Goal: Task Accomplishment & Management: Use online tool/utility

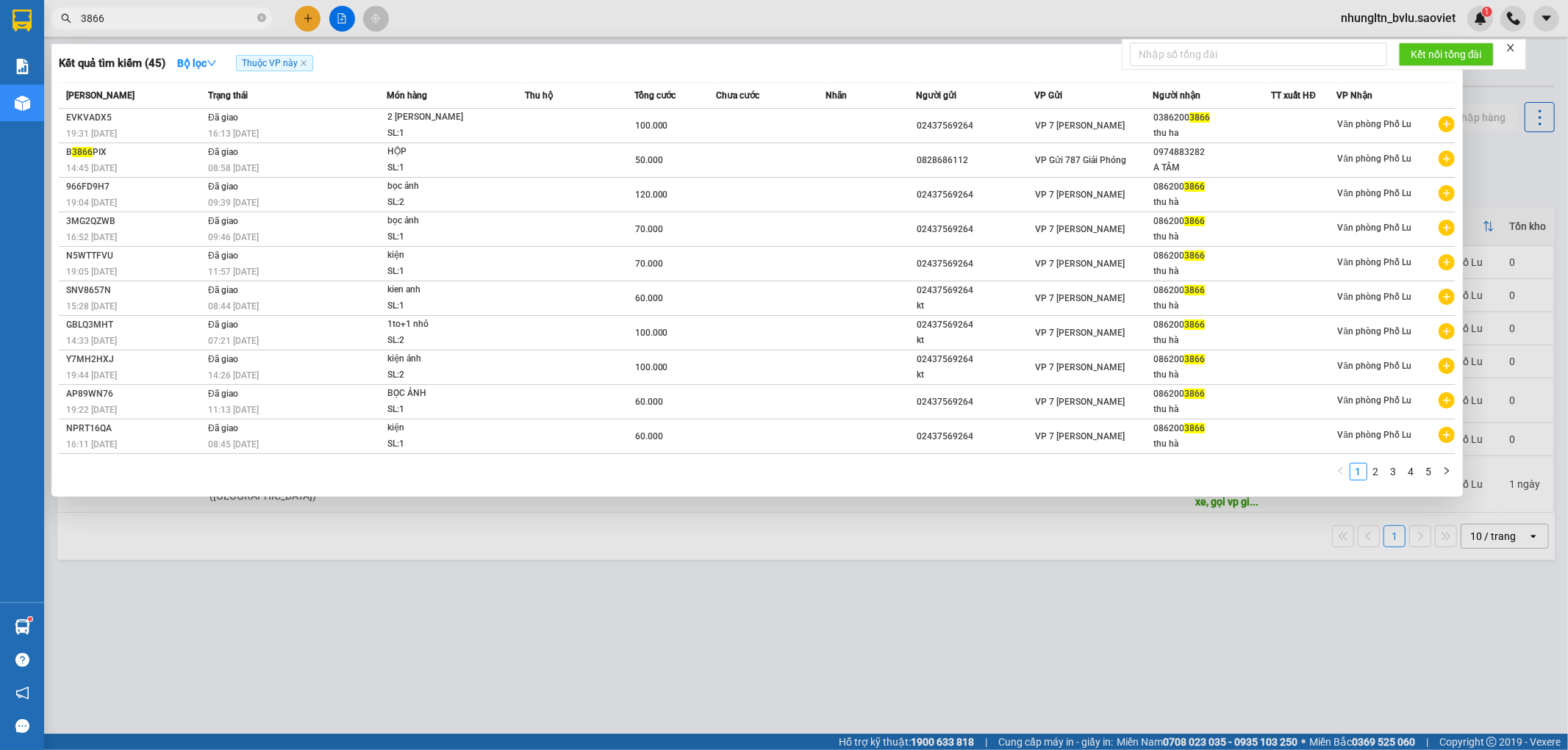
click at [1406, 21] on div at bounding box center [784, 375] width 1568 height 750
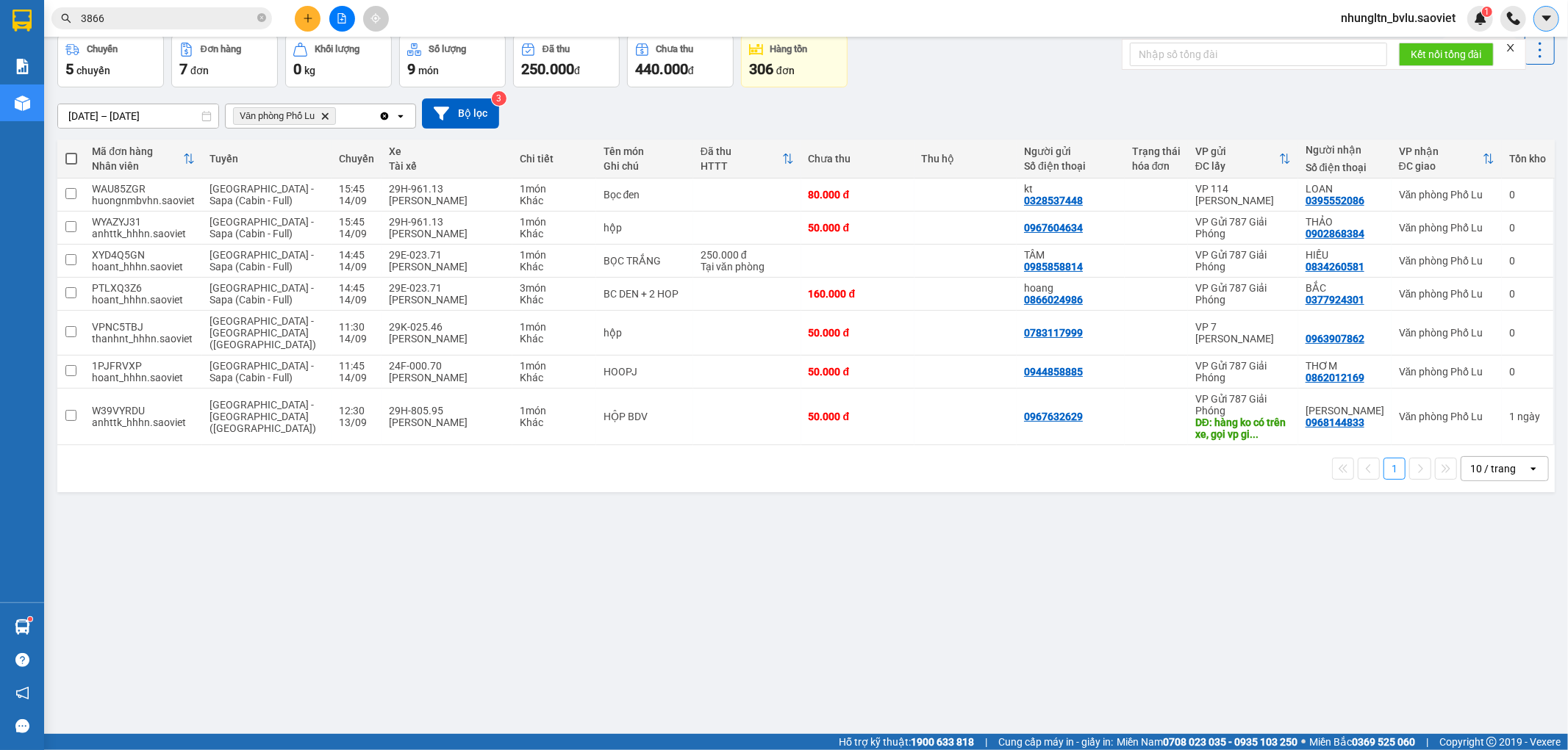
click at [1537, 15] on button at bounding box center [1547, 19] width 26 height 26
click at [1409, 22] on span "nhungltn_bvlu.saoviet" at bounding box center [1397, 17] width 138 height 18
click at [1412, 45] on span "Đăng xuất" at bounding box center [1404, 45] width 108 height 16
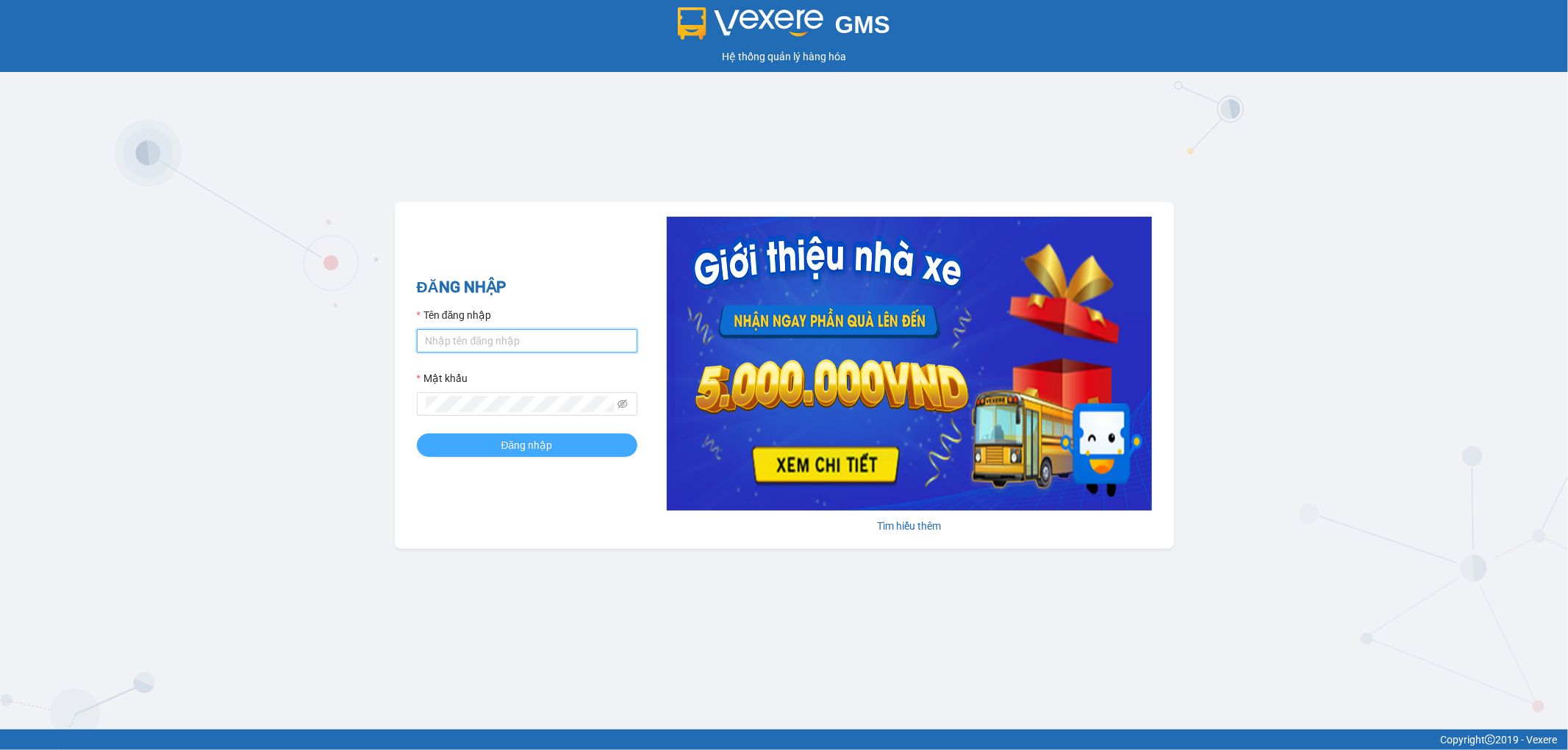
type input "thangvd_vplu.saoviet"
click at [564, 451] on button "Đăng nhập" at bounding box center [526, 445] width 220 height 23
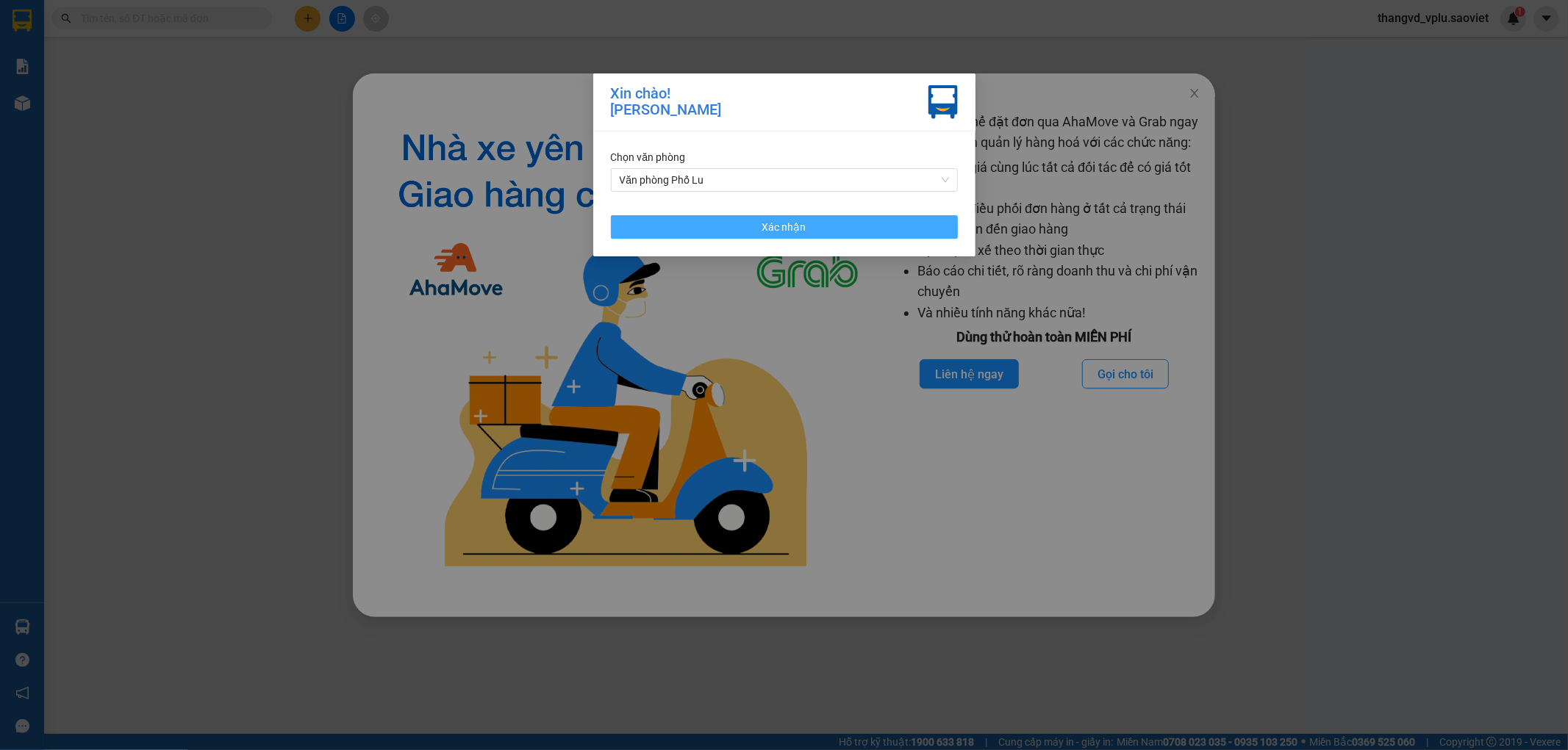
click at [763, 232] on span "Xác nhận" at bounding box center [784, 227] width 44 height 16
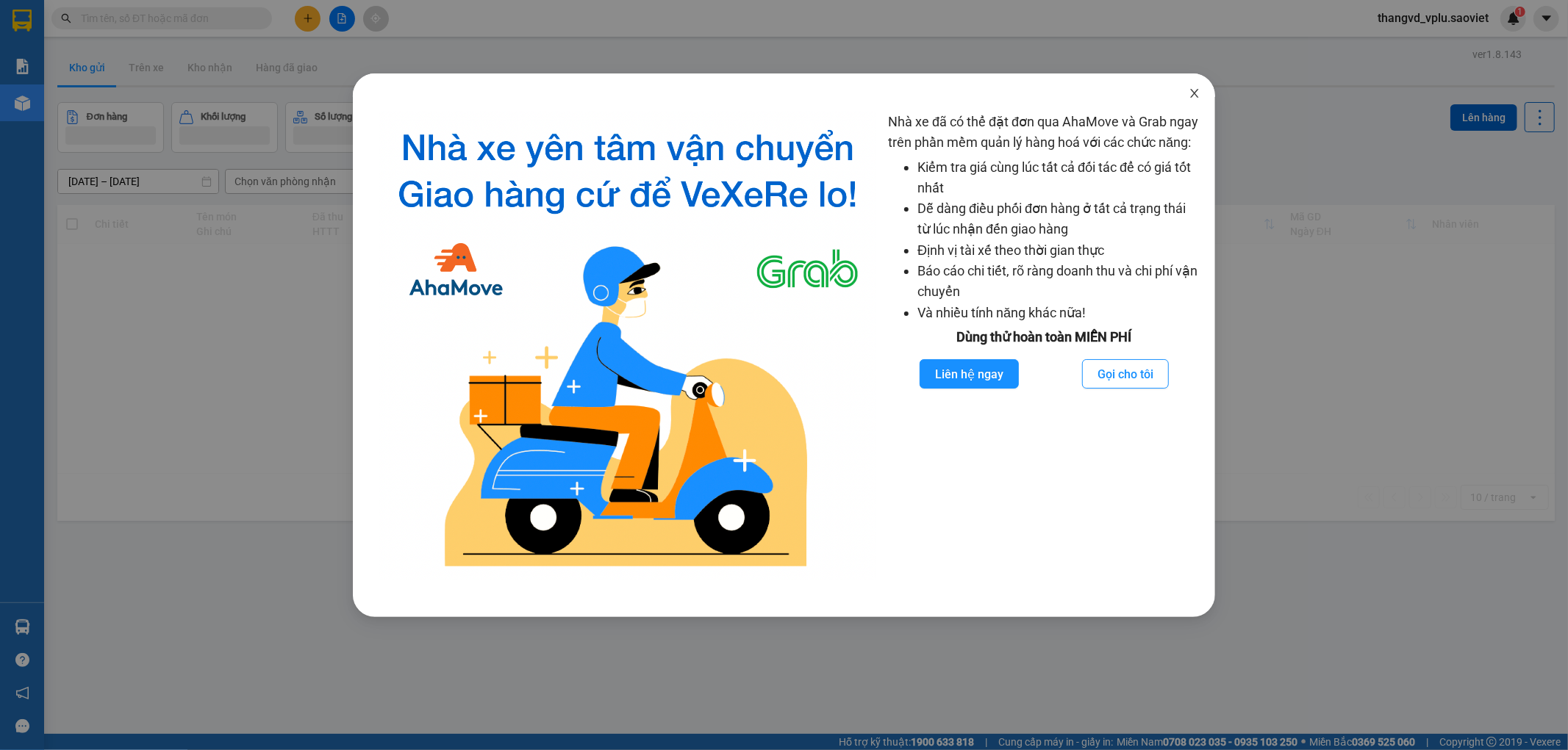
click at [1196, 90] on icon "close" at bounding box center [1194, 93] width 12 height 12
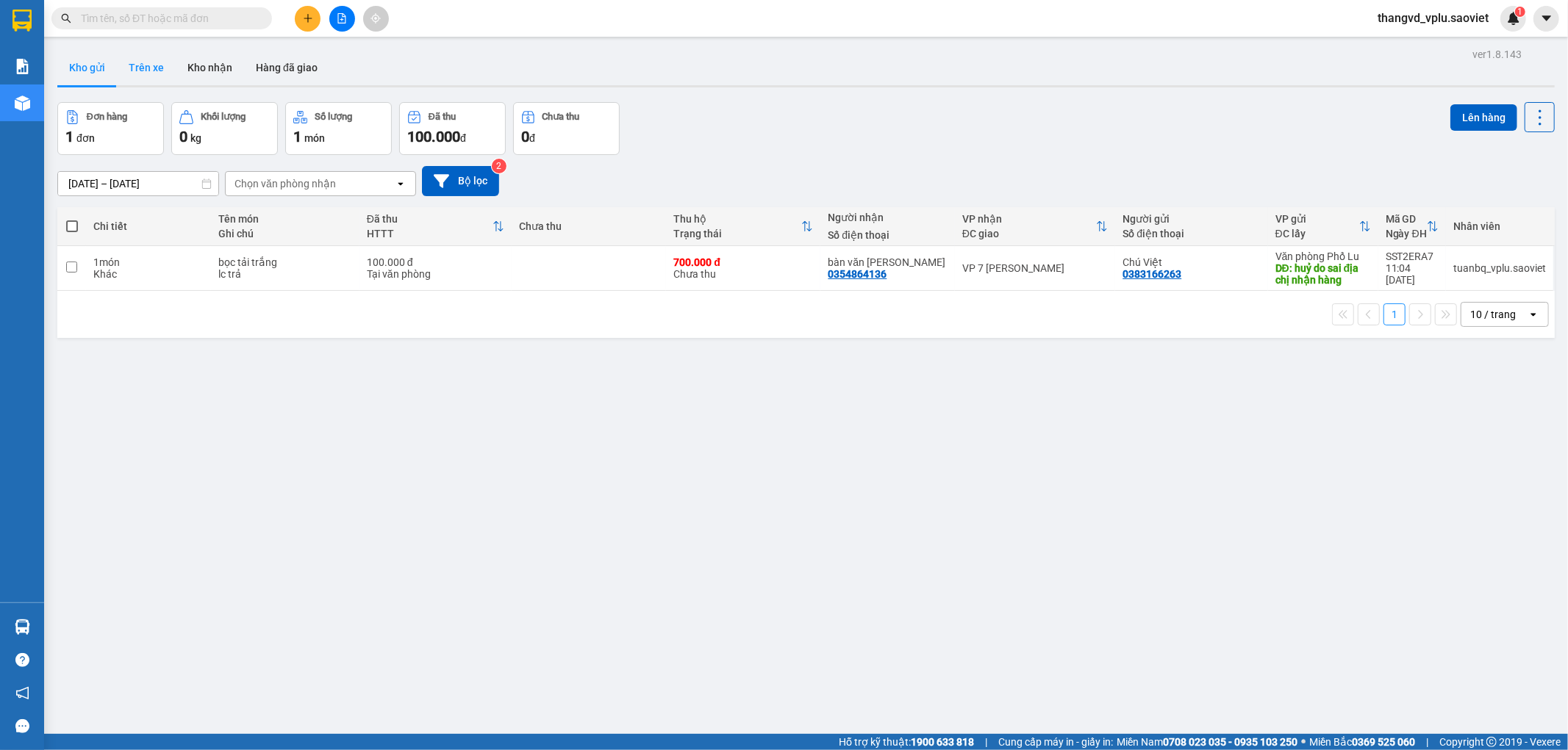
click at [147, 63] on button "Trên xe" at bounding box center [146, 67] width 59 height 35
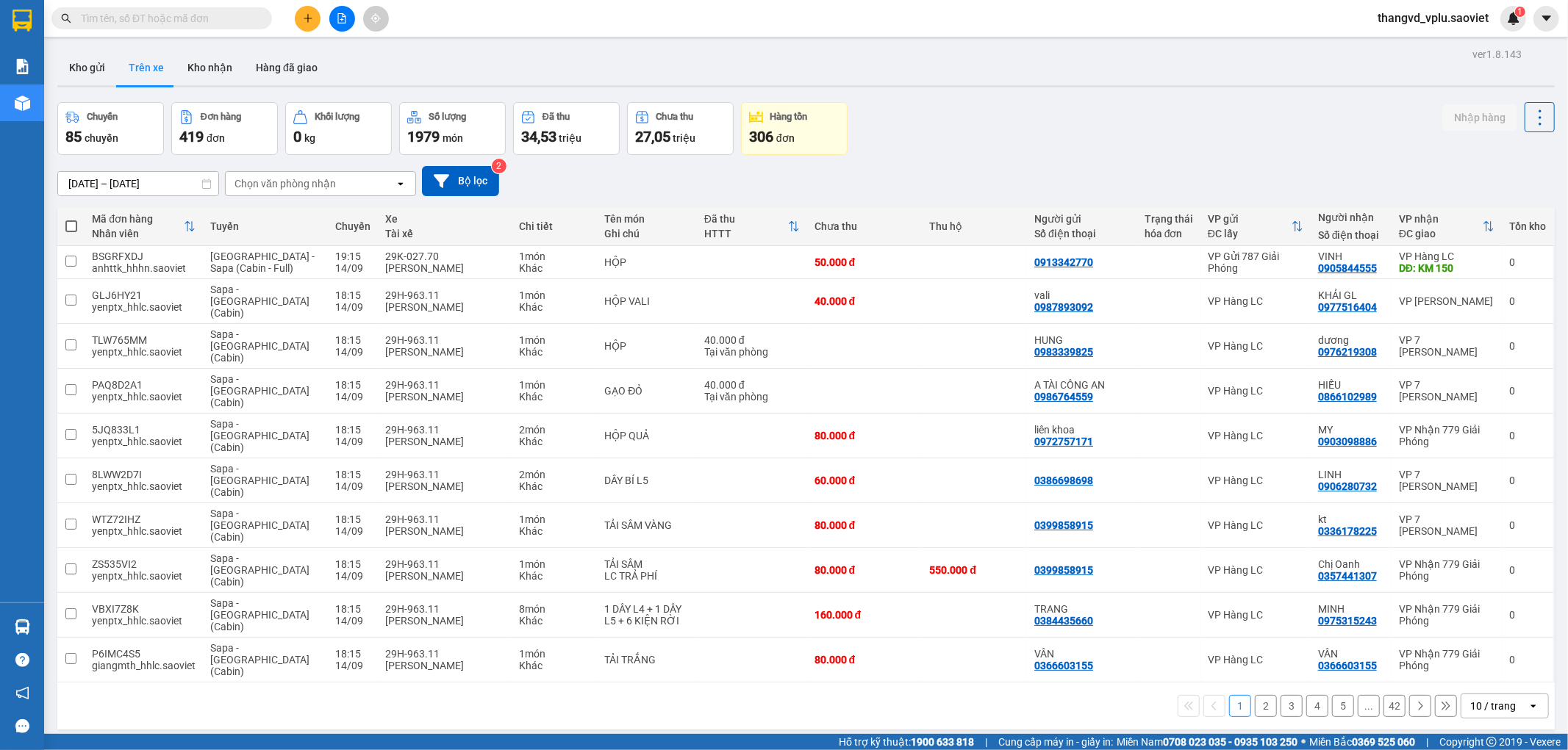
click at [261, 183] on div "Chọn văn phòng nhận" at bounding box center [285, 183] width 101 height 15
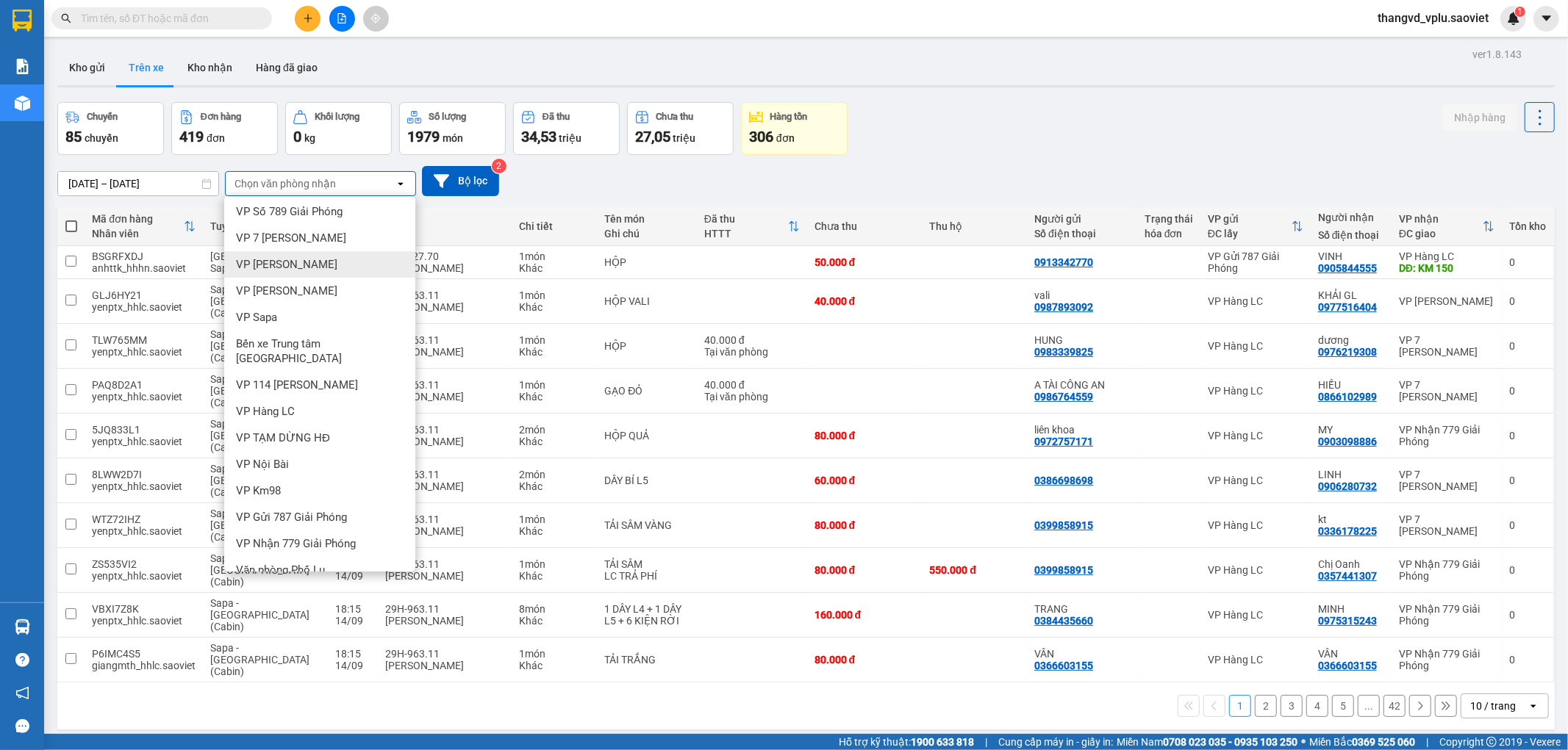
scroll to position [33, 0]
click at [283, 561] on span "Văn phòng Phố Lu" at bounding box center [280, 567] width 89 height 15
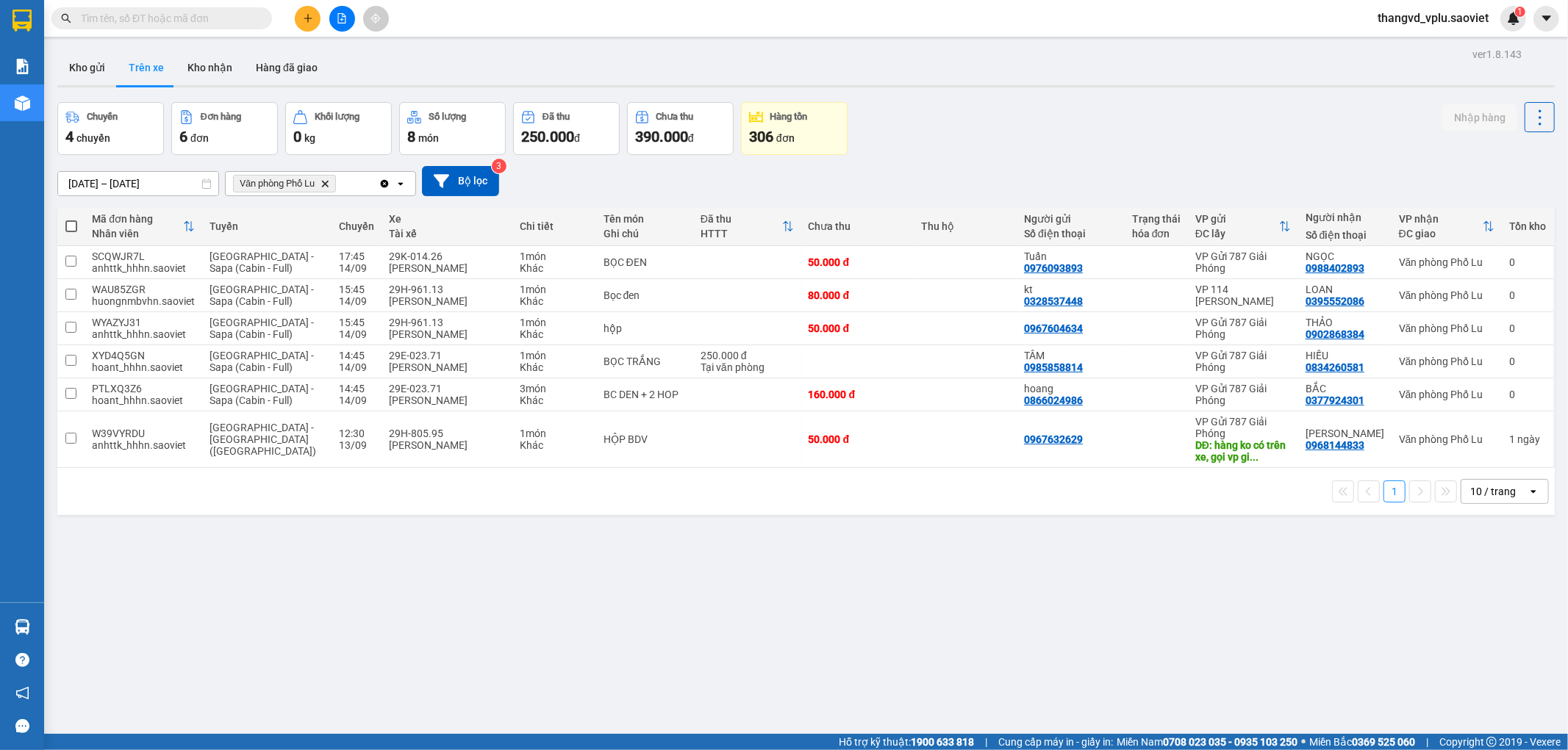
click at [131, 179] on input "[DATE] – [DATE]" at bounding box center [138, 183] width 160 height 23
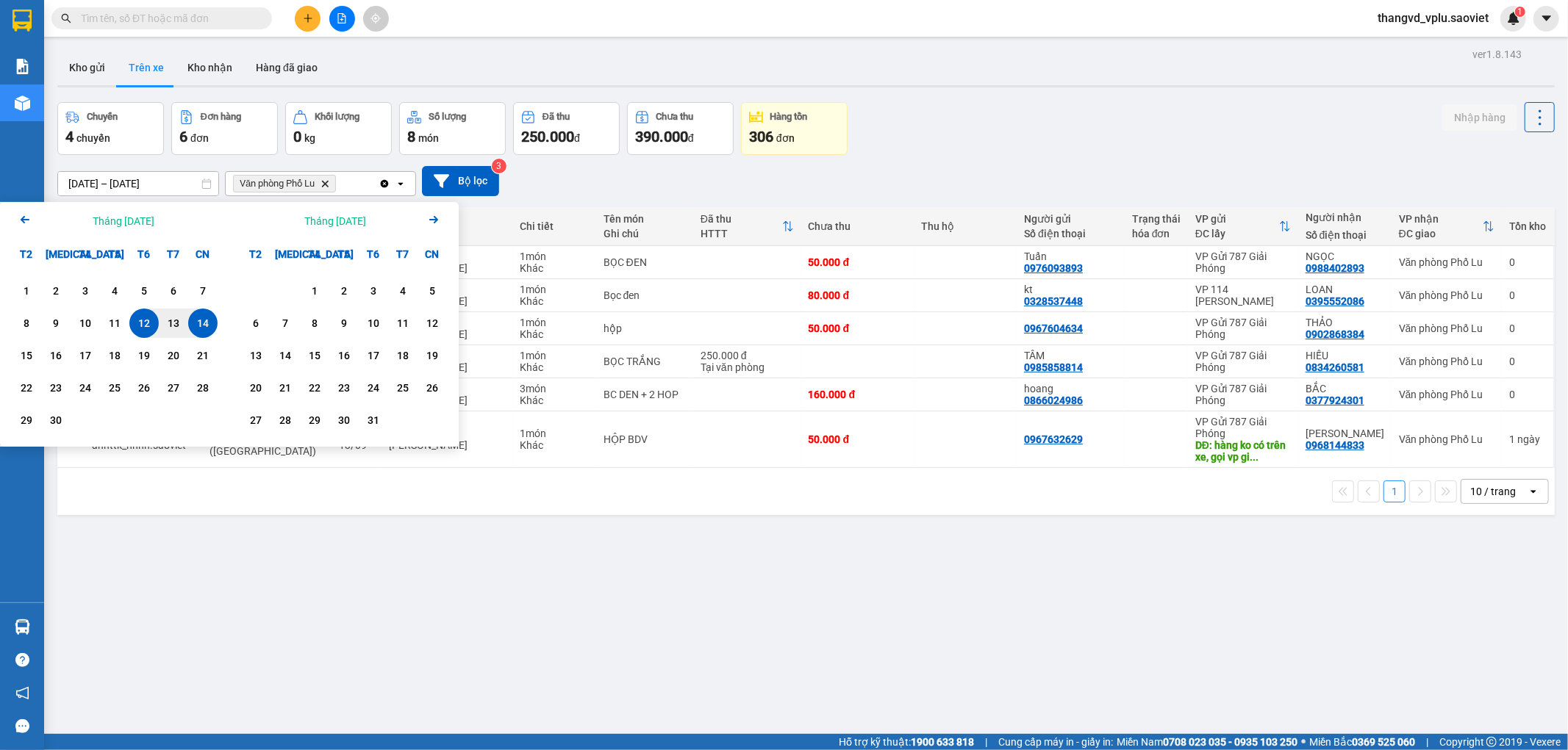
click at [196, 318] on div "14" at bounding box center [203, 323] width 21 height 18
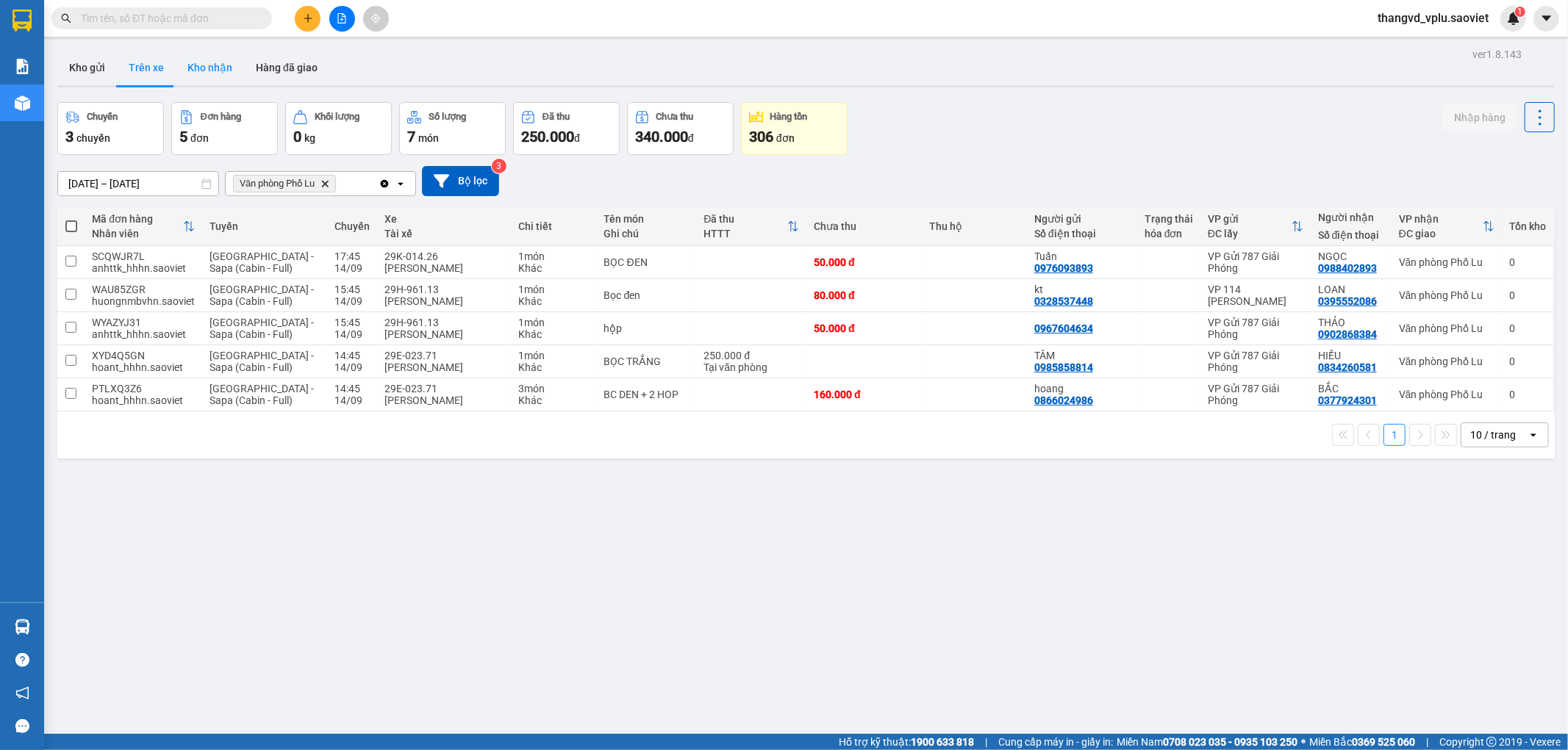
click at [222, 68] on button "Kho nhận" at bounding box center [210, 67] width 69 height 35
type input "[DATE] – [DATE]"
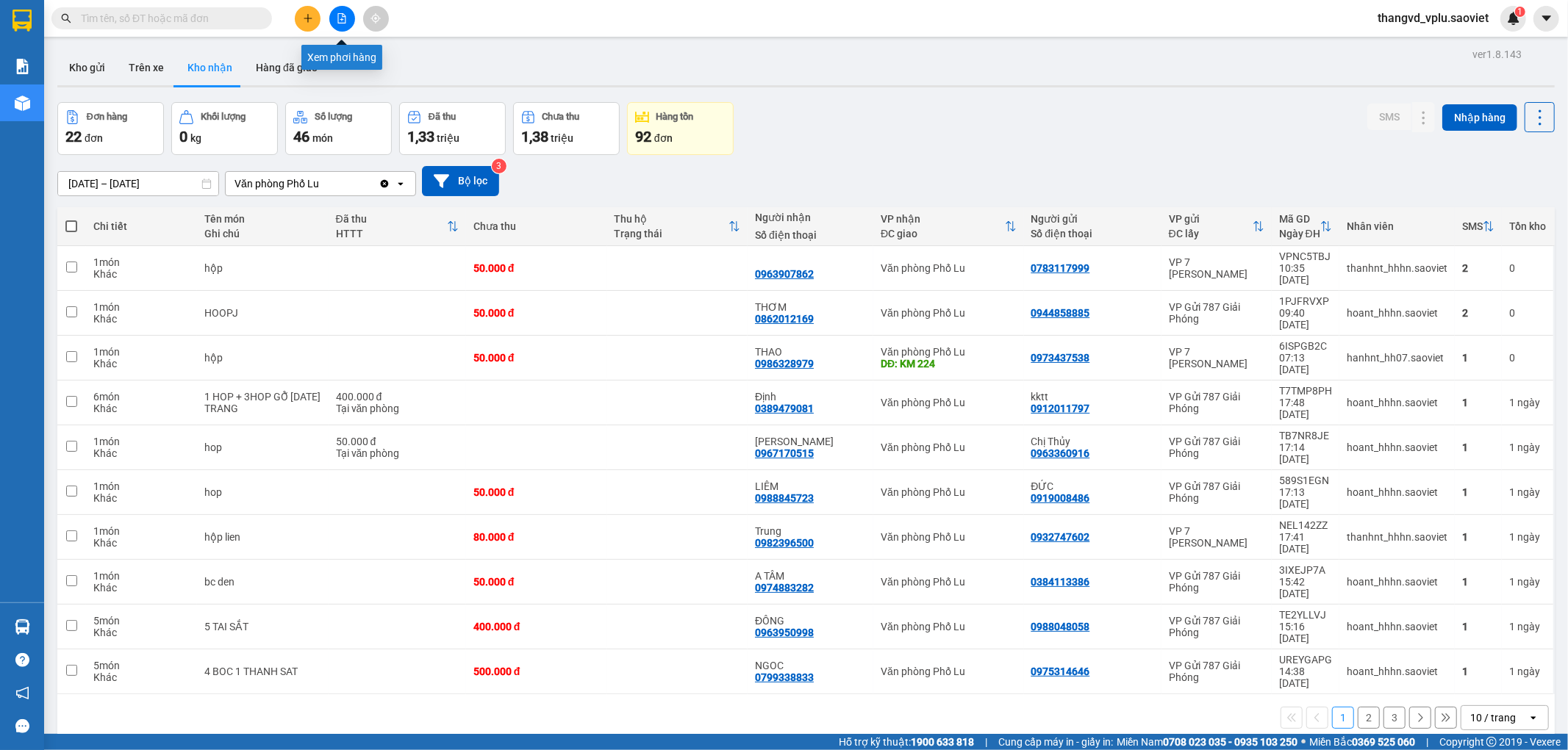
click at [343, 18] on icon "file-add" at bounding box center [342, 18] width 10 height 10
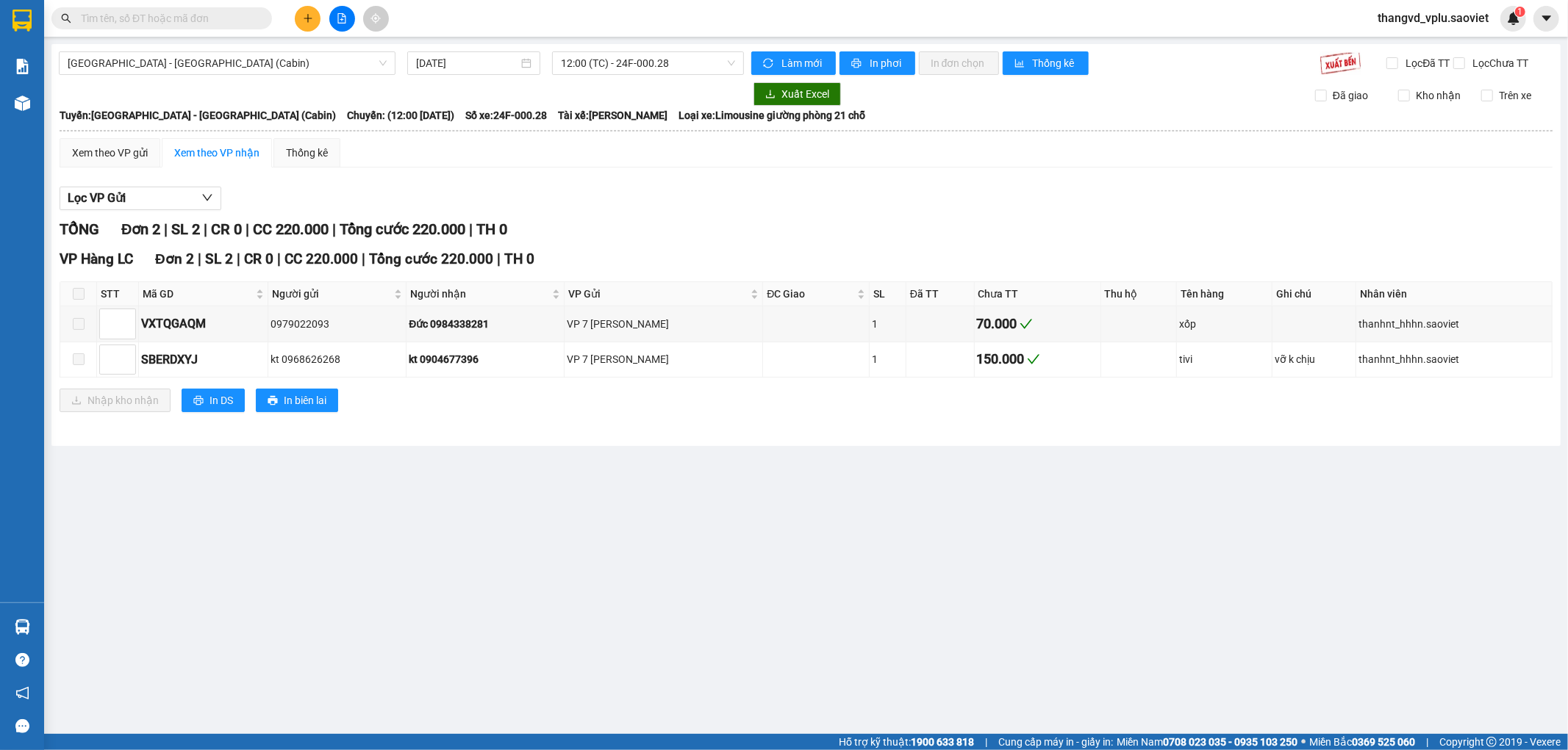
click at [300, 15] on button at bounding box center [308, 19] width 26 height 26
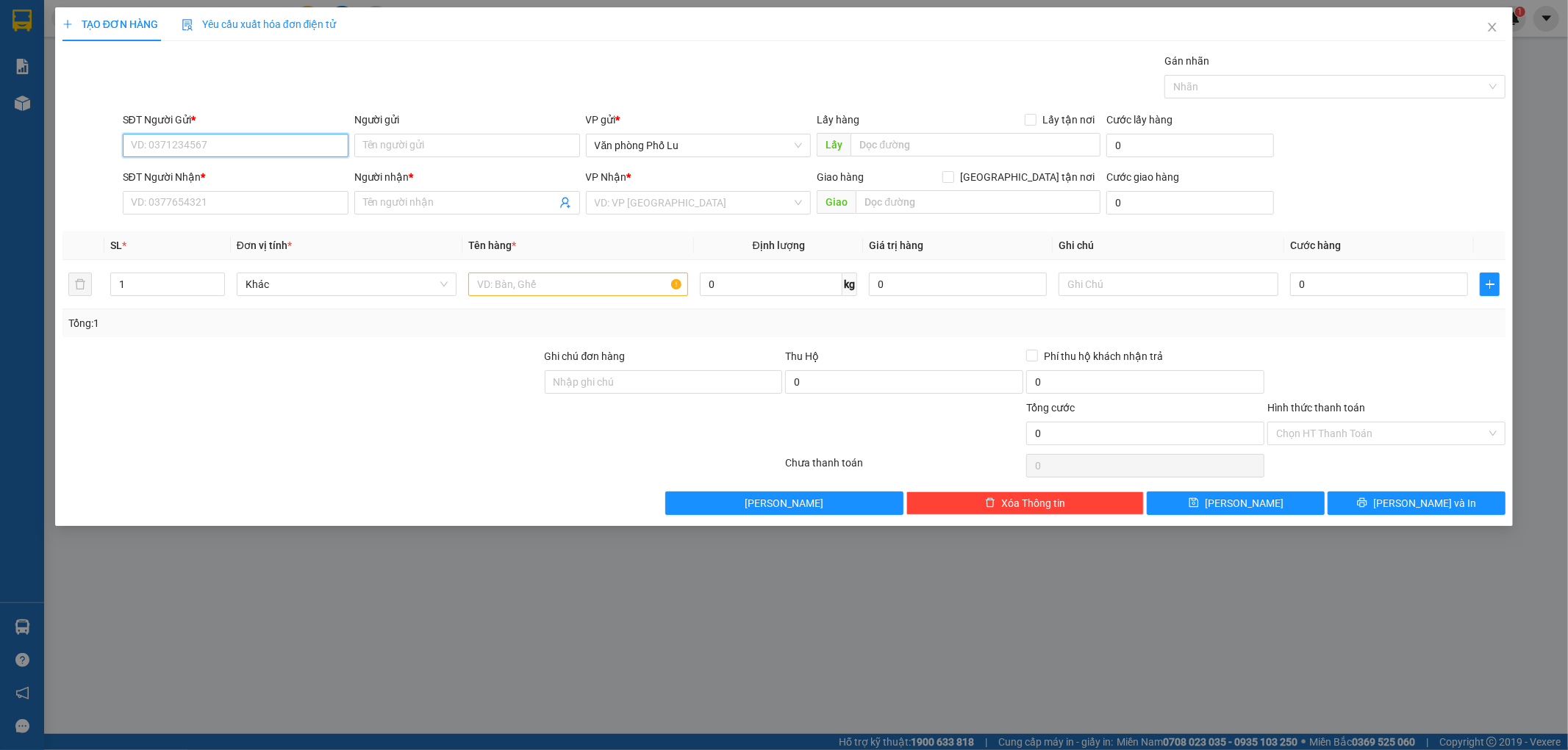
click at [231, 138] on input "SĐT Người Gửi *" at bounding box center [235, 145] width 225 height 23
type input "0964822336"
click at [200, 166] on div "0964822336 - kt" at bounding box center [235, 174] width 225 height 23
type input "kt"
type input "0988040280"
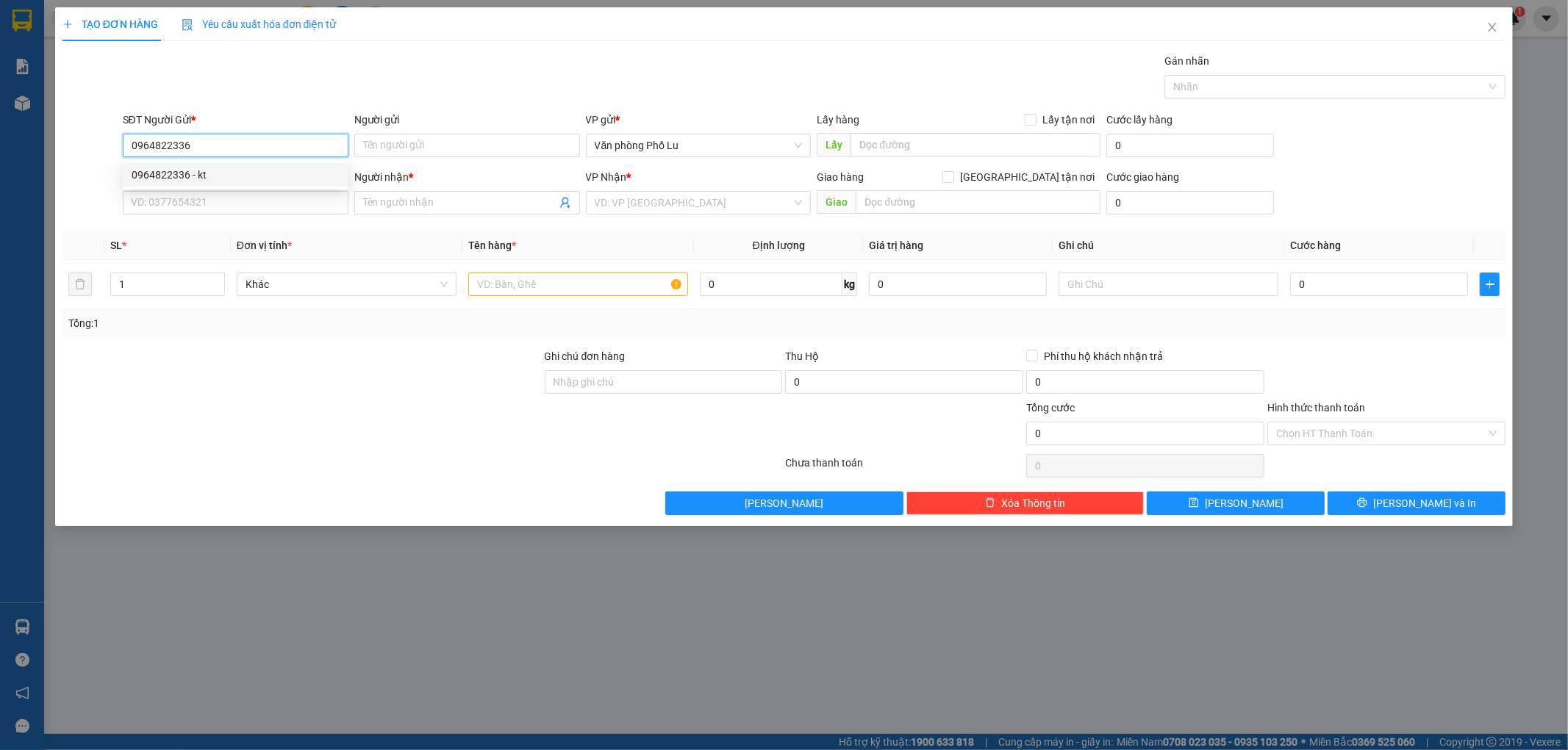
type input "anh nam"
type input "0964822336"
click at [567, 297] on input "text" at bounding box center [578, 284] width 219 height 23
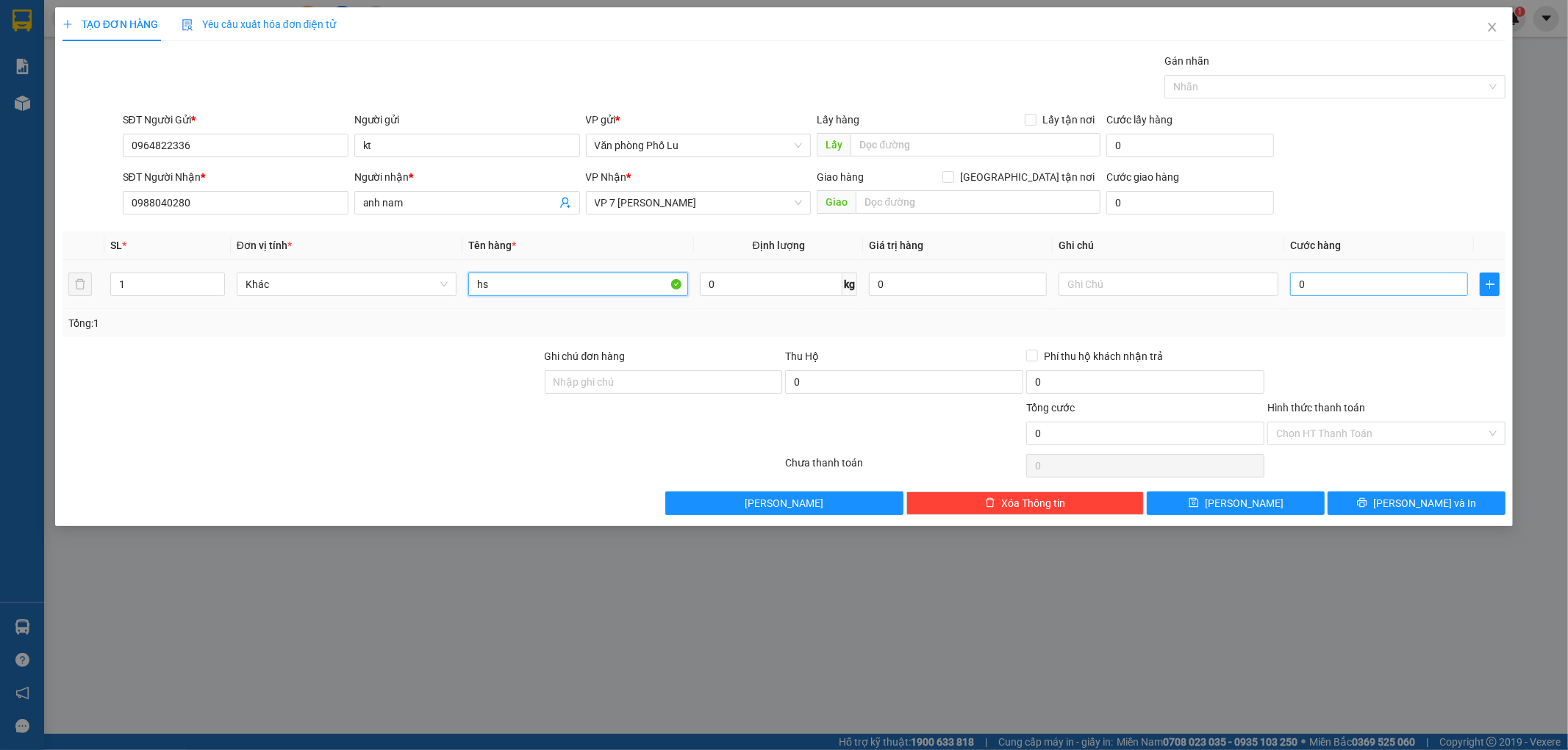
type input "hs"
click at [1390, 291] on input "0" at bounding box center [1379, 284] width 177 height 23
type input "4"
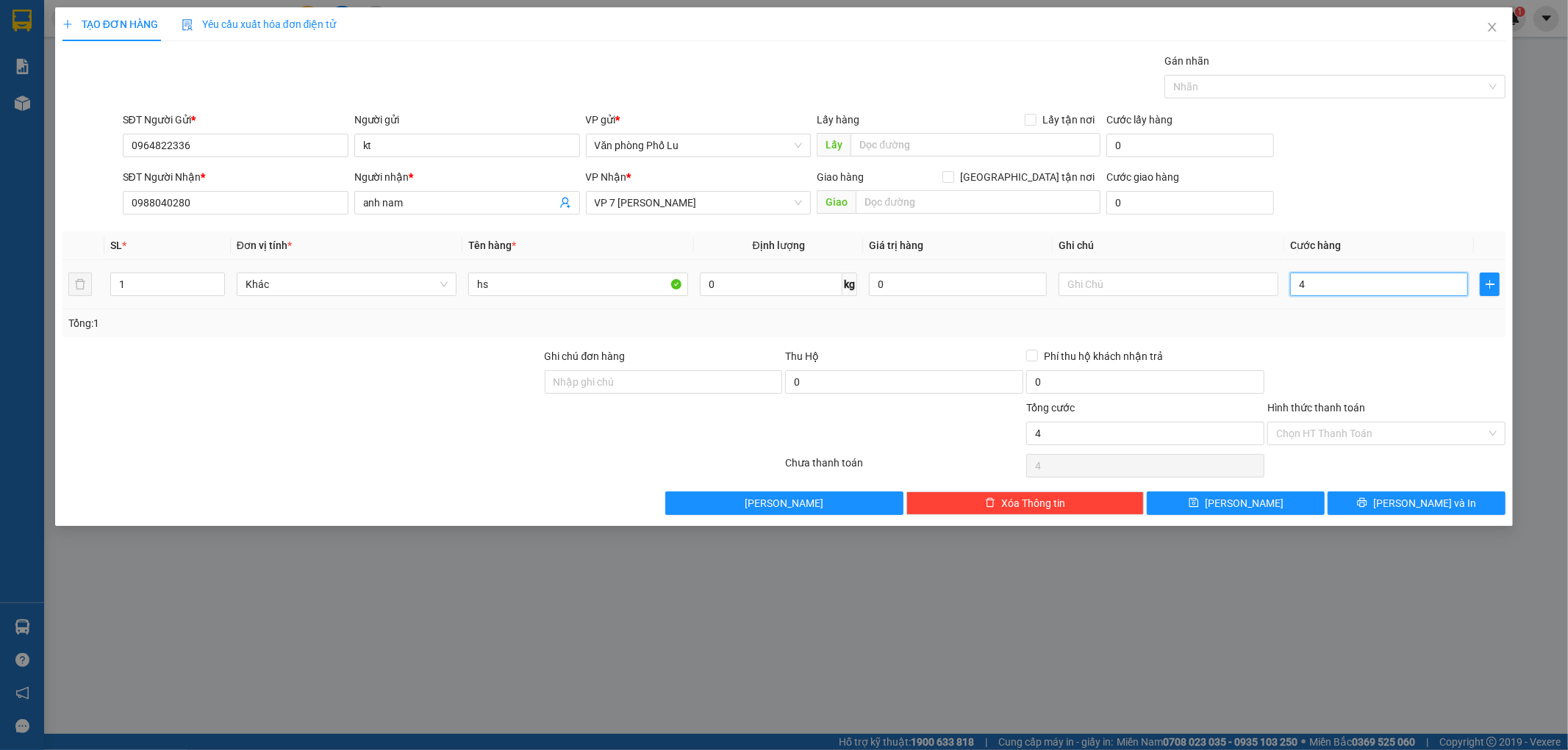
type input "40"
type input "40.000"
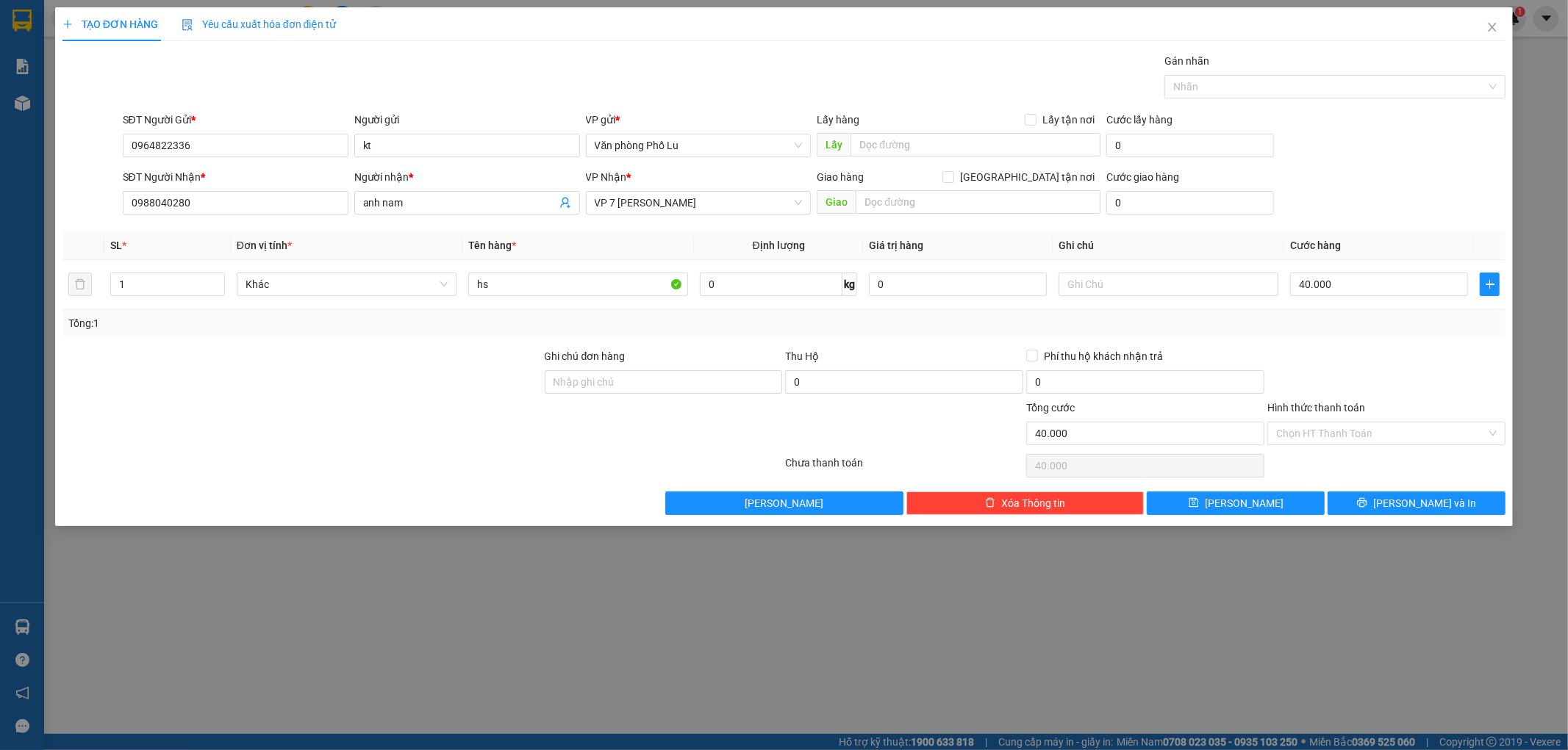
click at [1379, 348] on div at bounding box center [1385, 374] width 241 height 51
click at [1332, 432] on input "Hình thức thanh toán" at bounding box center [1380, 434] width 210 height 22
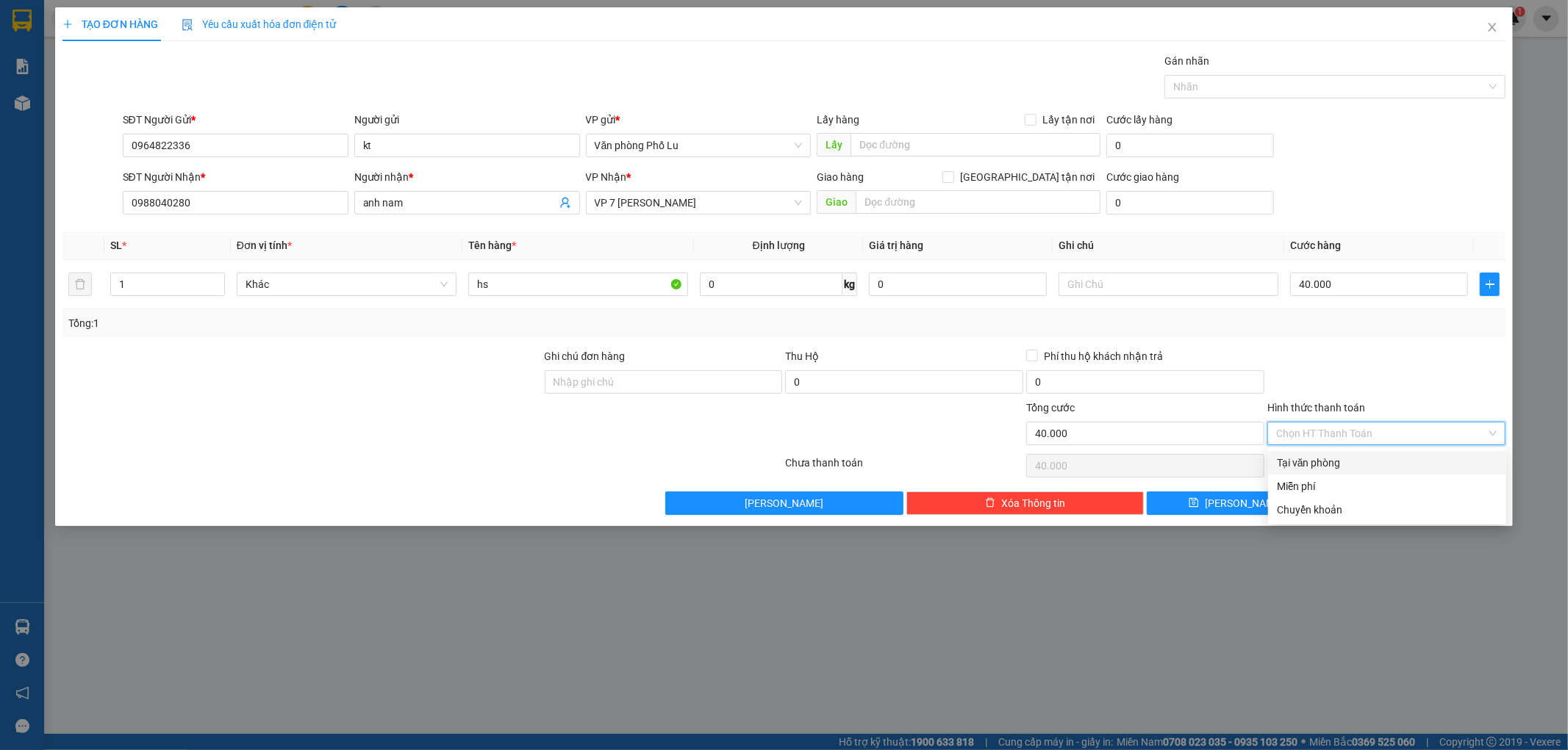
drag, startPoint x: 1324, startPoint y: 459, endPoint x: 1392, endPoint y: 486, distance: 73.2
click at [1323, 459] on div "Tại văn phòng" at bounding box center [1386, 463] width 220 height 16
type input "0"
click at [1422, 497] on span "[PERSON_NAME] và In" at bounding box center [1425, 503] width 103 height 16
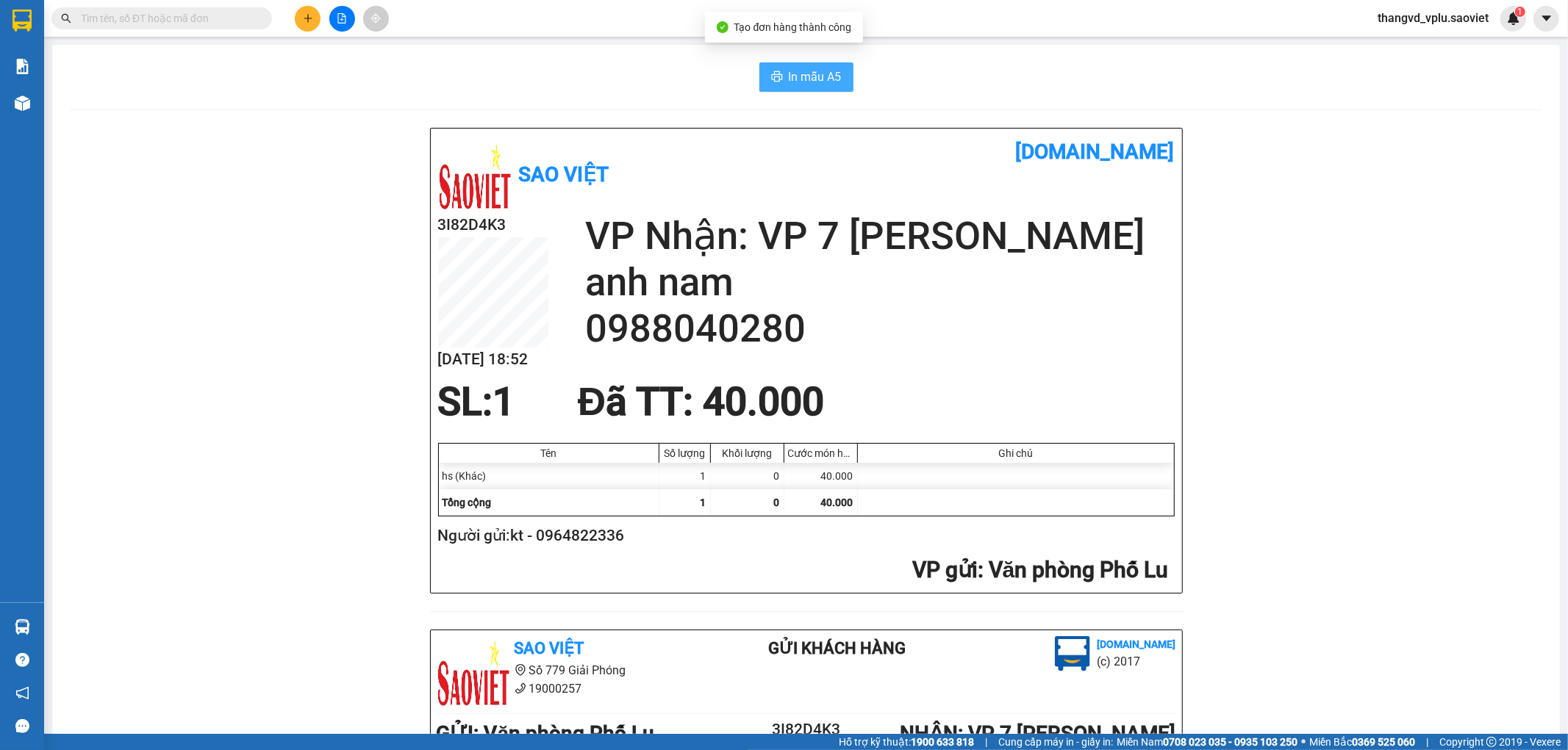
click at [794, 83] on span "In mẫu A5" at bounding box center [815, 76] width 53 height 18
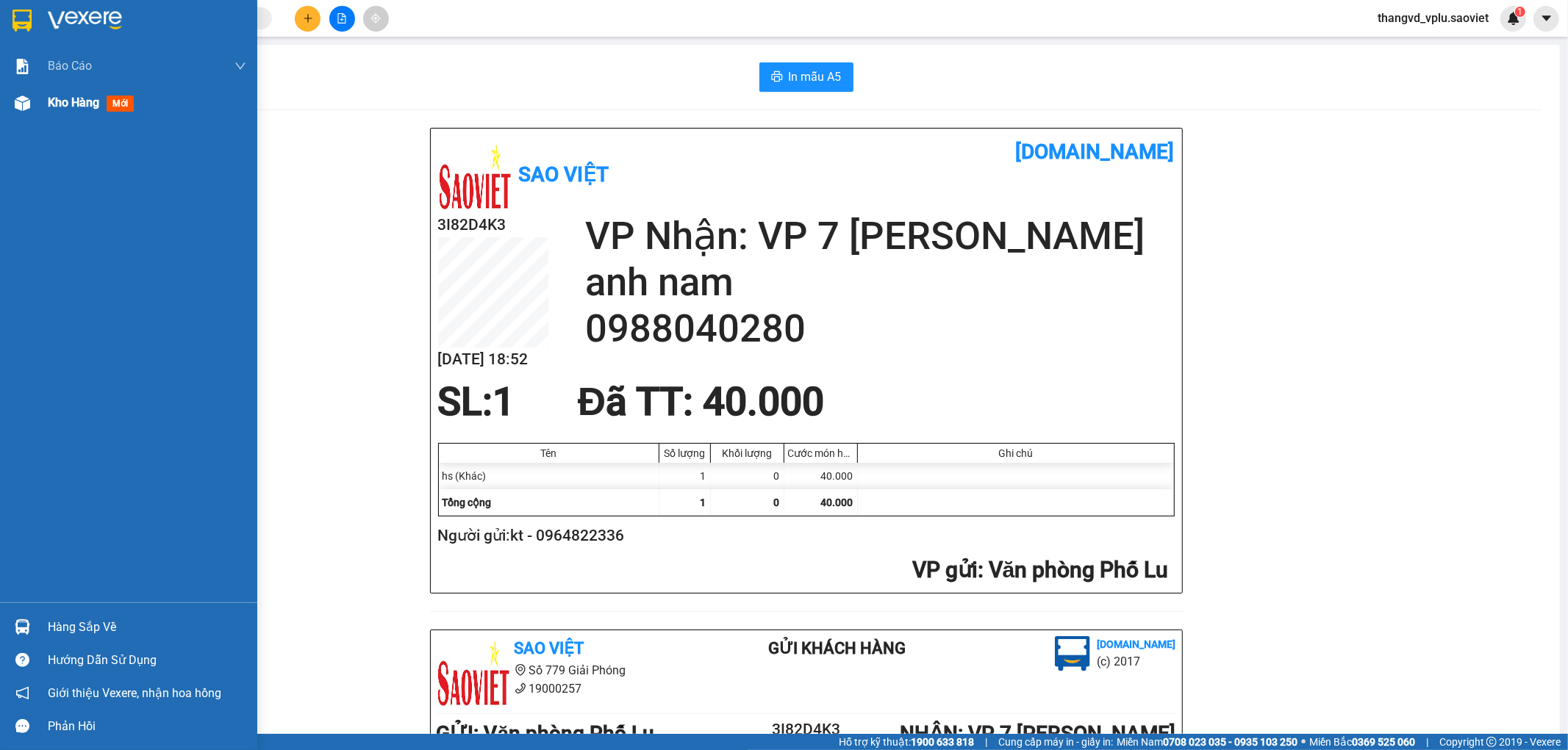
click at [39, 106] on div "Kho hàng mới" at bounding box center [129, 103] width 257 height 37
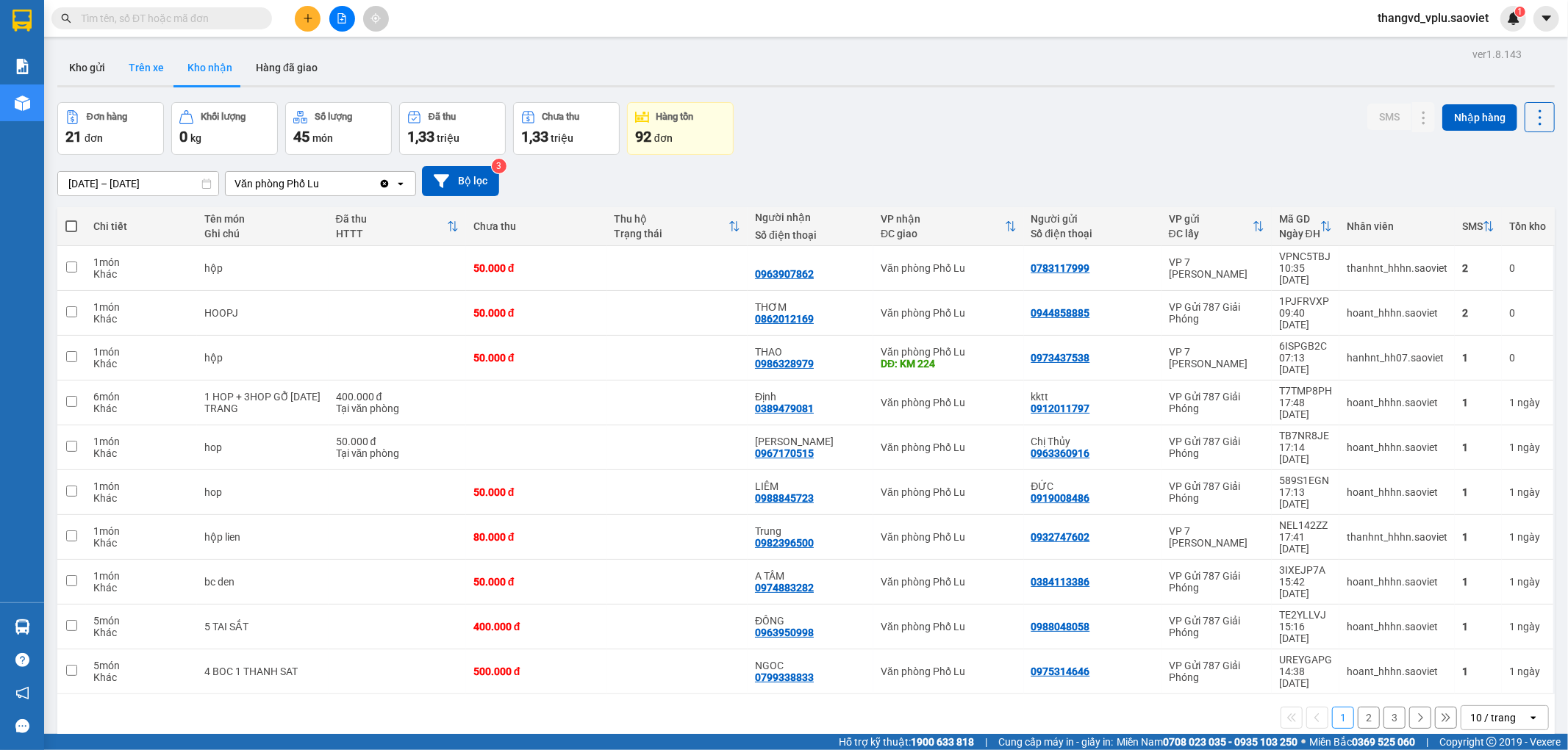
click at [155, 70] on button "Trên xe" at bounding box center [146, 67] width 59 height 35
type input "[DATE] – [DATE]"
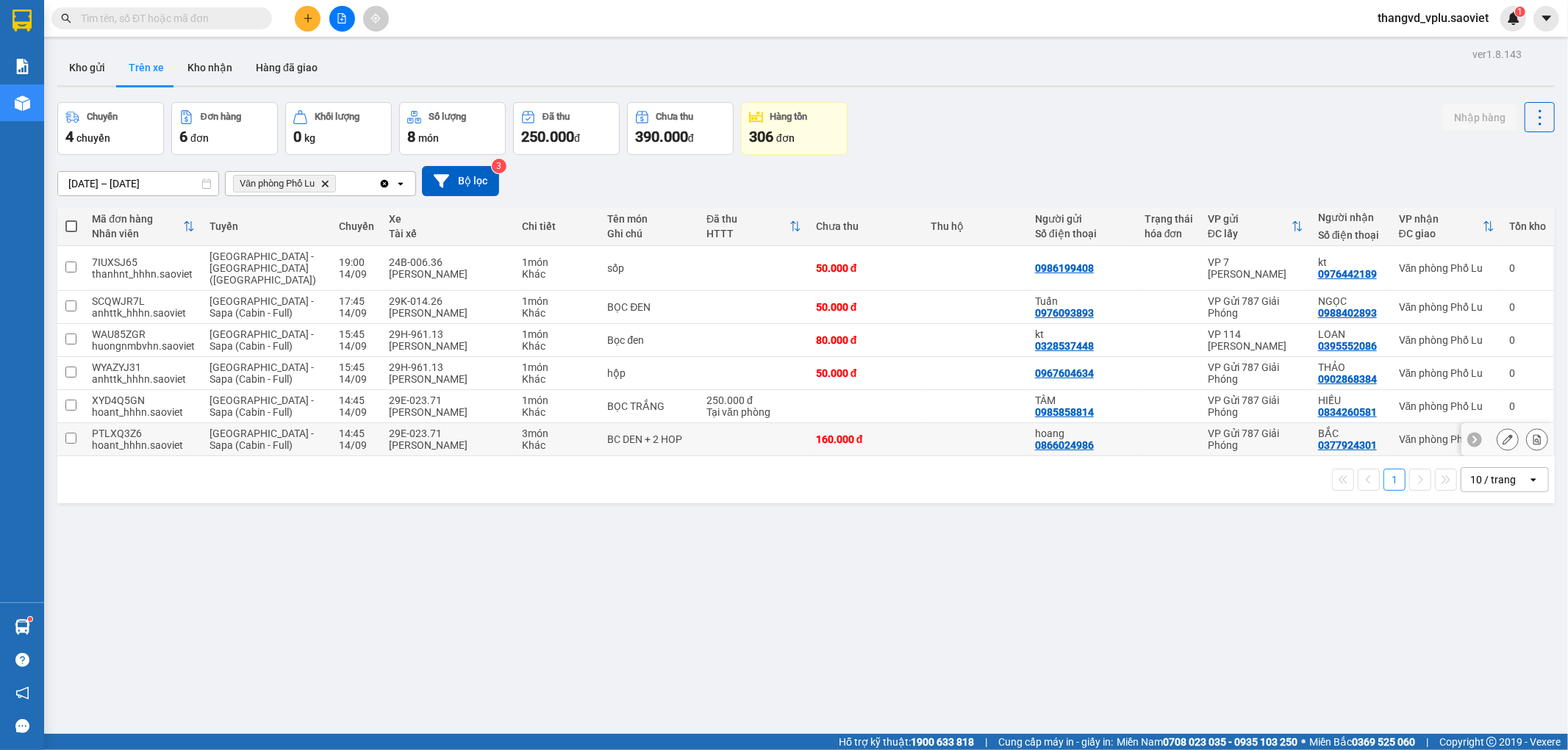
click at [442, 440] on div "[PERSON_NAME]" at bounding box center [448, 446] width 118 height 12
checkbox input "true"
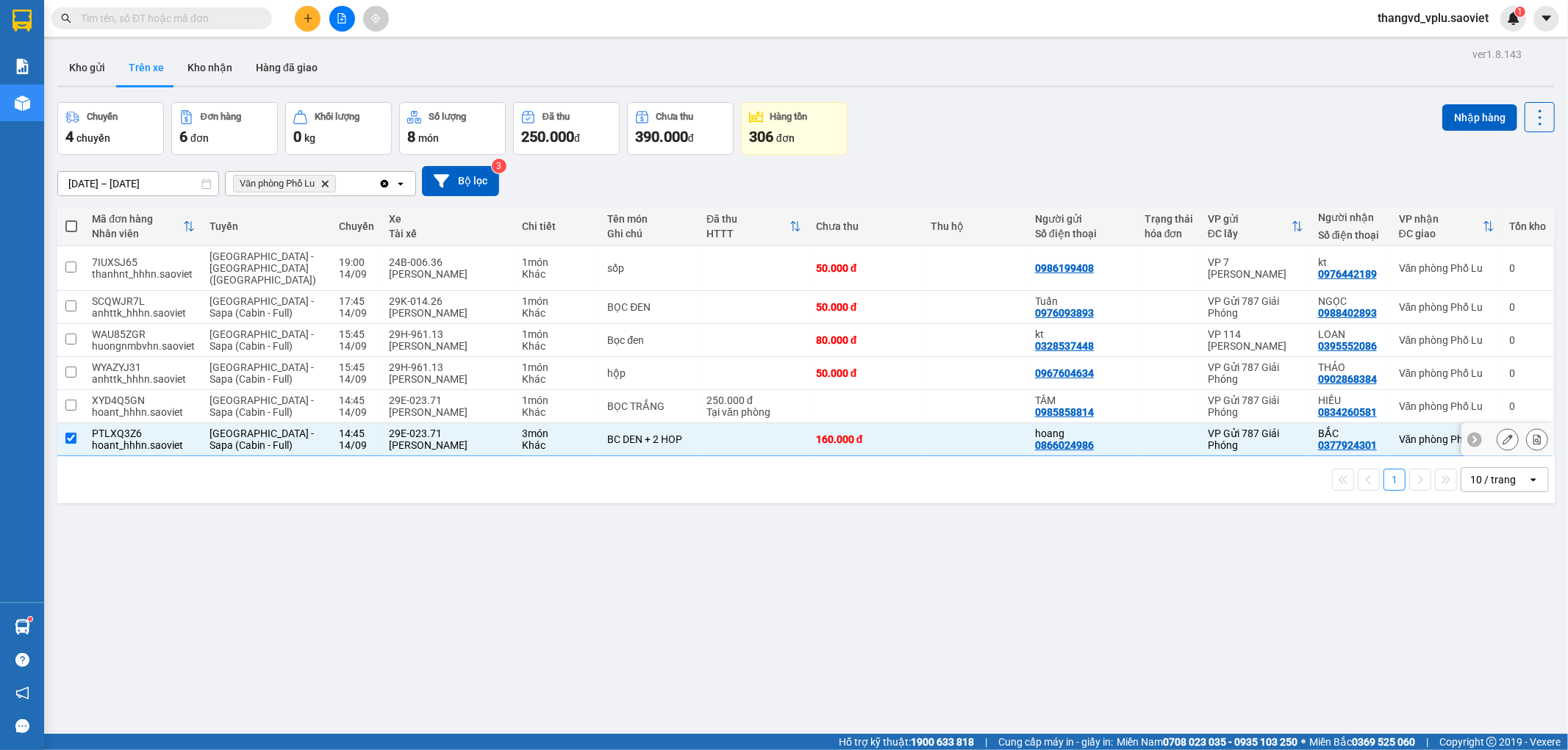
click at [420, 406] on div "[PERSON_NAME]" at bounding box center [448, 412] width 118 height 12
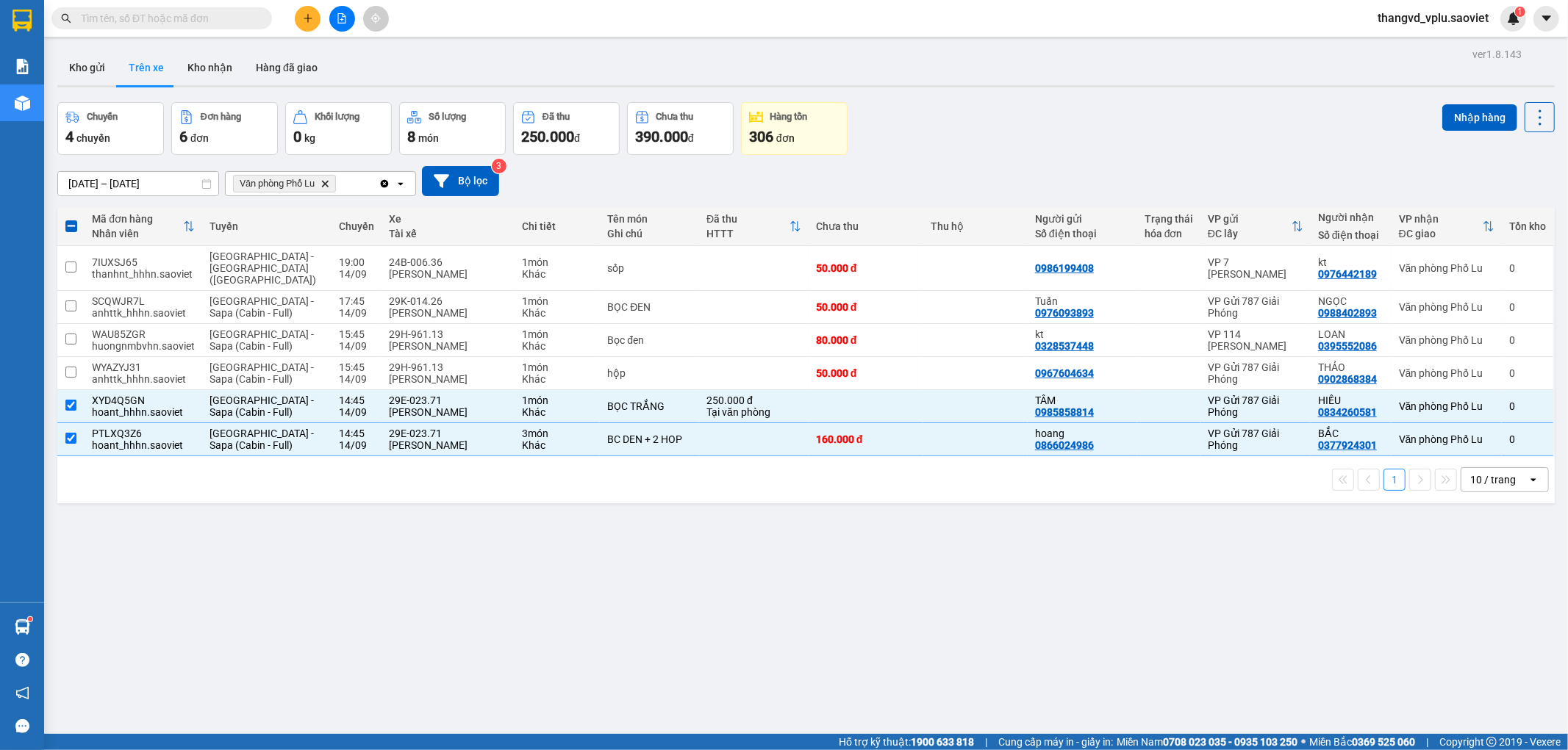
click at [1474, 103] on div "Nhập hàng" at bounding box center [1498, 117] width 112 height 30
click at [1453, 116] on button "Nhập hàng" at bounding box center [1479, 117] width 75 height 27
checkbox input "false"
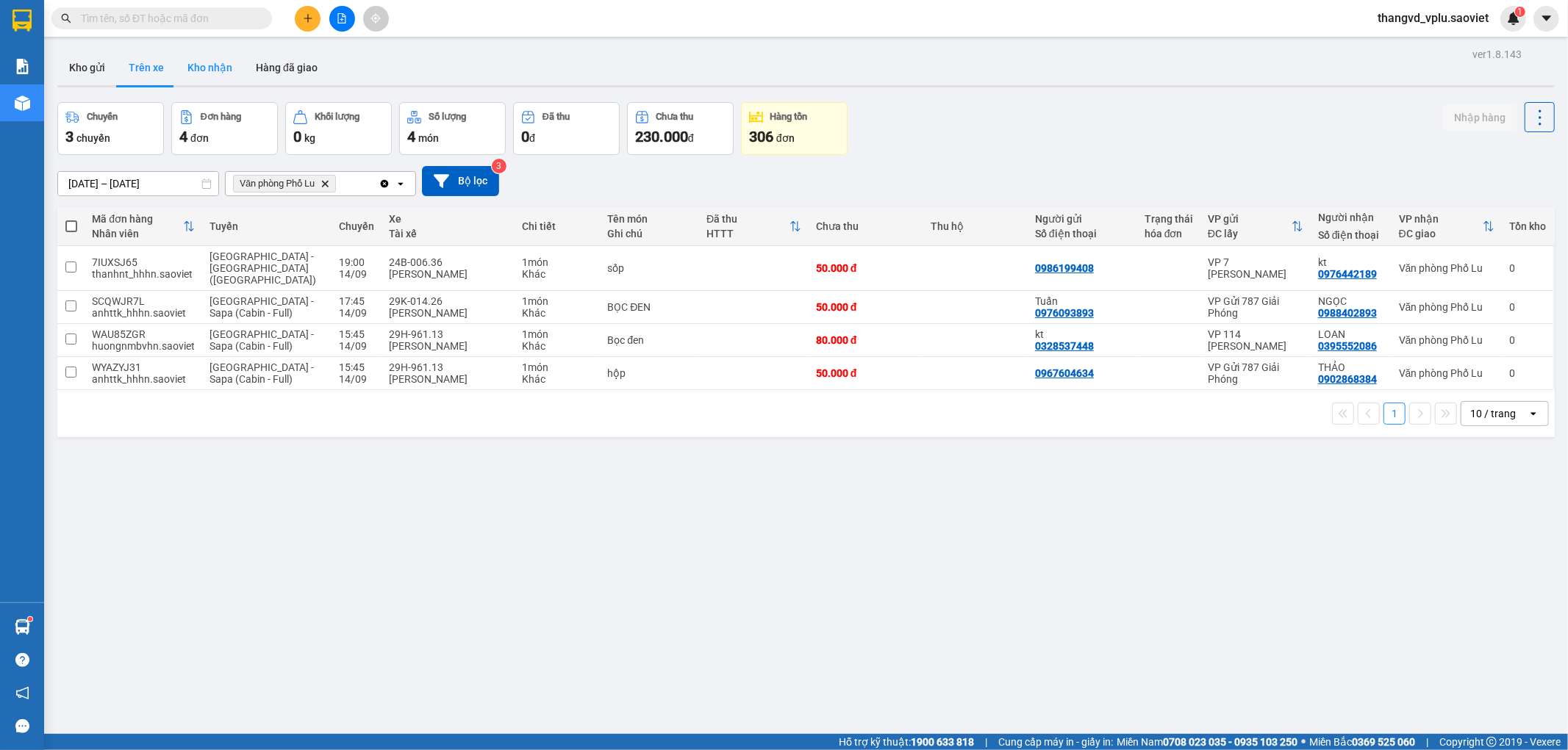
click at [188, 64] on button "Kho nhận" at bounding box center [210, 67] width 69 height 35
type input "[DATE] – [DATE]"
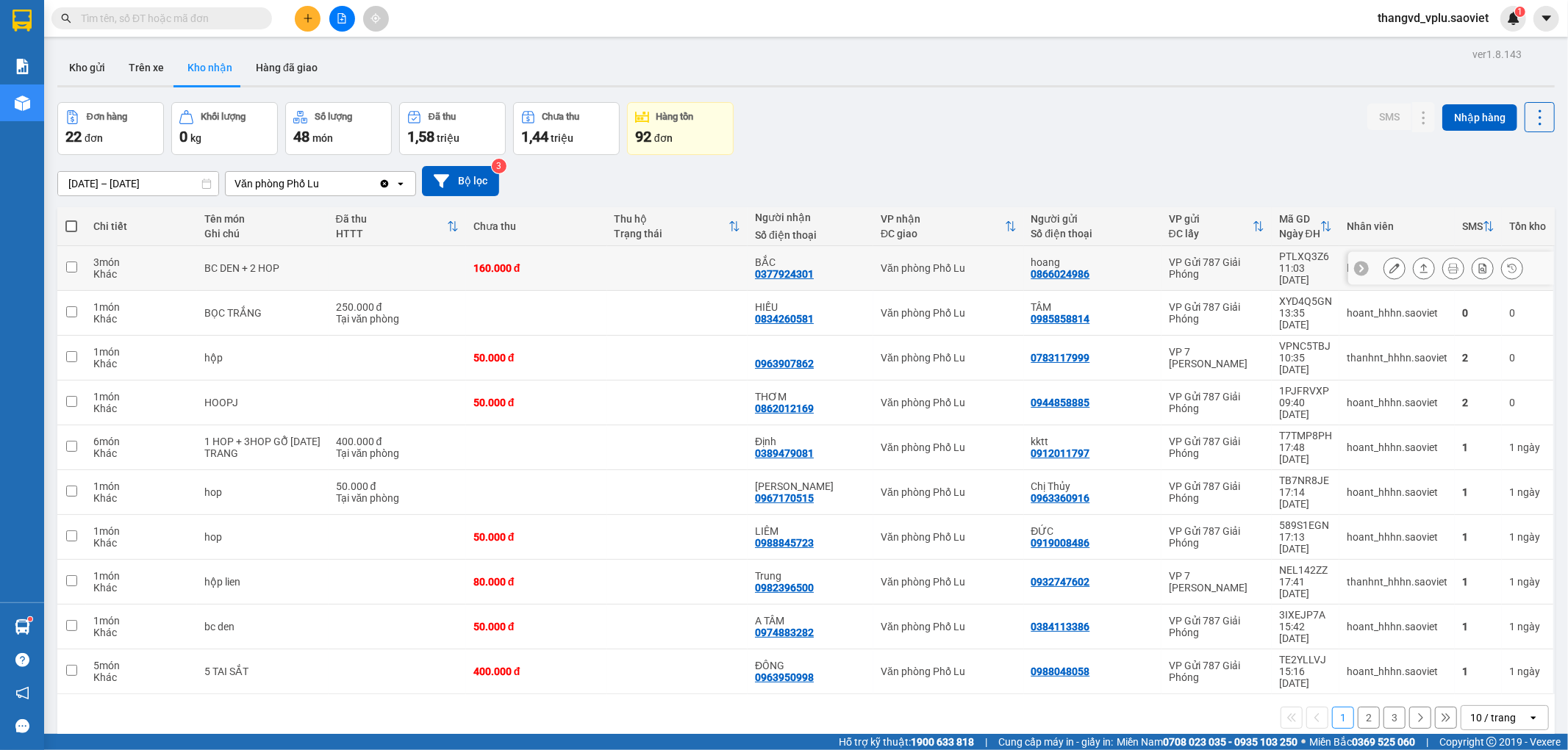
click at [449, 268] on td at bounding box center [397, 268] width 137 height 45
checkbox input "true"
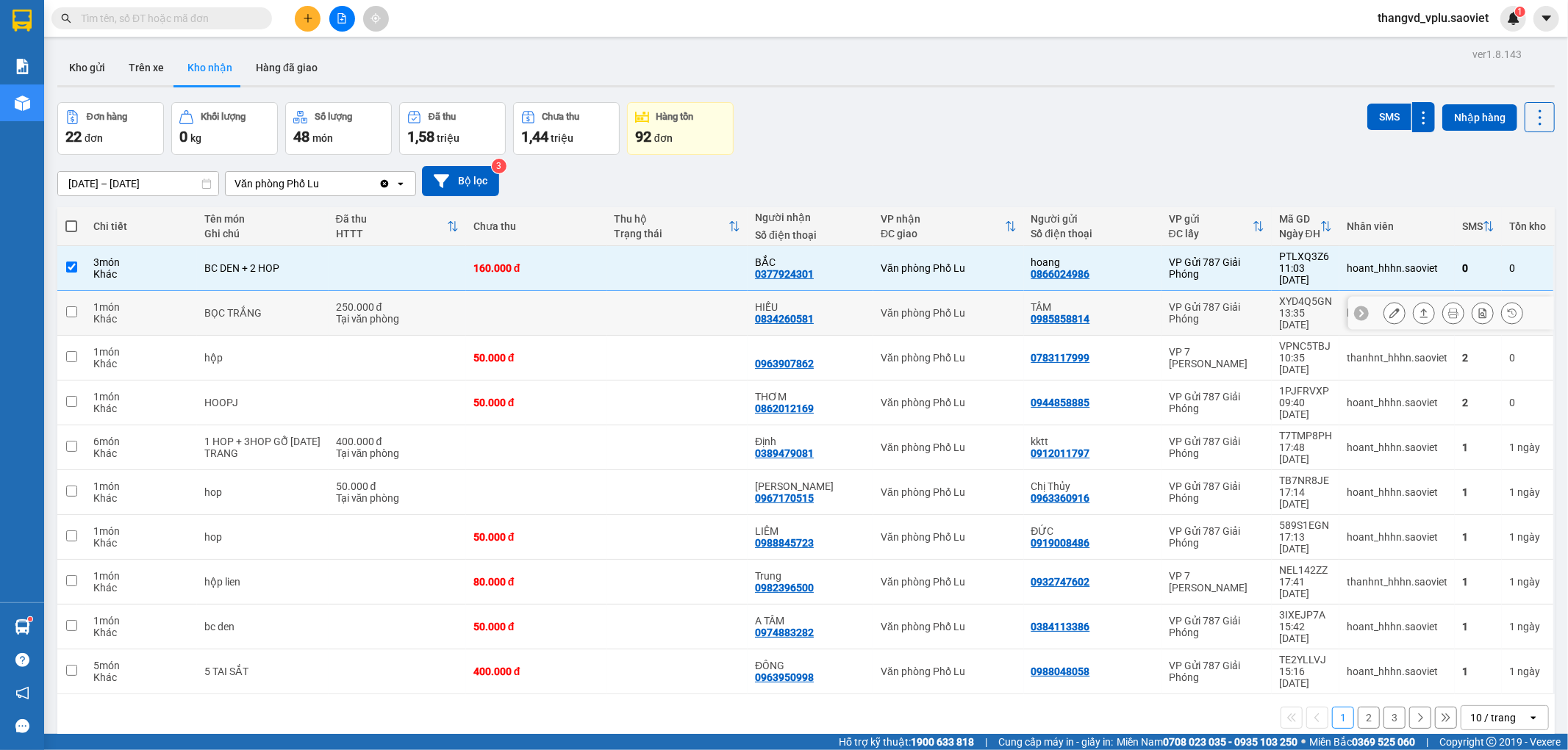
click at [454, 302] on div "250.000 đ" at bounding box center [397, 308] width 123 height 12
checkbox input "true"
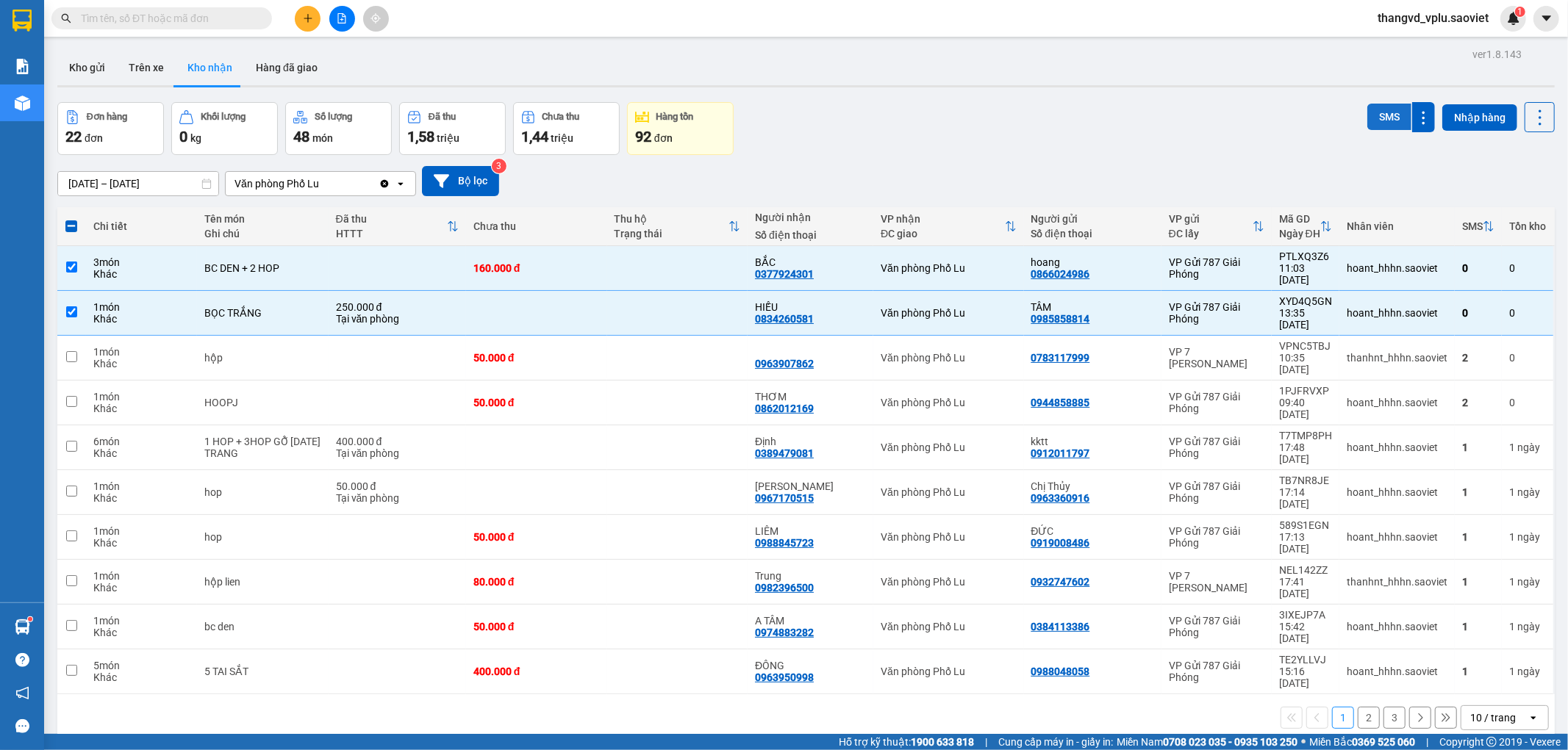
click at [1370, 115] on button "SMS" at bounding box center [1389, 117] width 44 height 27
click at [147, 61] on button "Trên xe" at bounding box center [146, 67] width 59 height 35
type input "[DATE] – [DATE]"
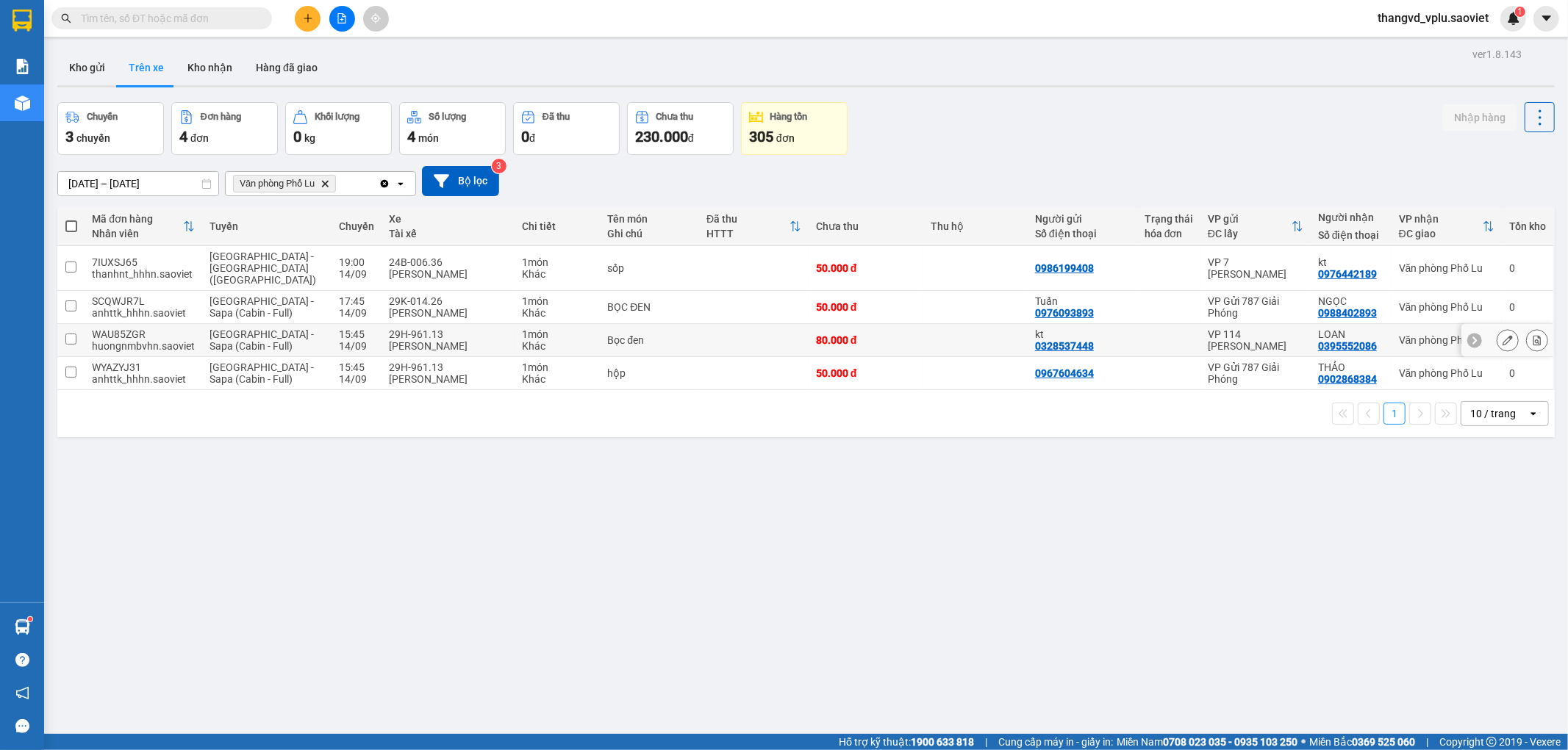
scroll to position [68, 0]
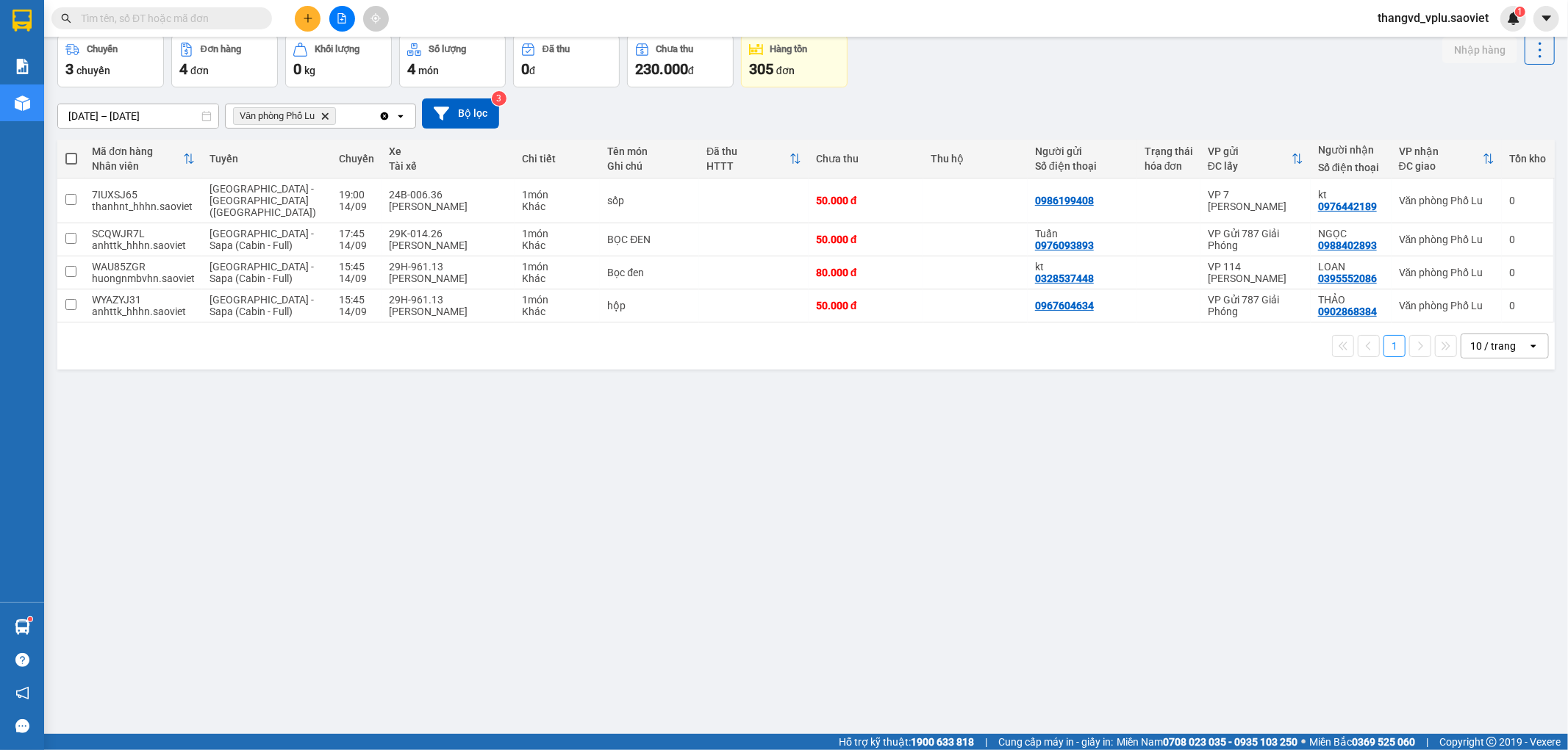
click at [92, 17] on input "text" at bounding box center [167, 18] width 173 height 16
click at [307, 18] on icon "plus" at bounding box center [307, 18] width 8 height 1
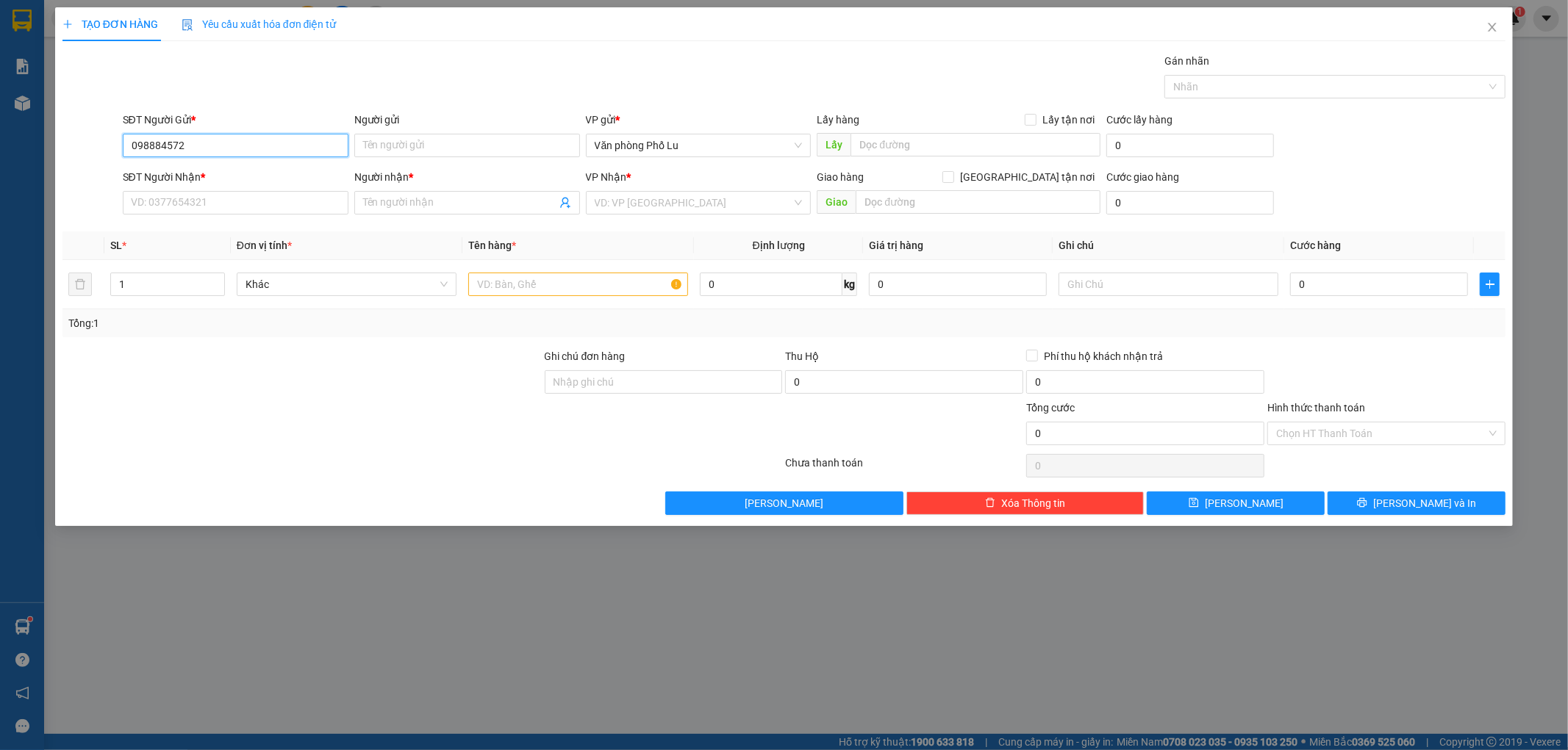
type input "0988845723"
click at [224, 172] on div "0988845723 - LIÊM" at bounding box center [235, 175] width 208 height 16
type input "LIÊM"
type input "0973535620"
type input "Sáng"
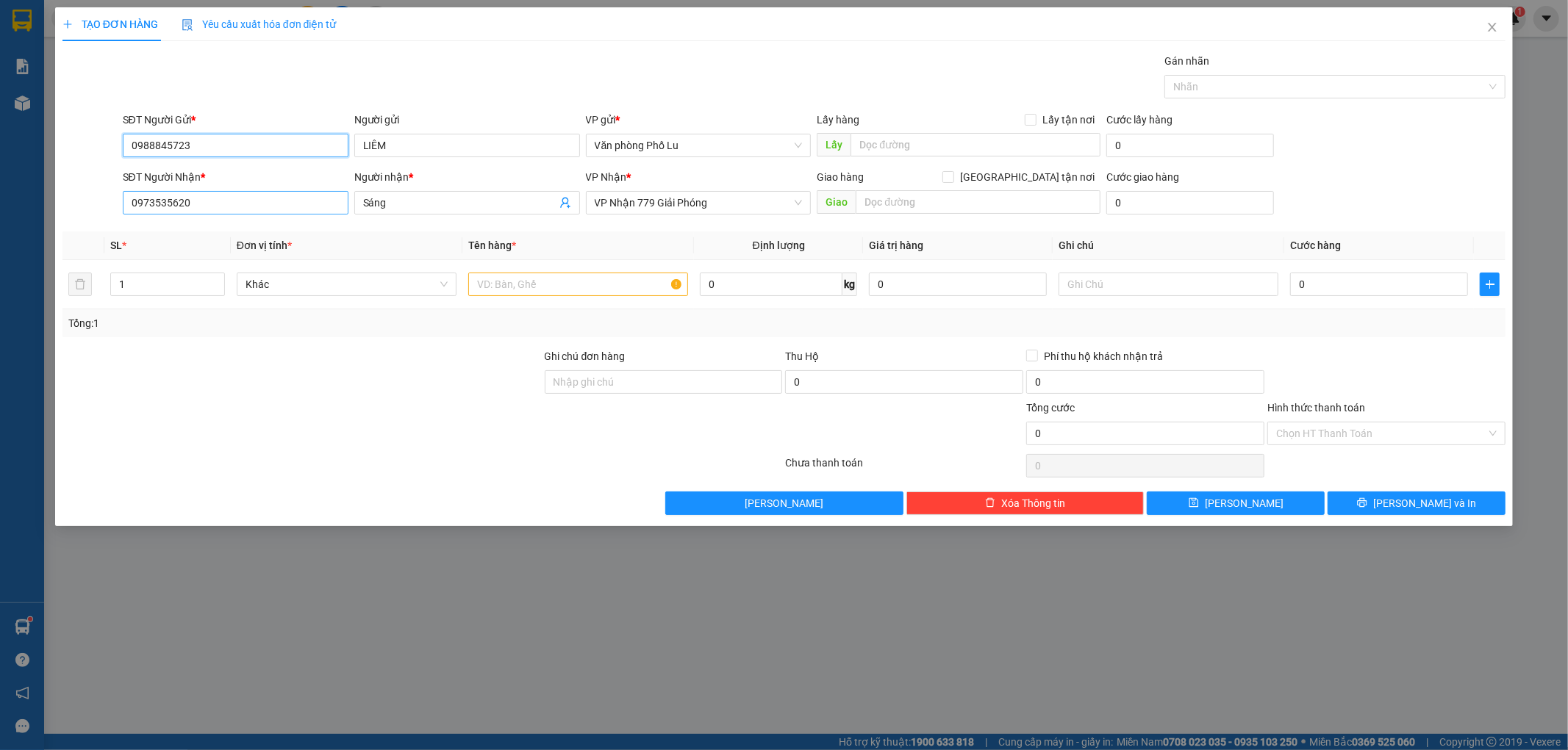
type input "0988845723"
click at [216, 207] on input "0973535620" at bounding box center [235, 202] width 225 height 23
type input "0903201969"
click at [183, 237] on div "0903201969 - A HIẾU" at bounding box center [235, 232] width 208 height 16
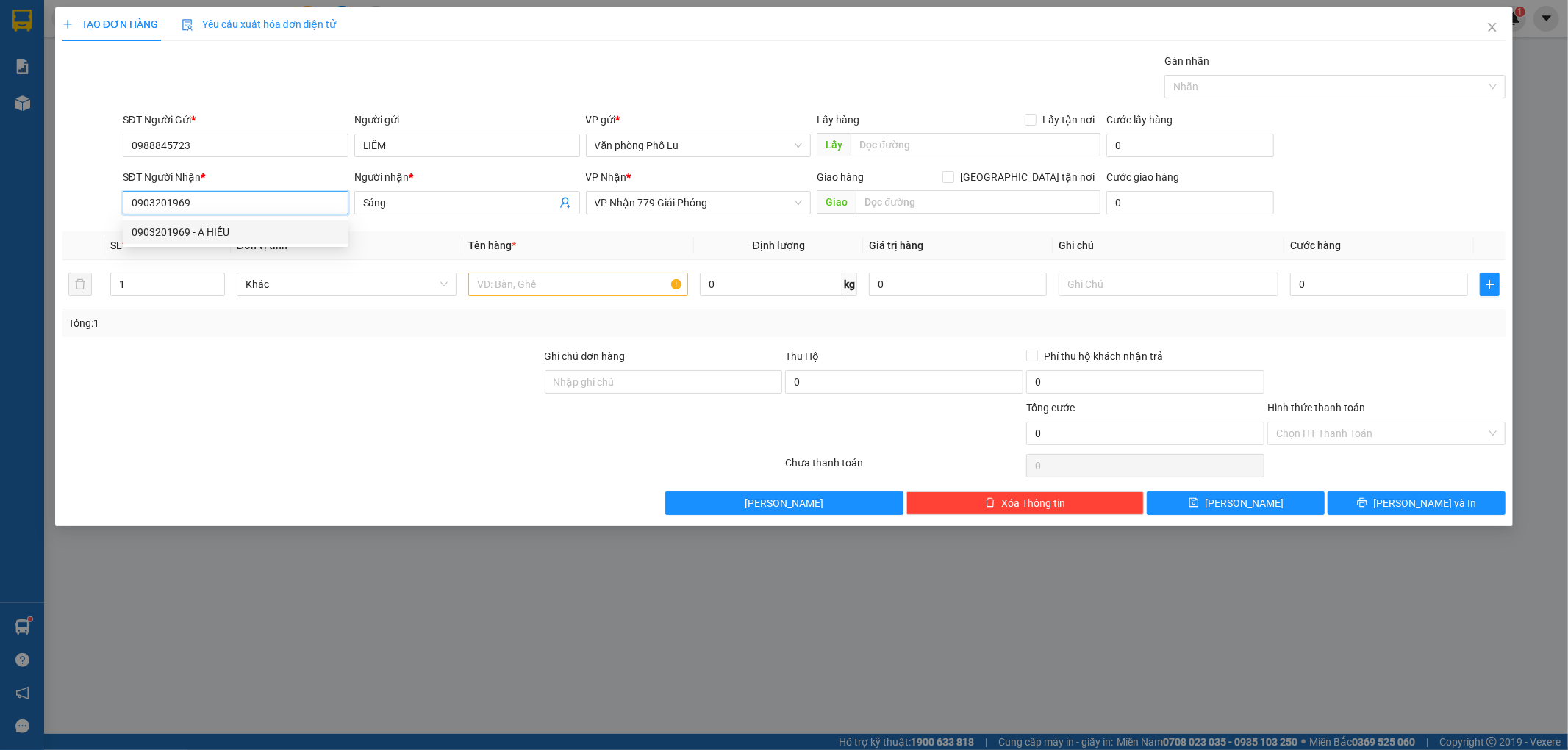
type input "A HIẾU"
type input "0903201969"
click at [556, 291] on input "text" at bounding box center [578, 284] width 219 height 23
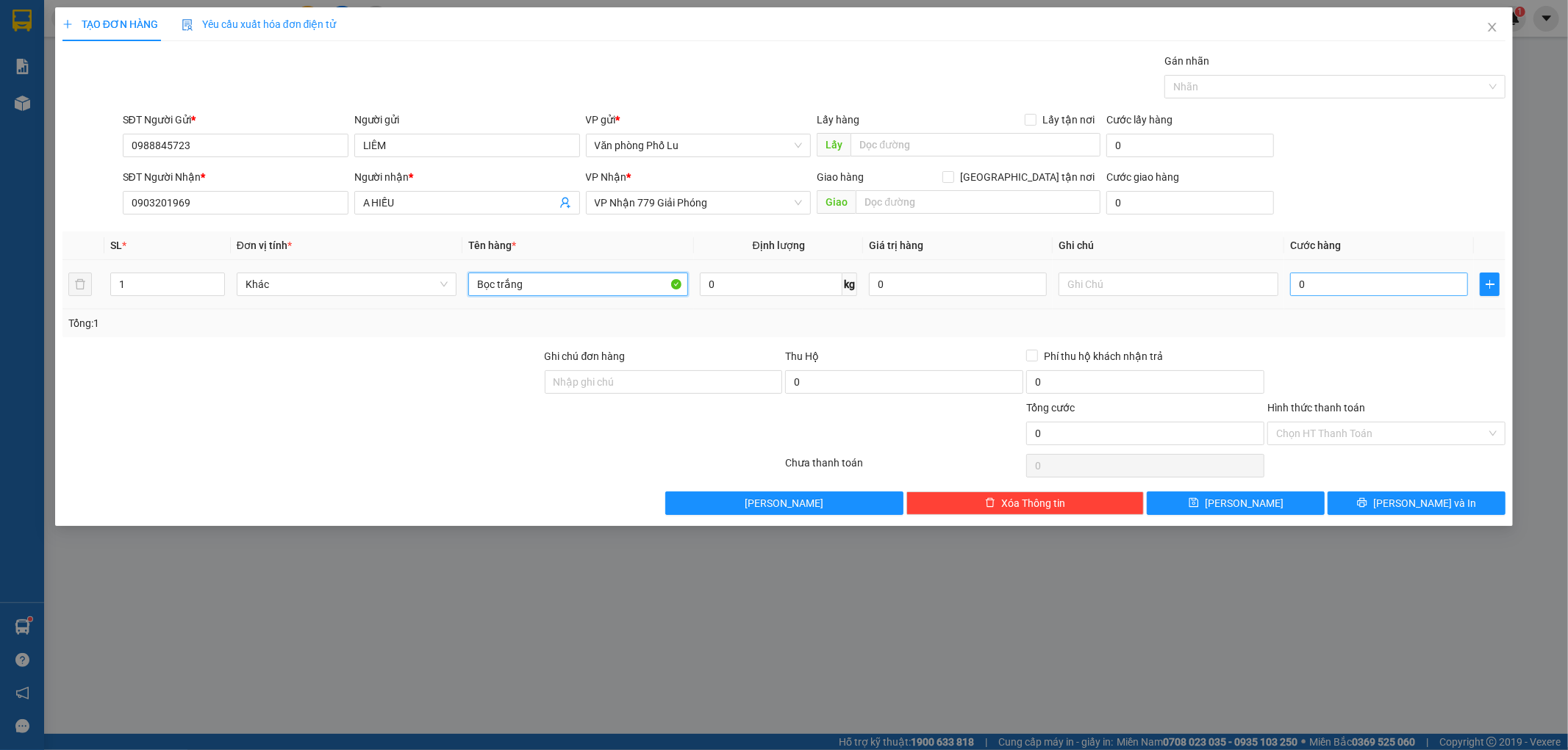
type input "Bọc trắng"
click at [1338, 287] on input "0" at bounding box center [1379, 284] width 177 height 23
type input "5"
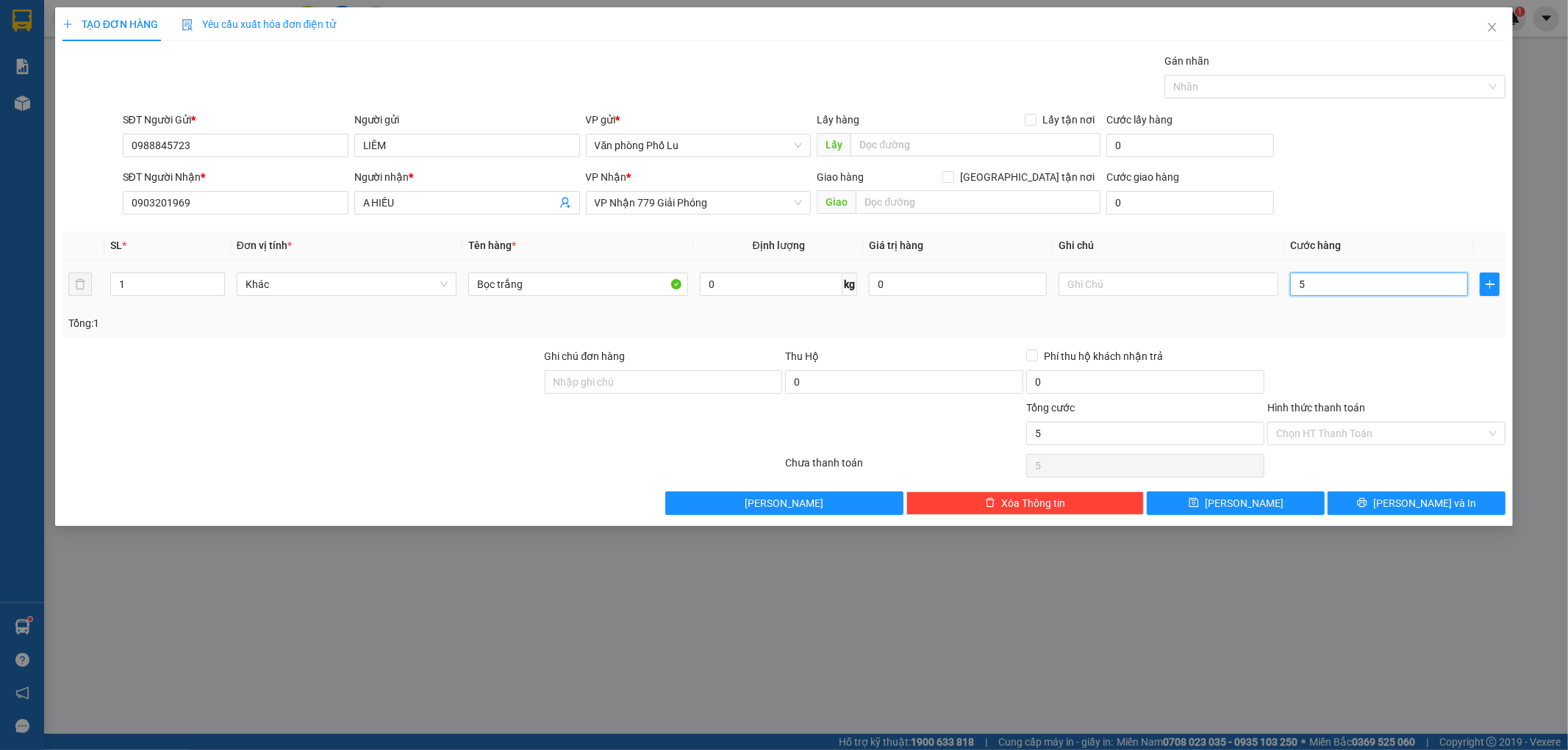
type input "50"
type input "50.000"
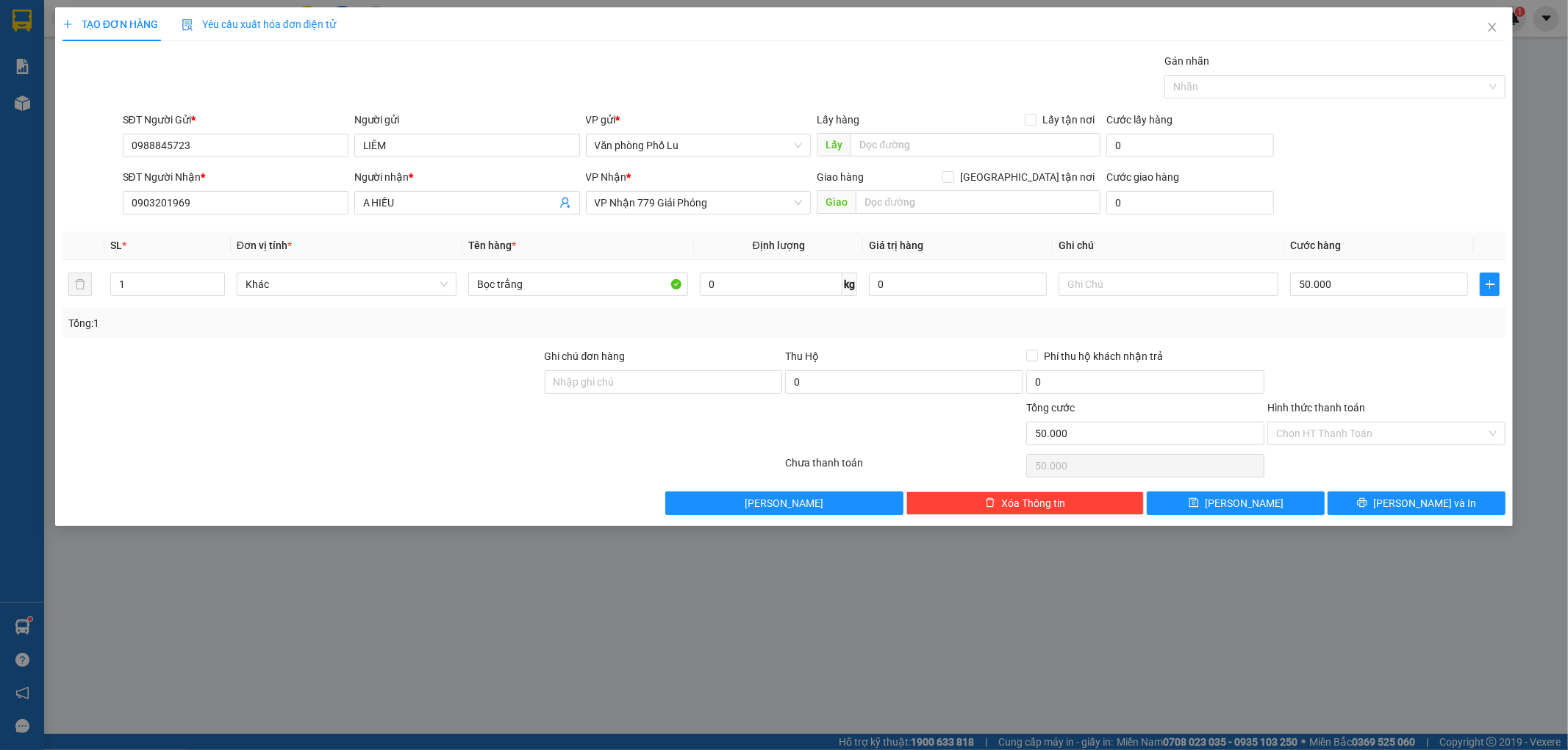
click at [1364, 345] on div "Transit Pickup Surcharge Ids Transit Deliver Surcharge Ids Transit Deliver Surc…" at bounding box center [784, 284] width 1444 height 462
click at [1323, 435] on input "Hình thức thanh toán" at bounding box center [1380, 434] width 210 height 22
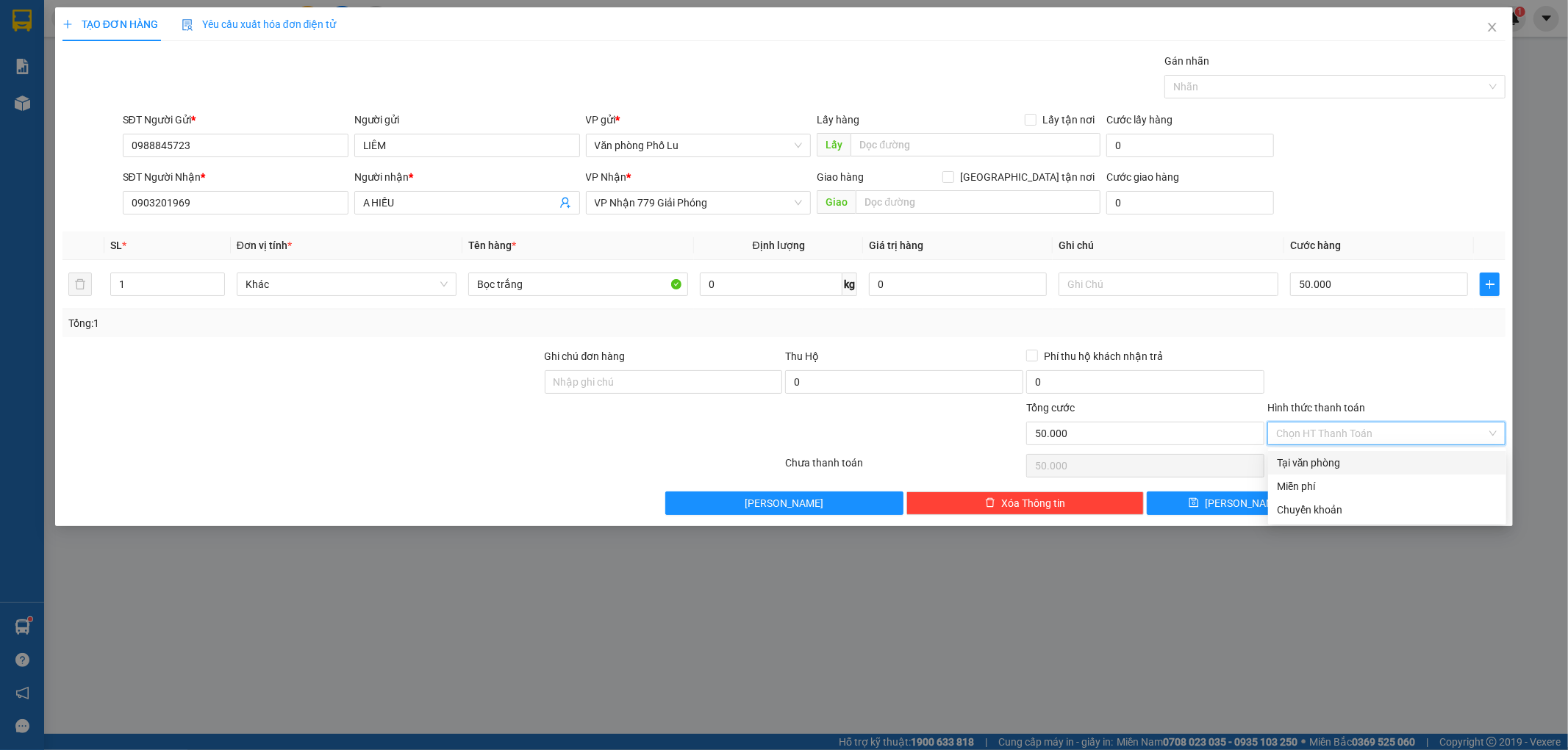
click at [1327, 460] on div "Tại văn phòng" at bounding box center [1386, 463] width 220 height 16
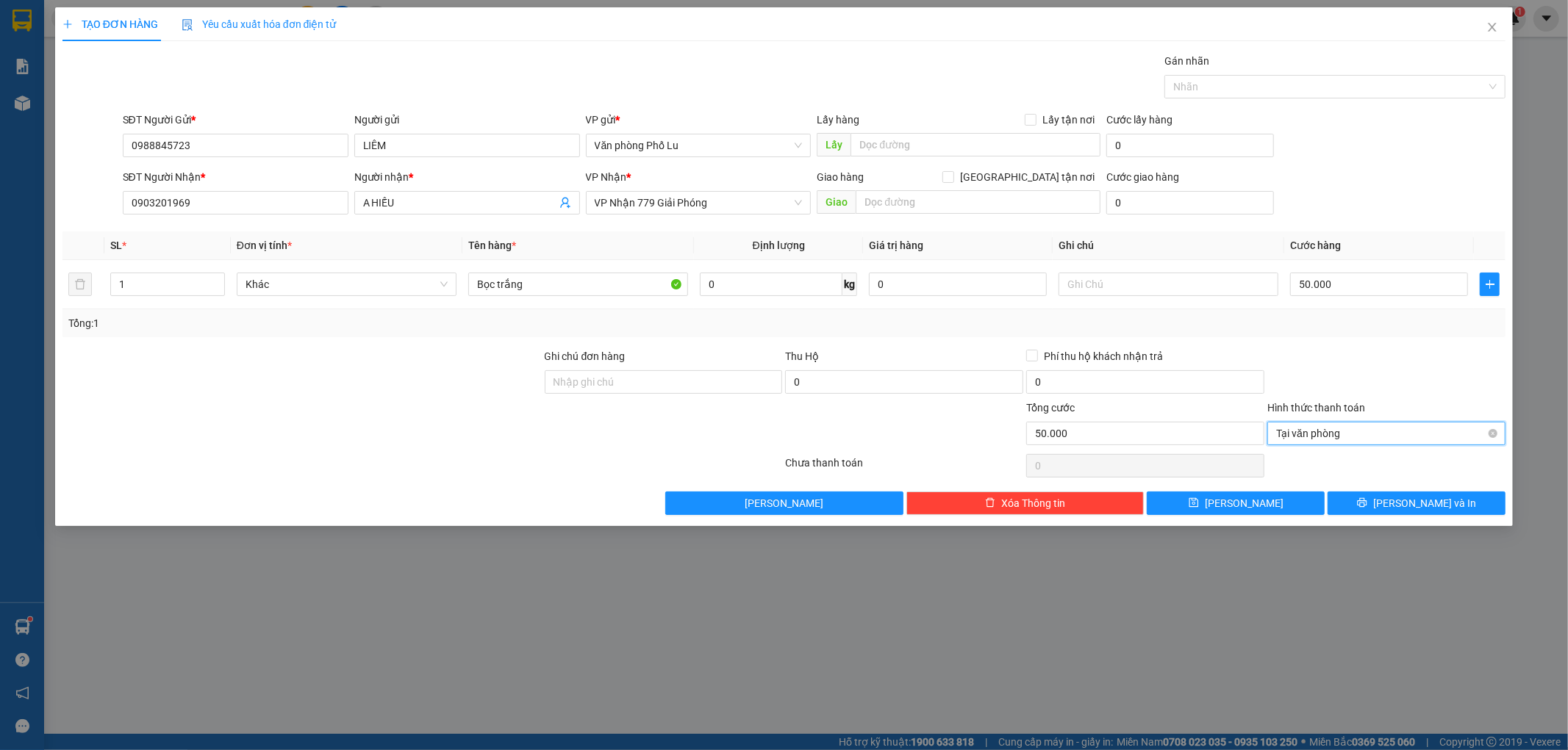
click at [1319, 439] on span "Tại văn phòng" at bounding box center [1385, 434] width 220 height 22
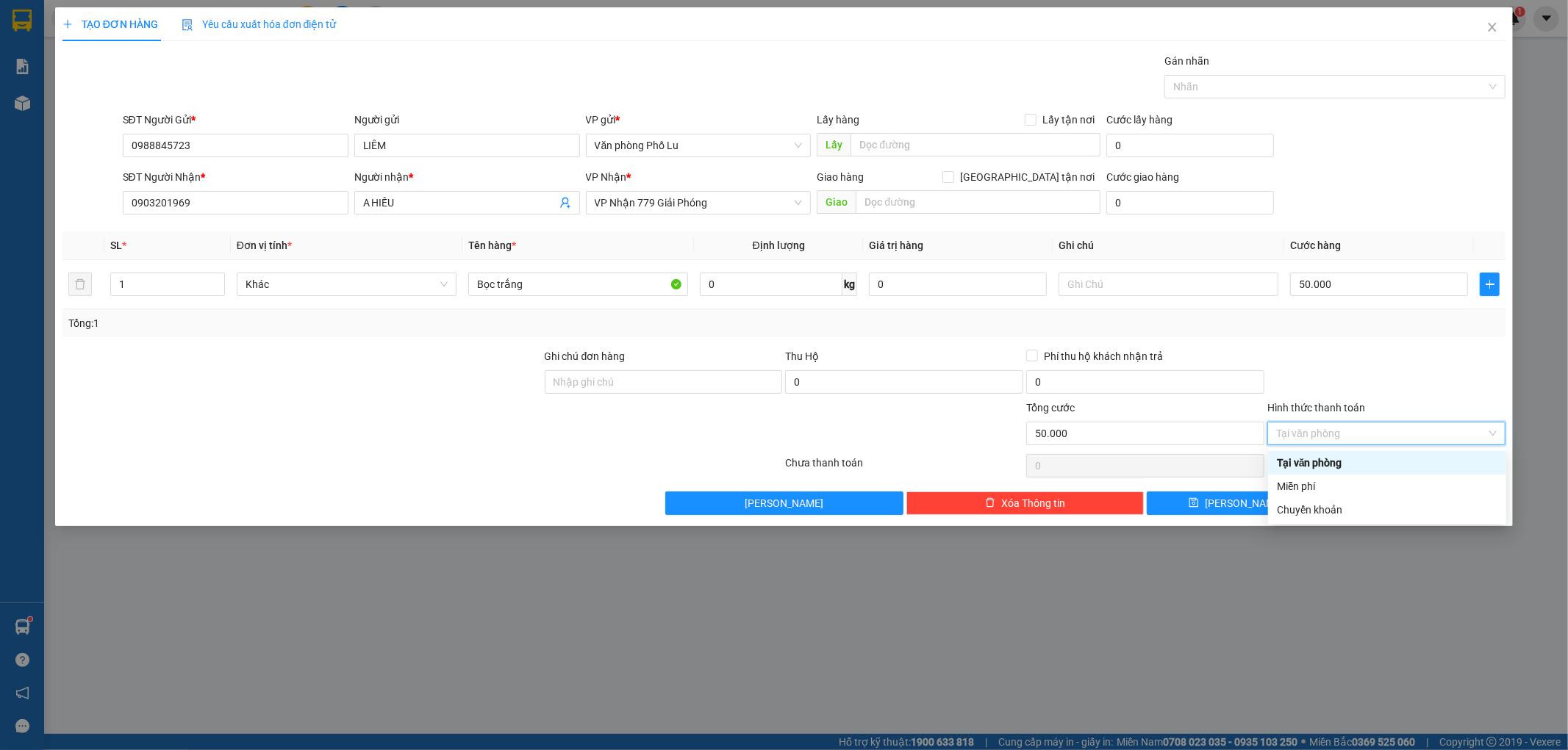
click at [1342, 348] on div at bounding box center [1385, 374] width 241 height 51
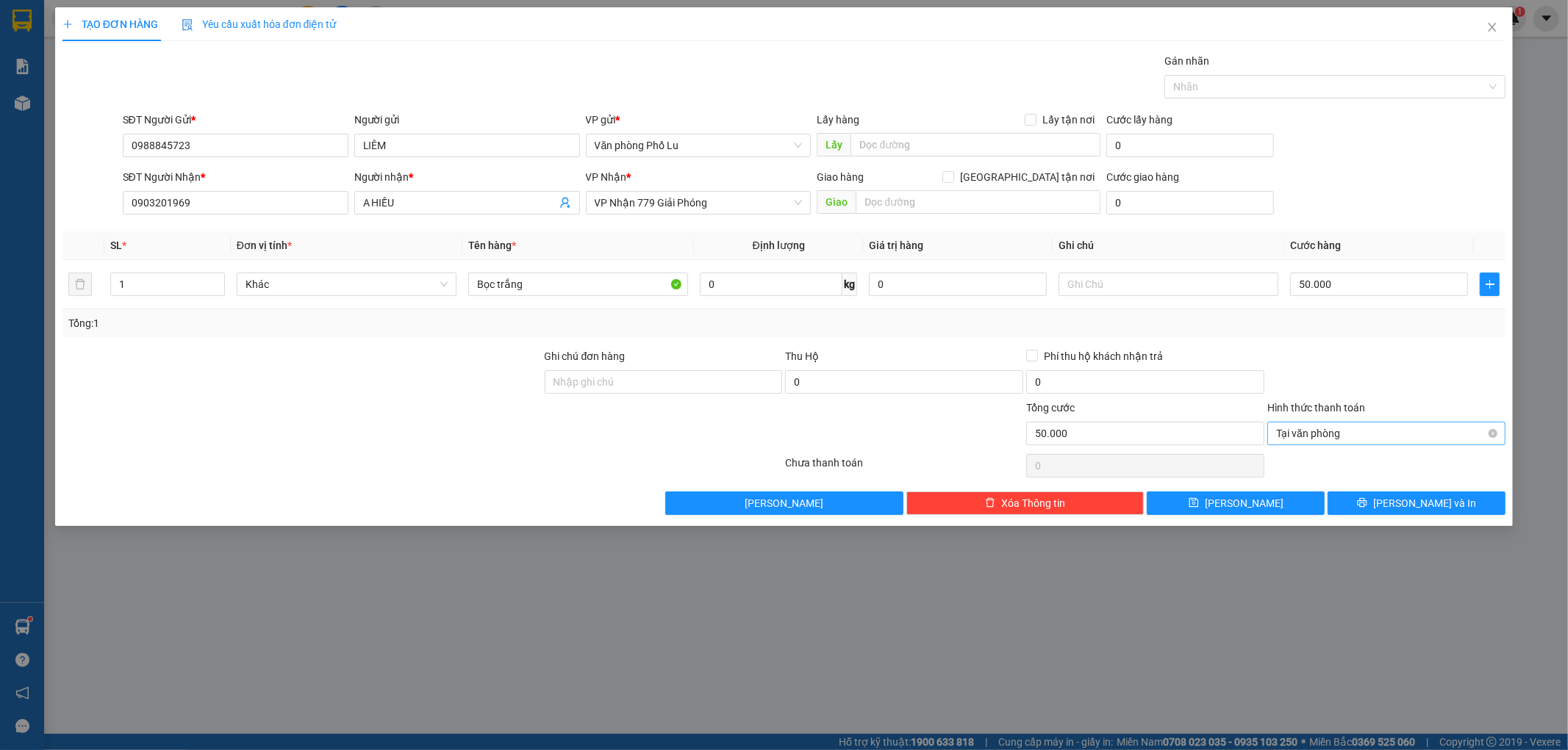
click at [1499, 430] on div "Tại văn phòng" at bounding box center [1386, 433] width 238 height 23
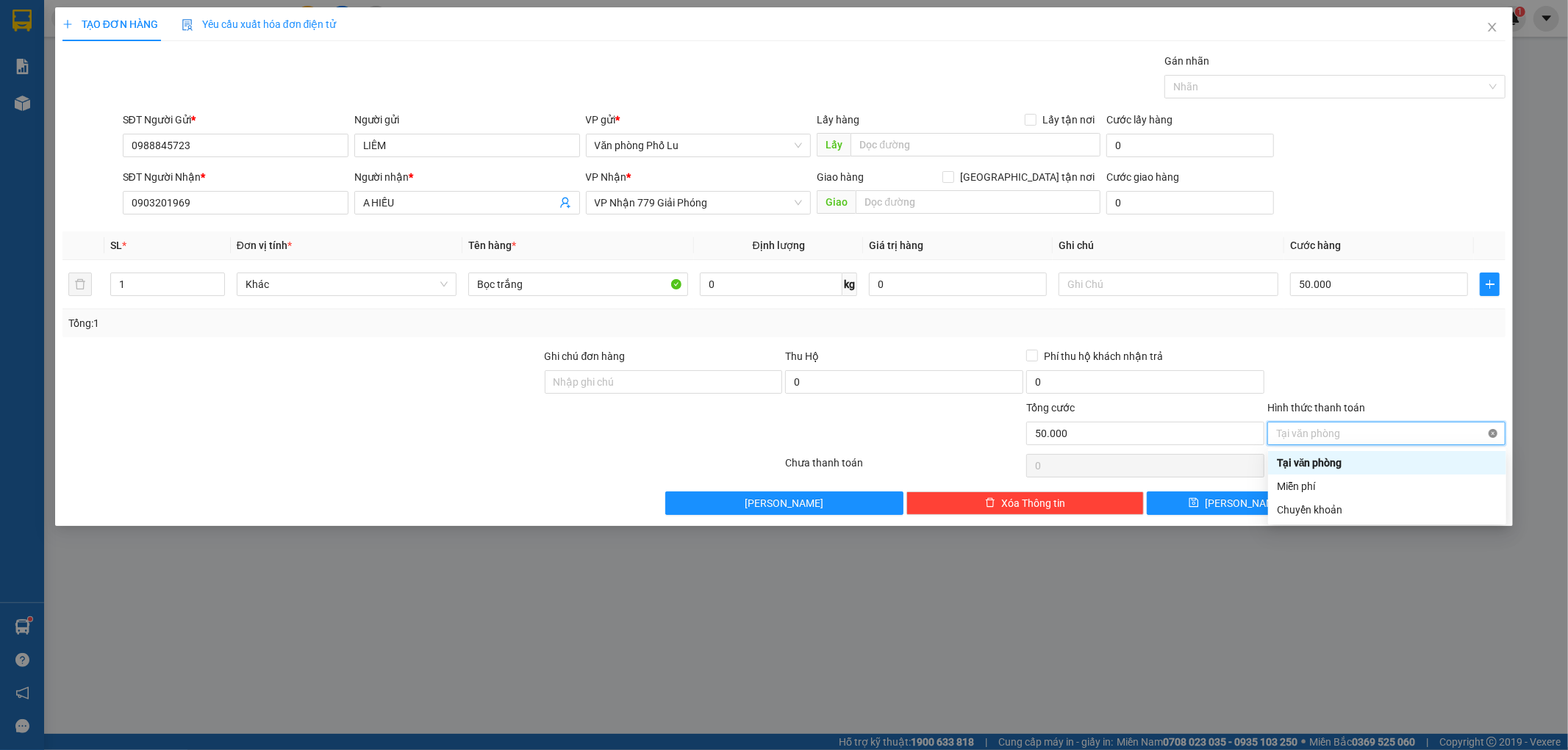
type input "50.000"
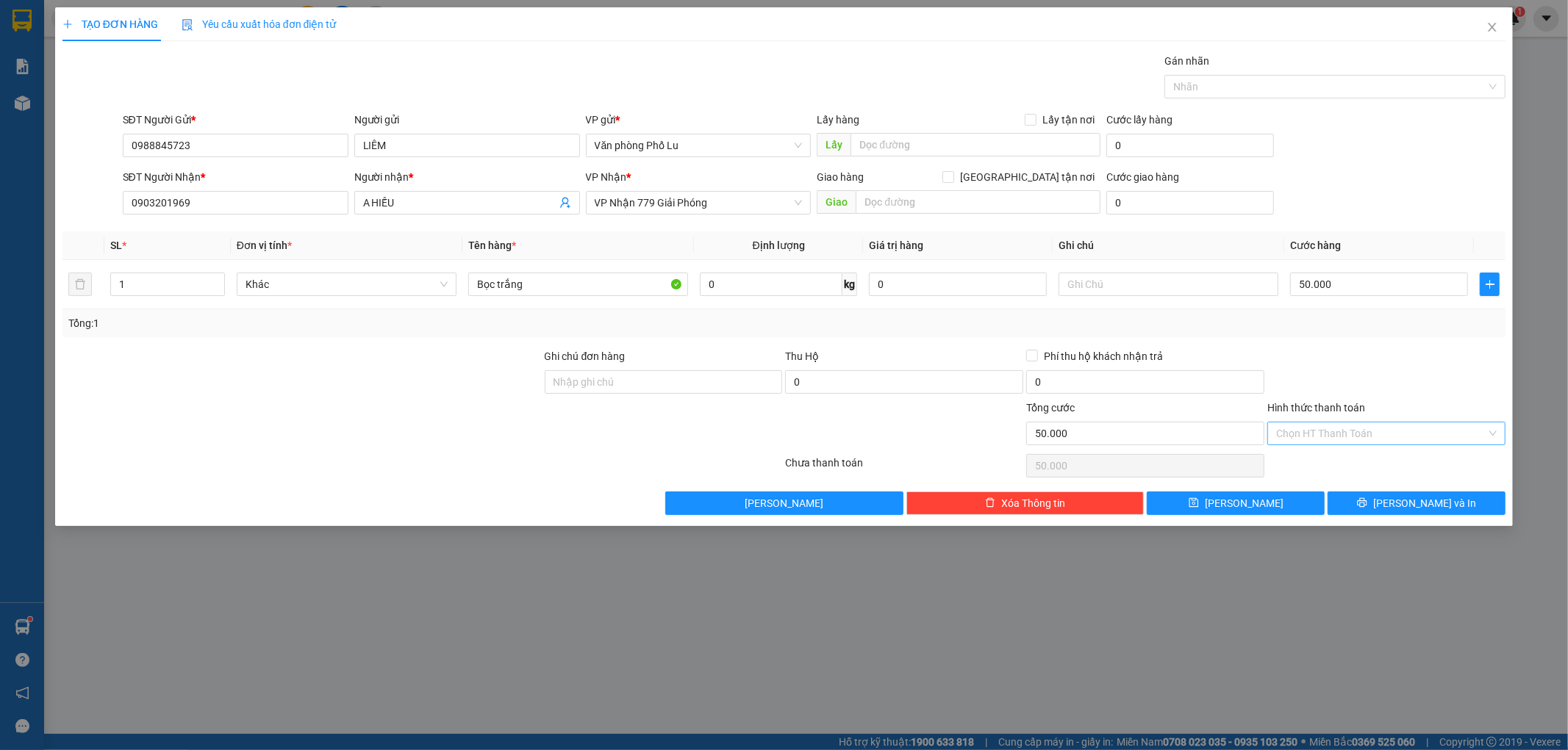
click at [1443, 371] on div at bounding box center [1385, 374] width 241 height 51
click at [1430, 498] on span "[PERSON_NAME] và In" at bounding box center [1425, 503] width 103 height 16
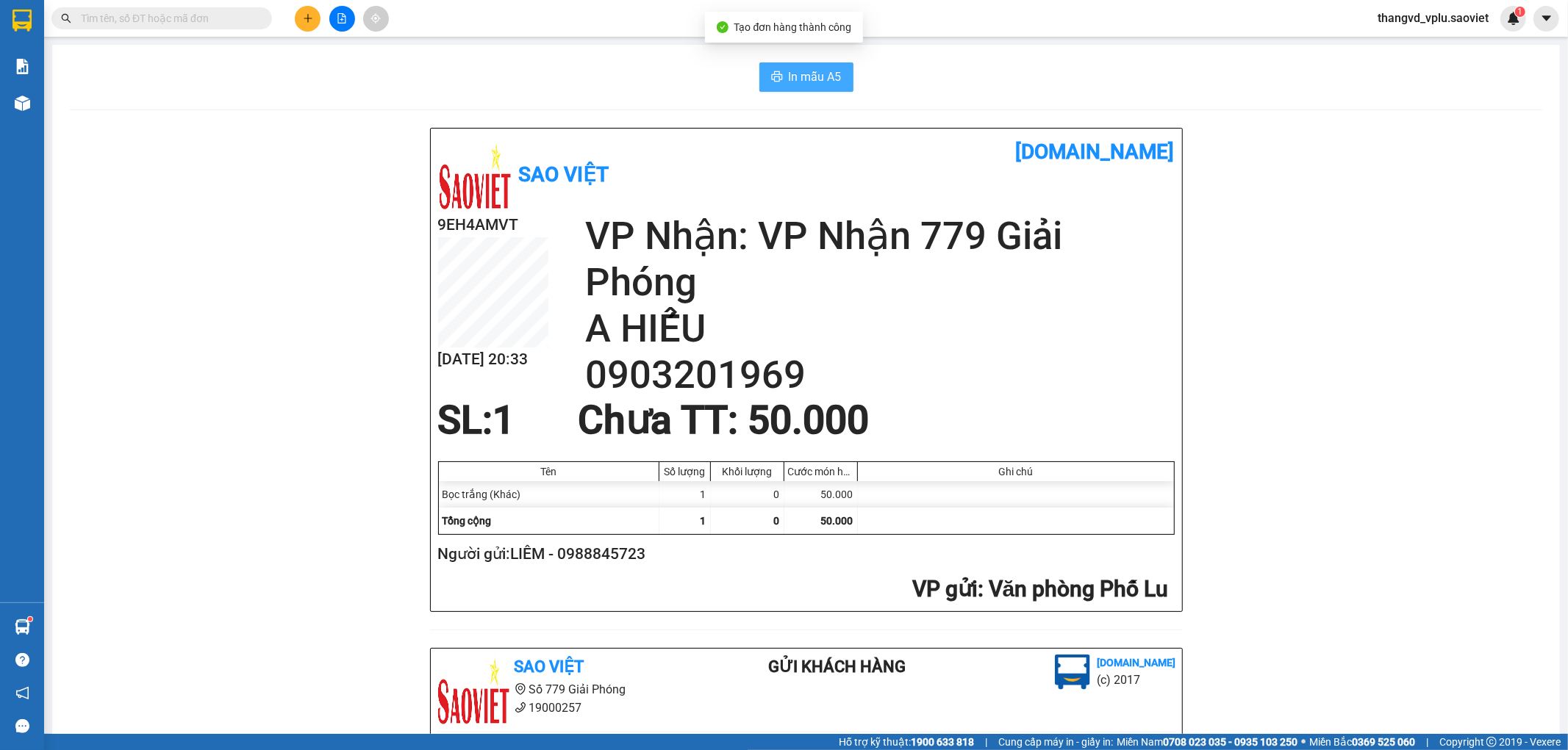
click at [798, 72] on span "In mẫu A5" at bounding box center [815, 76] width 53 height 18
click at [186, 16] on input "text" at bounding box center [167, 18] width 173 height 16
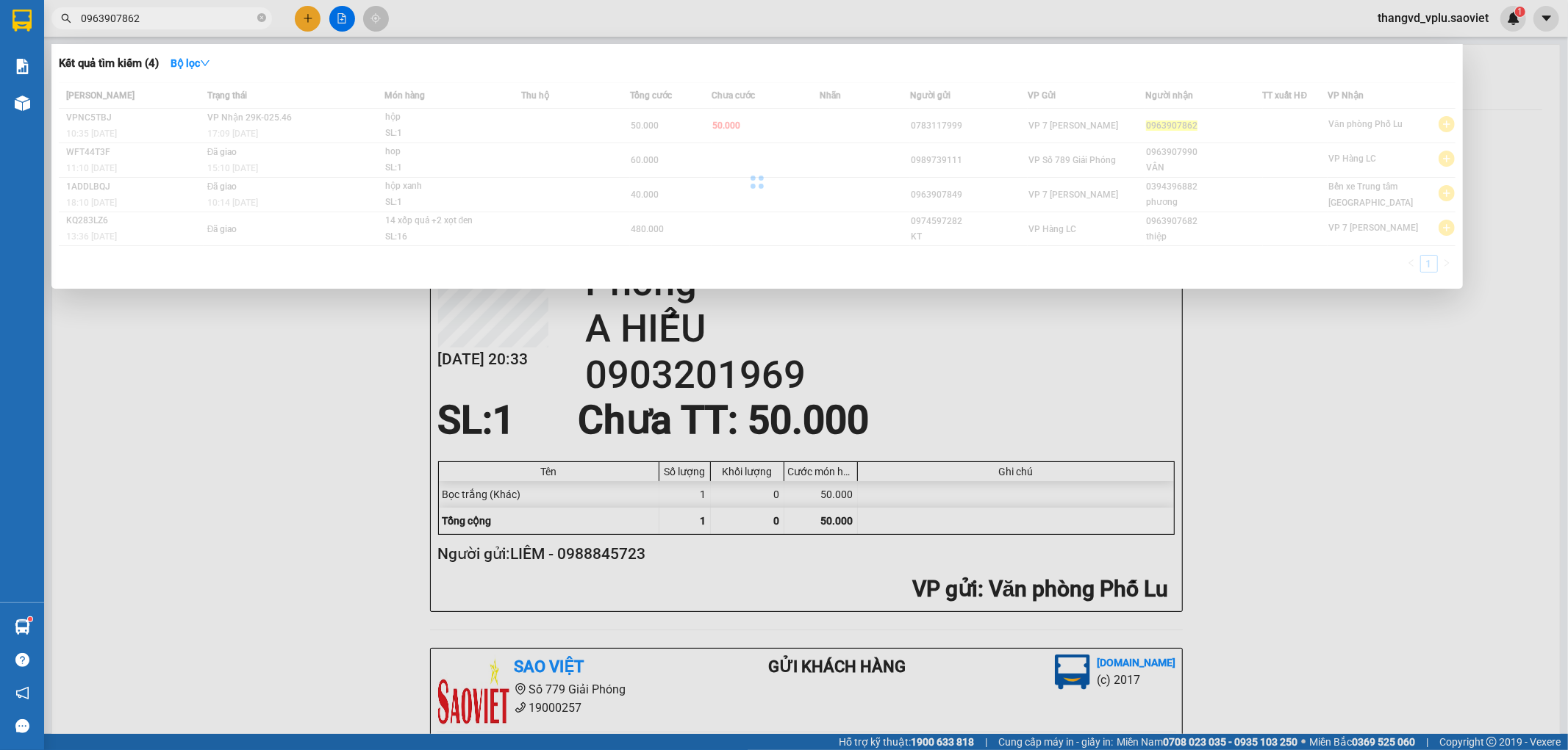
type input "0963907862"
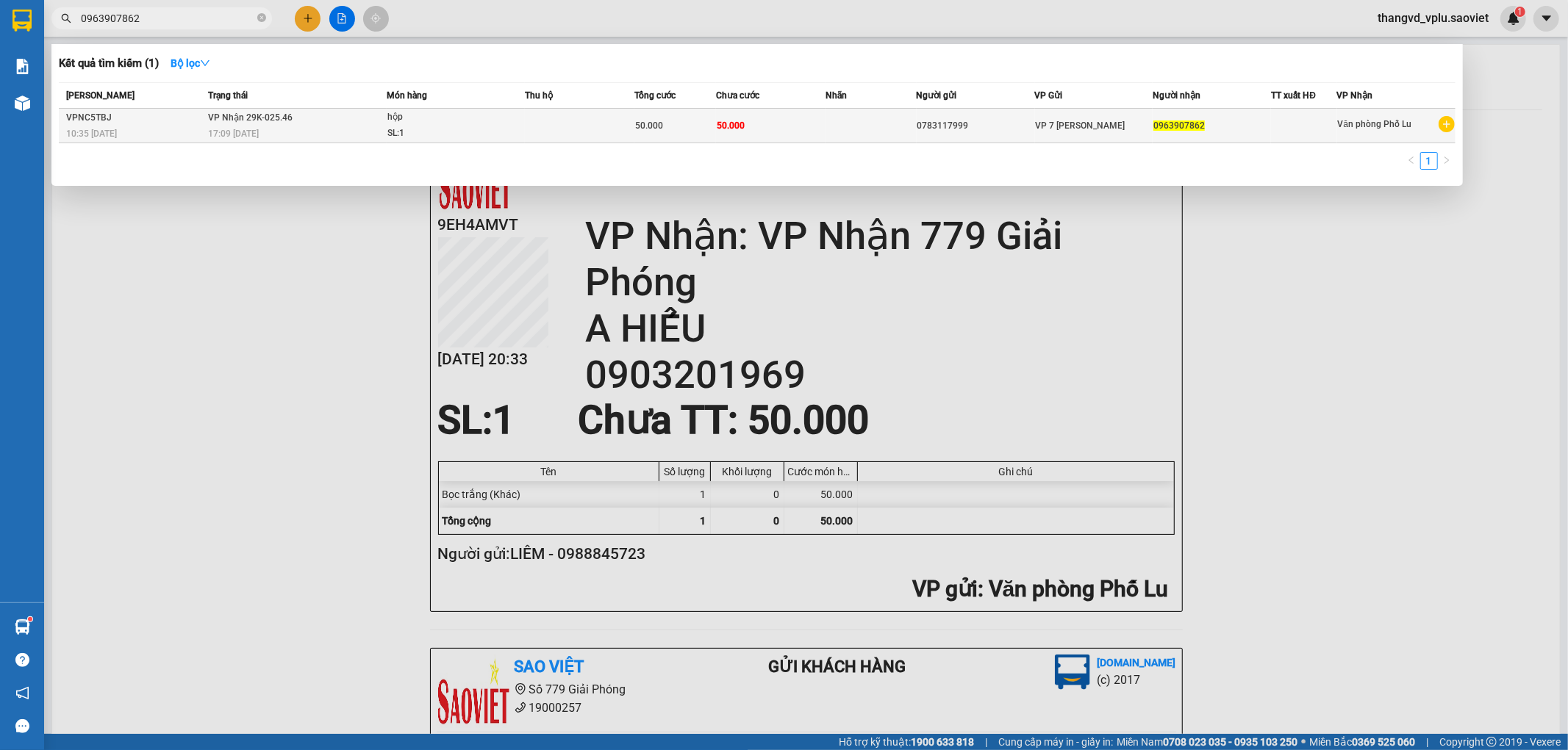
click at [490, 131] on div "SL: 1" at bounding box center [442, 134] width 111 height 16
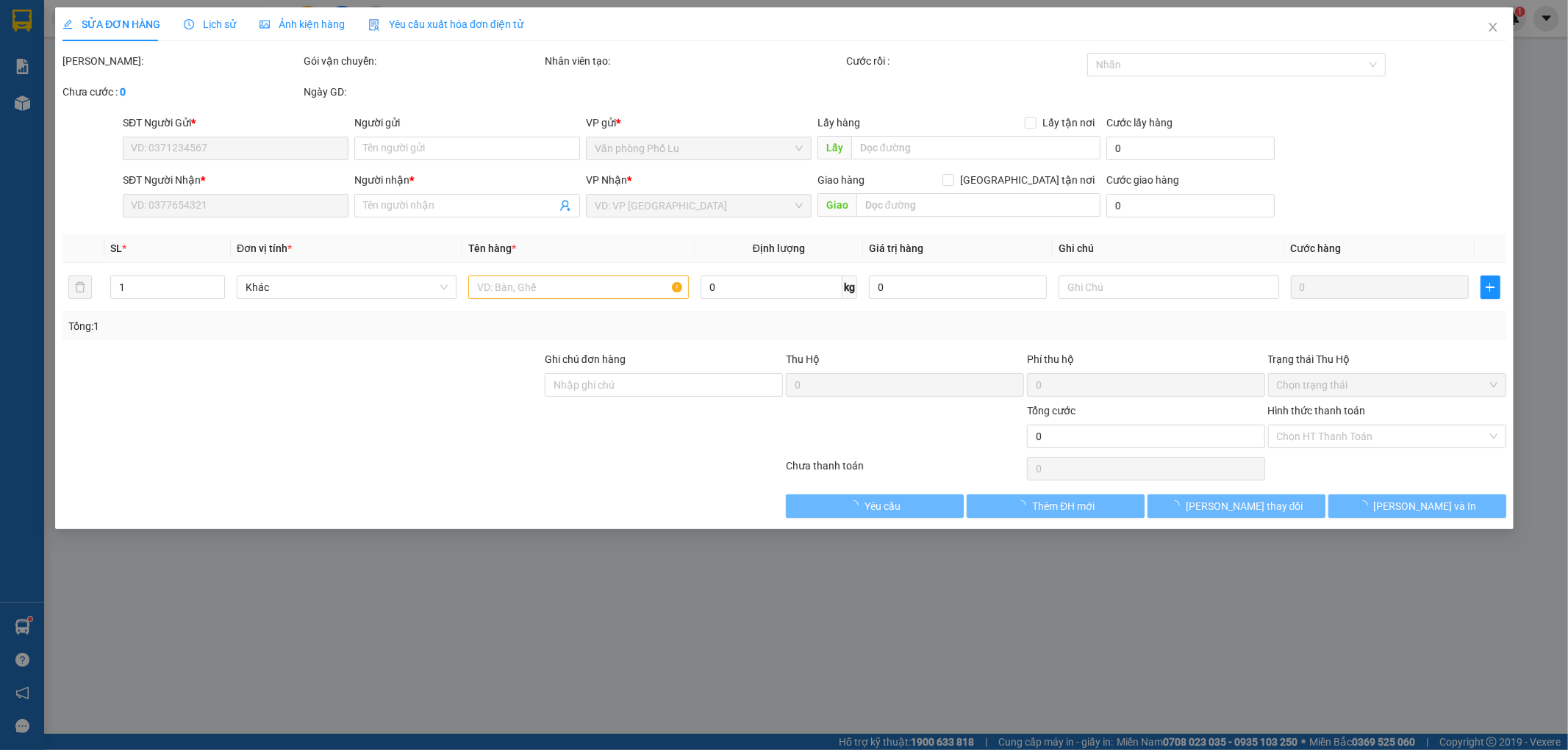
type input "0783117999"
type input "0963907862"
type input "50.000"
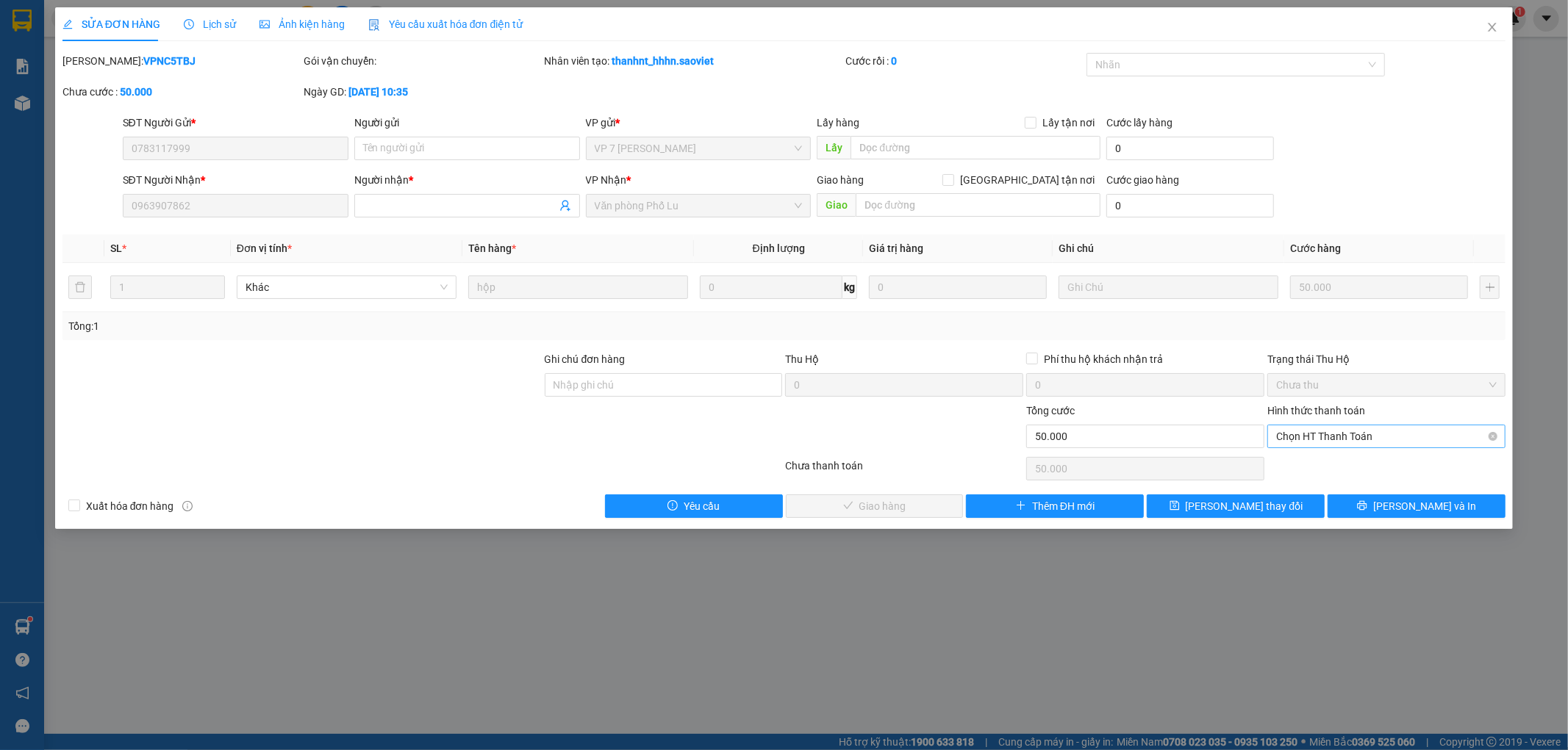
click at [1327, 442] on span "Chọn HT Thanh Toán" at bounding box center [1385, 436] width 220 height 22
drag, startPoint x: 1339, startPoint y: 465, endPoint x: 1152, endPoint y: 468, distance: 187.0
click at [1338, 465] on div "Tại văn phòng" at bounding box center [1386, 465] width 220 height 16
type input "0"
click at [858, 513] on span "[PERSON_NAME] và Giao hàng" at bounding box center [884, 506] width 141 height 16
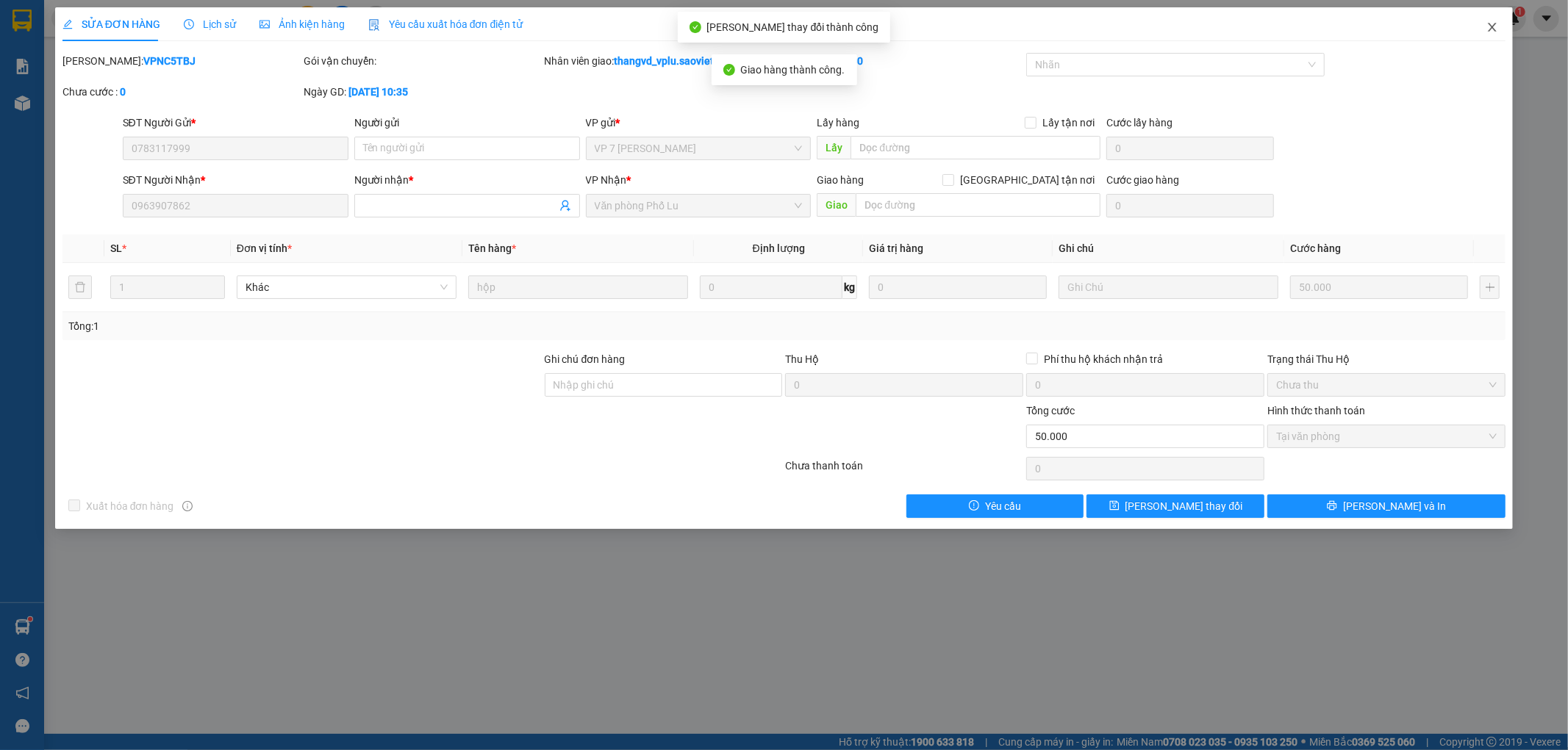
click at [1488, 31] on icon "close" at bounding box center [1493, 27] width 12 height 12
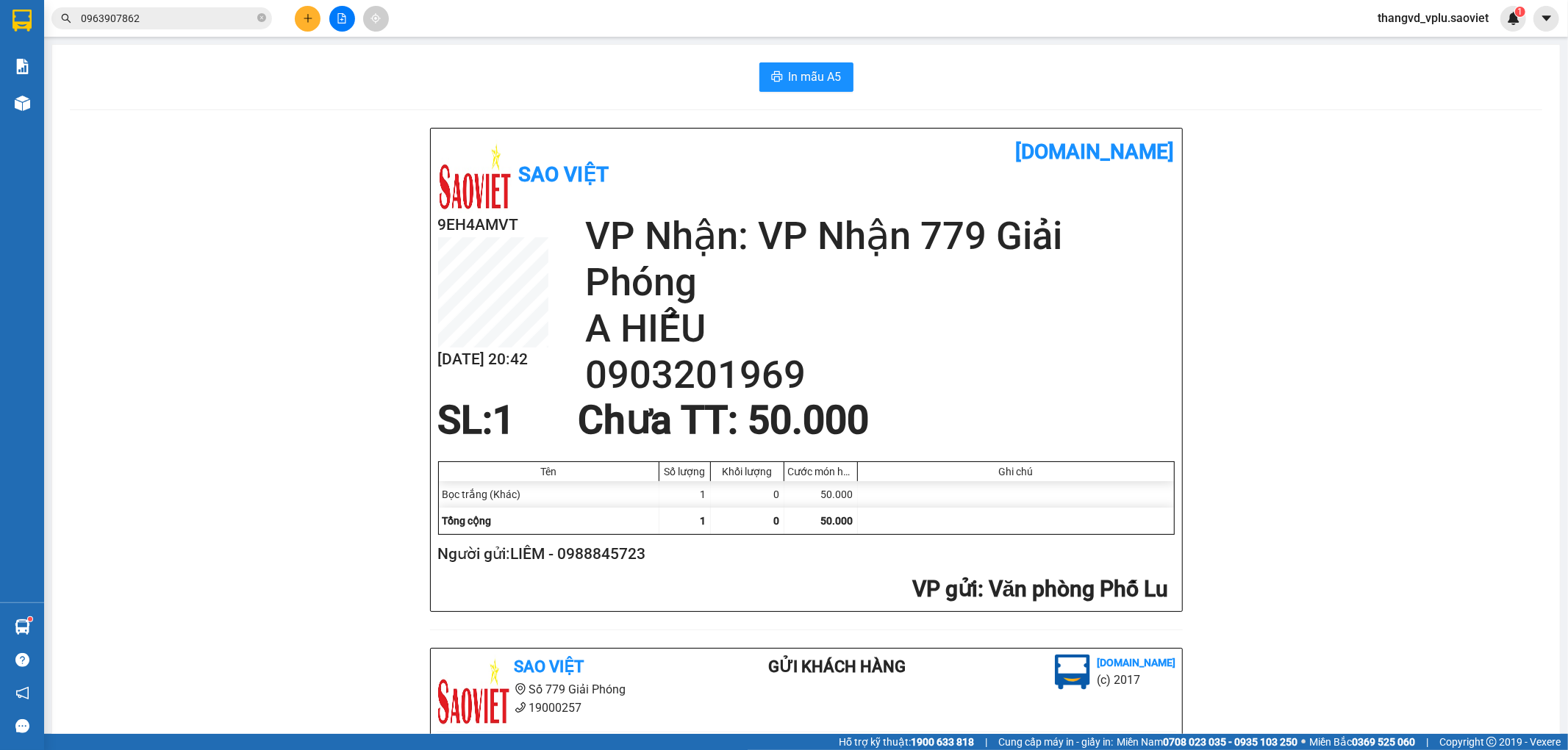
click at [302, 18] on button at bounding box center [308, 19] width 26 height 26
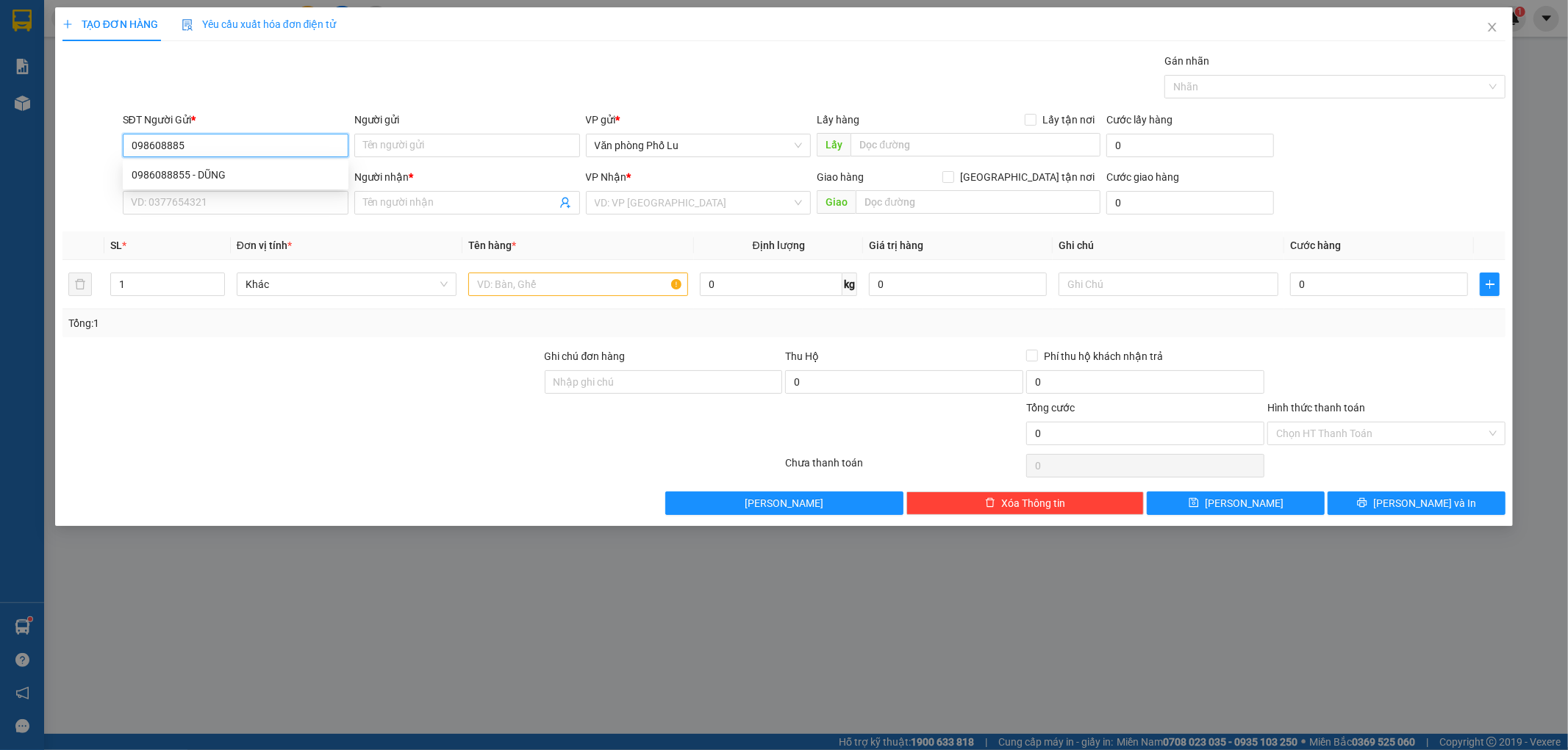
type input "0986088855"
click at [216, 173] on div "0986088855 - DŨNG" at bounding box center [235, 175] width 208 height 16
type input "DŨNG"
type input "0977546996"
type input "A THẮNG"
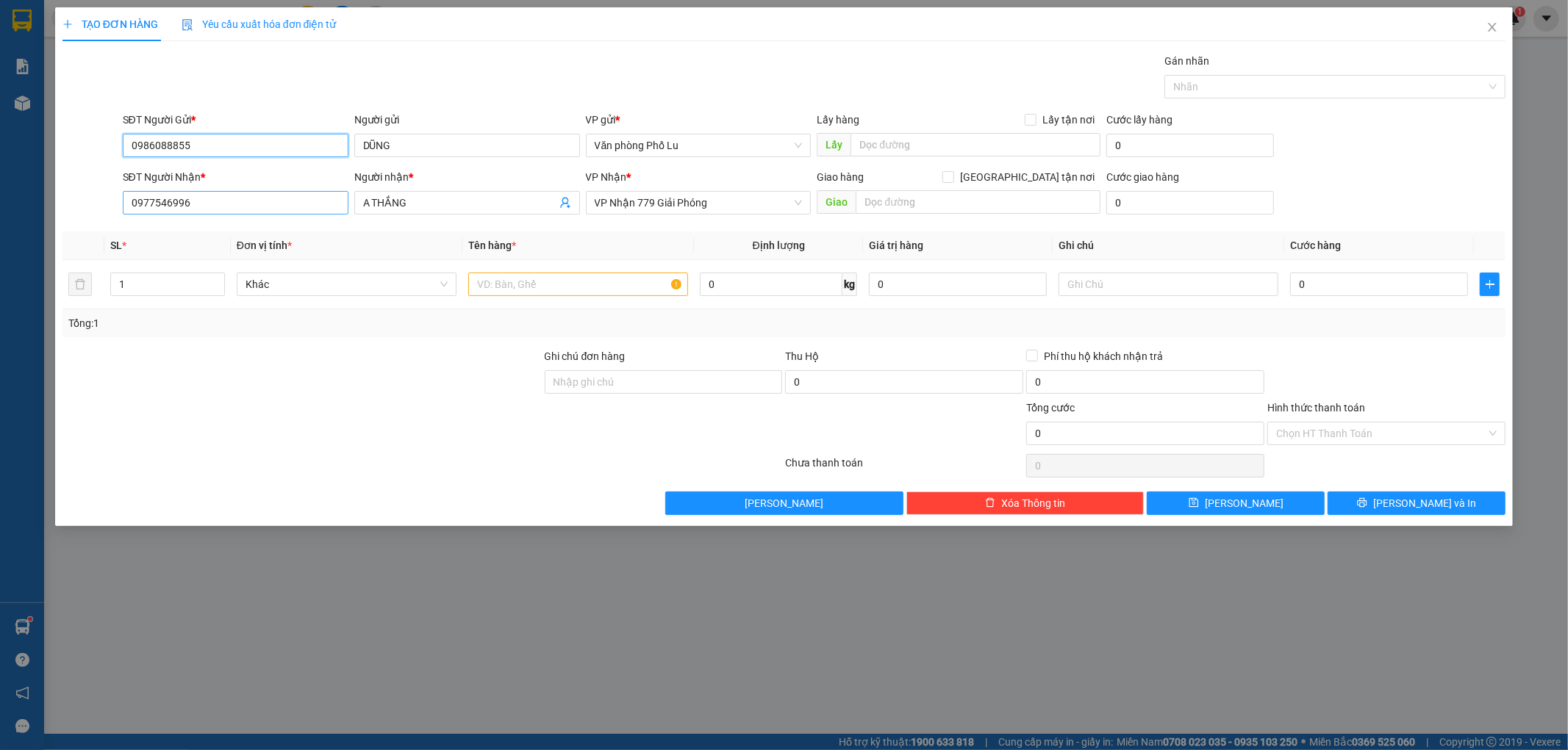
type input "0986088855"
click at [226, 206] on input "0977546996" at bounding box center [235, 202] width 225 height 23
click at [343, 388] on div at bounding box center [302, 374] width 482 height 51
click at [538, 283] on input "text" at bounding box center [578, 284] width 219 height 23
type input "Bọc xanh"
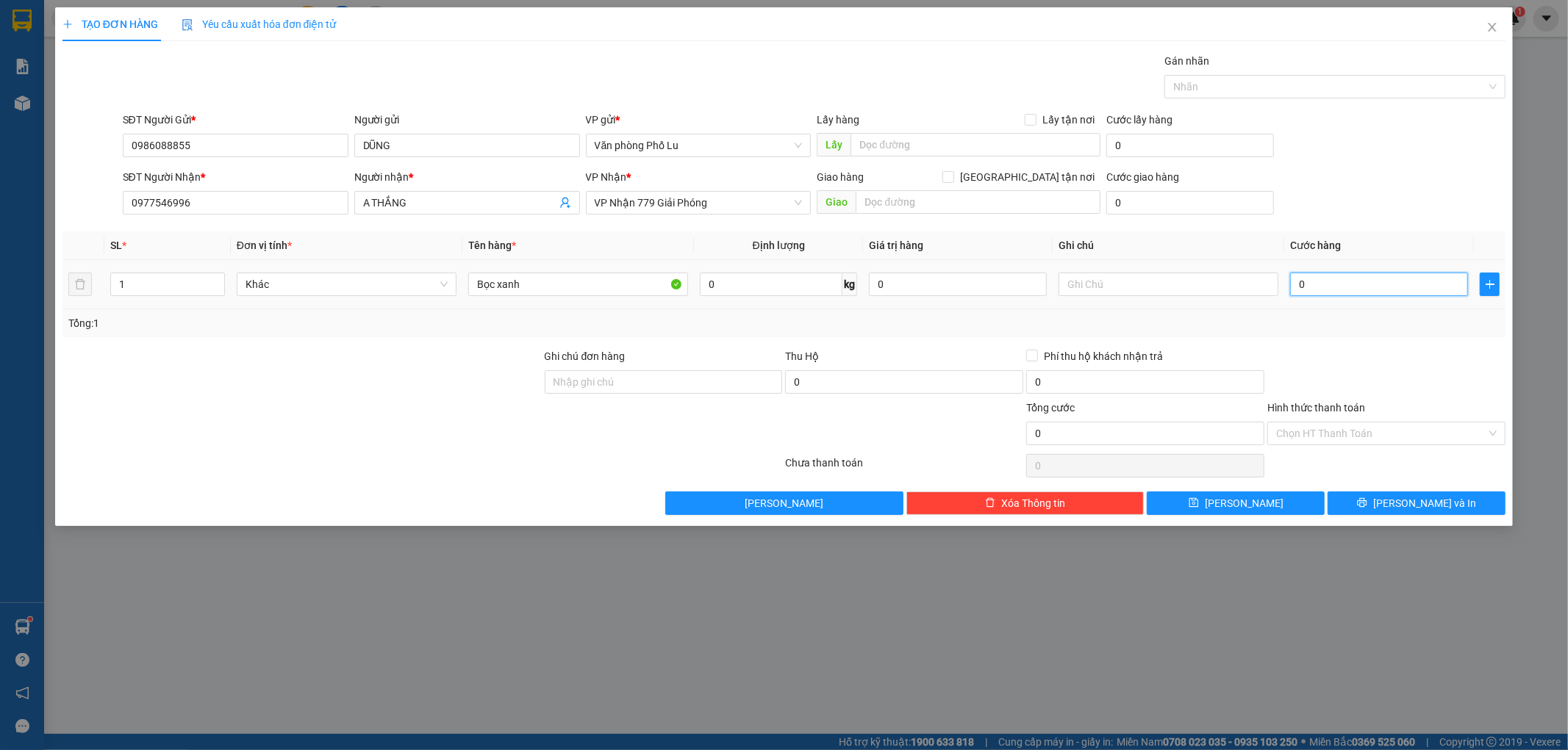
click at [1320, 277] on input "0" at bounding box center [1379, 284] width 177 height 23
type input "1"
type input "15"
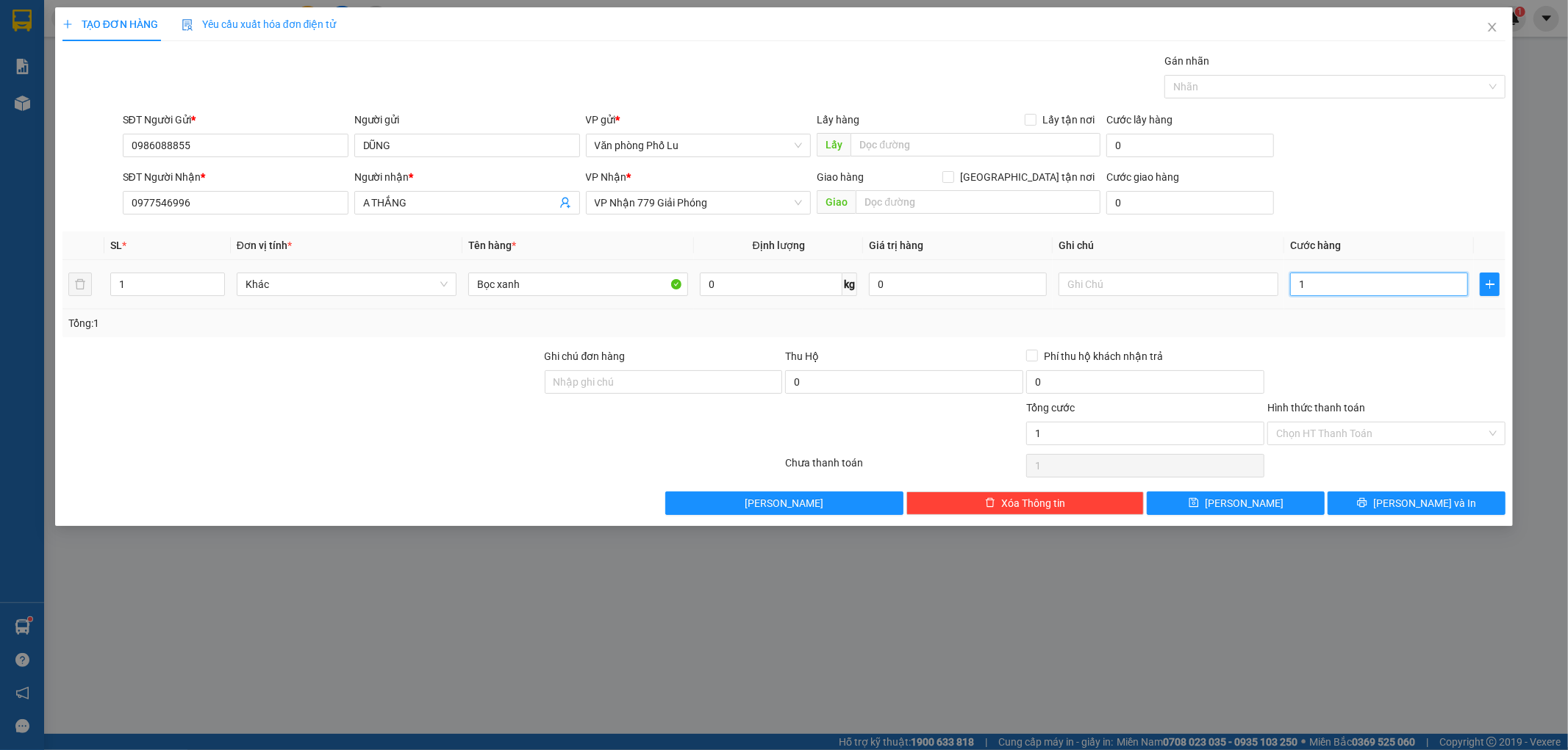
type input "15"
type input "150"
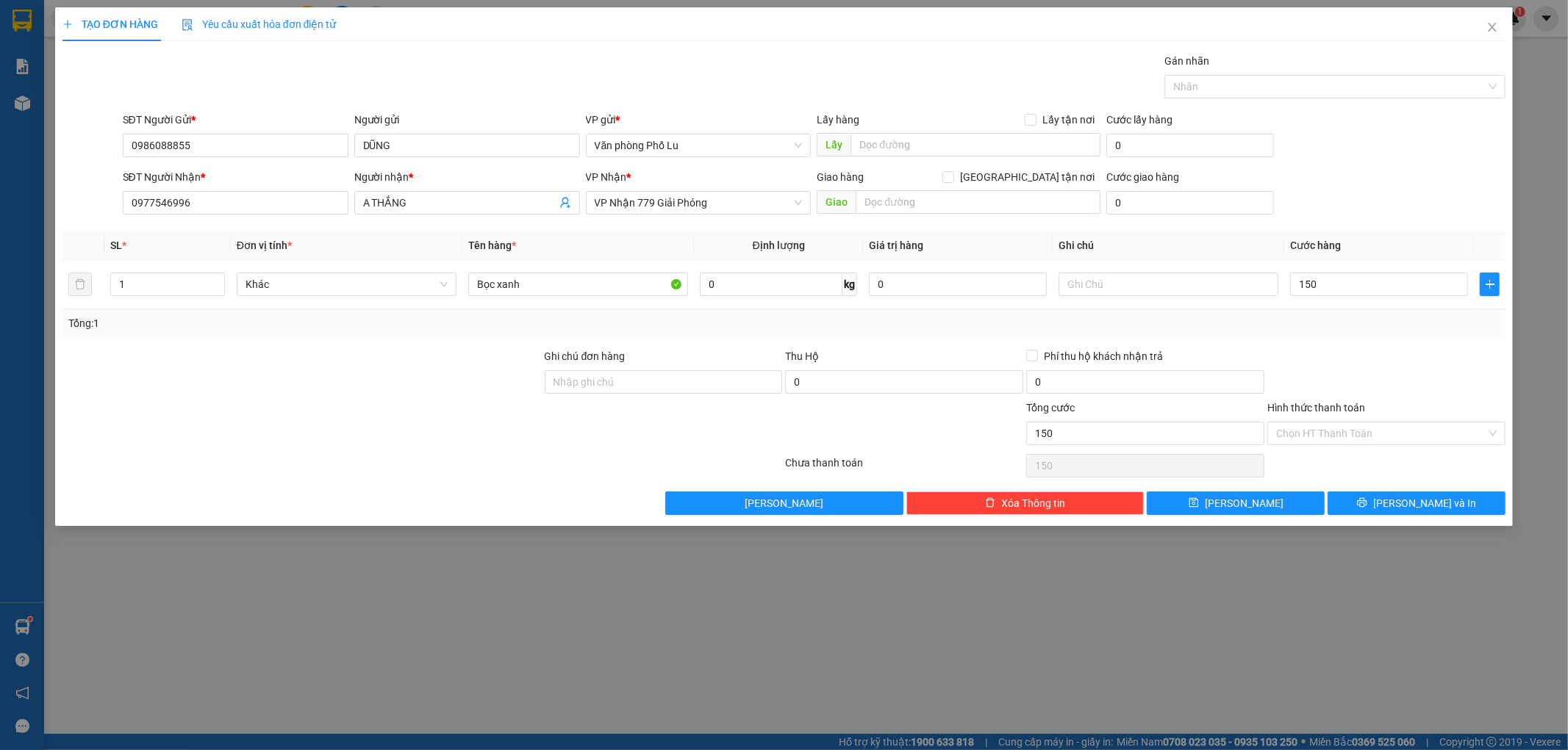
type input "150.000"
click at [1363, 410] on label "Hình thức thanh toán" at bounding box center [1316, 408] width 98 height 12
click at [1363, 423] on input "Hình thức thanh toán" at bounding box center [1380, 434] width 210 height 22
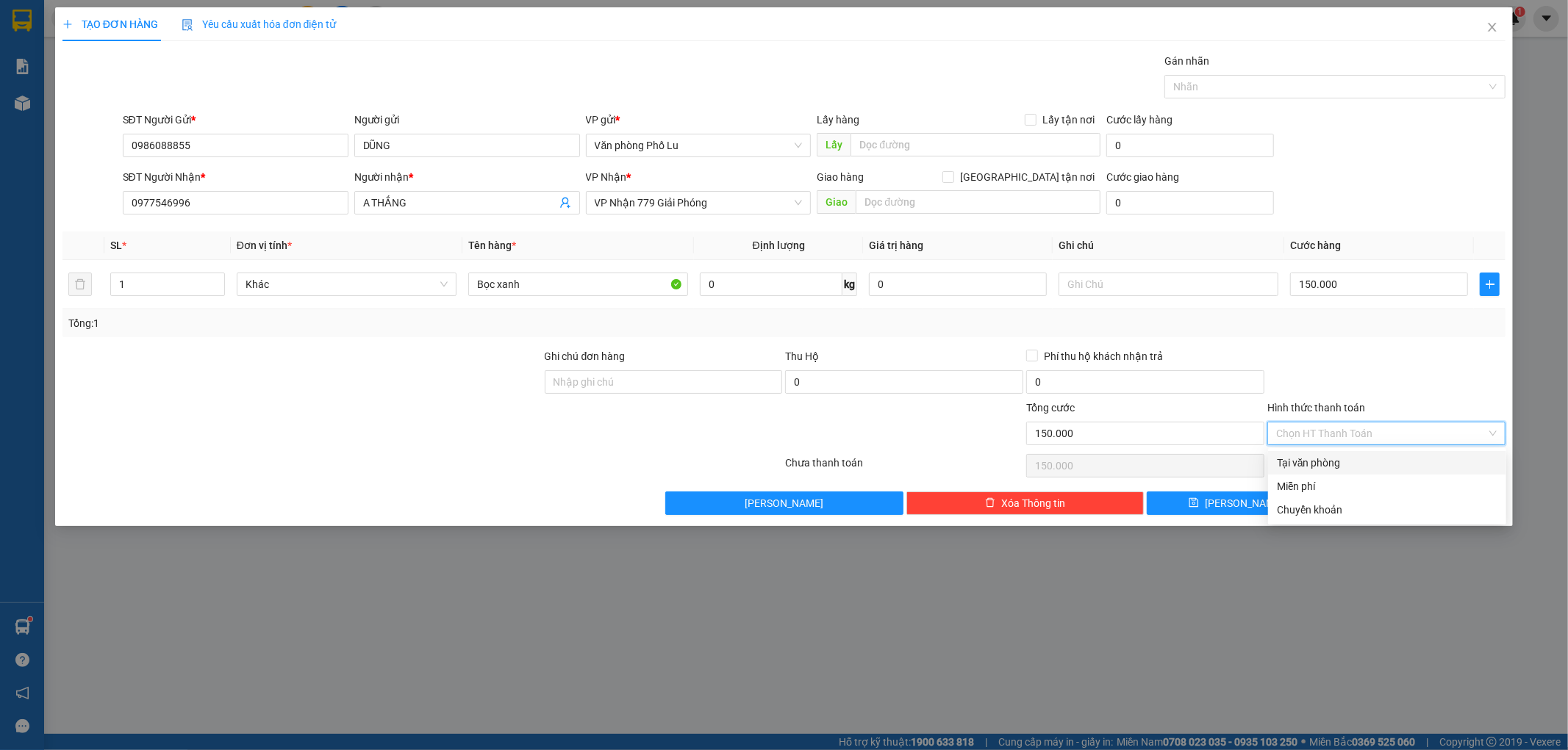
click at [1326, 464] on div "Tại văn phòng" at bounding box center [1386, 463] width 220 height 16
type input "0"
click at [1415, 501] on span "[PERSON_NAME] và In" at bounding box center [1425, 503] width 103 height 16
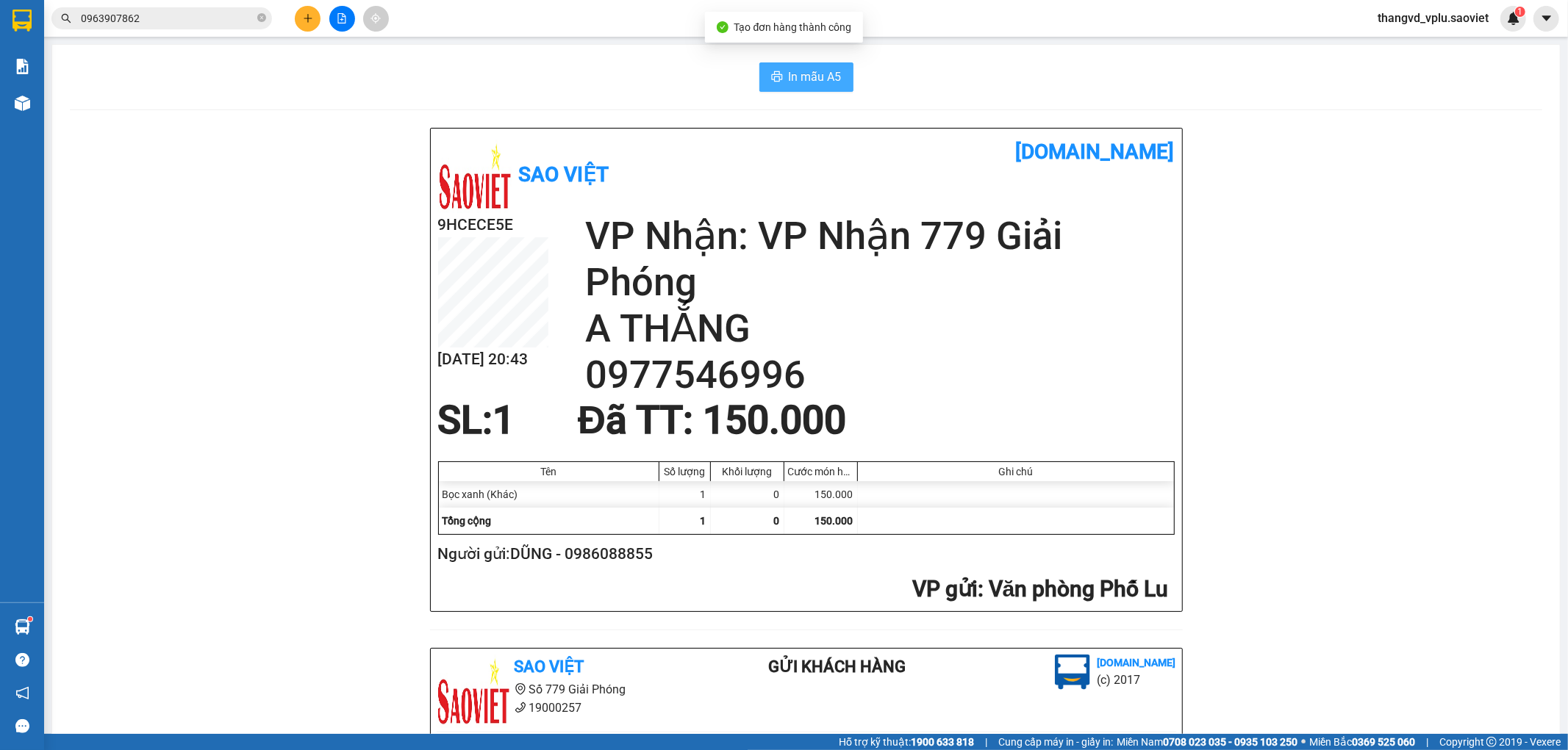
click at [780, 71] on button "In mẫu A5" at bounding box center [807, 77] width 94 height 29
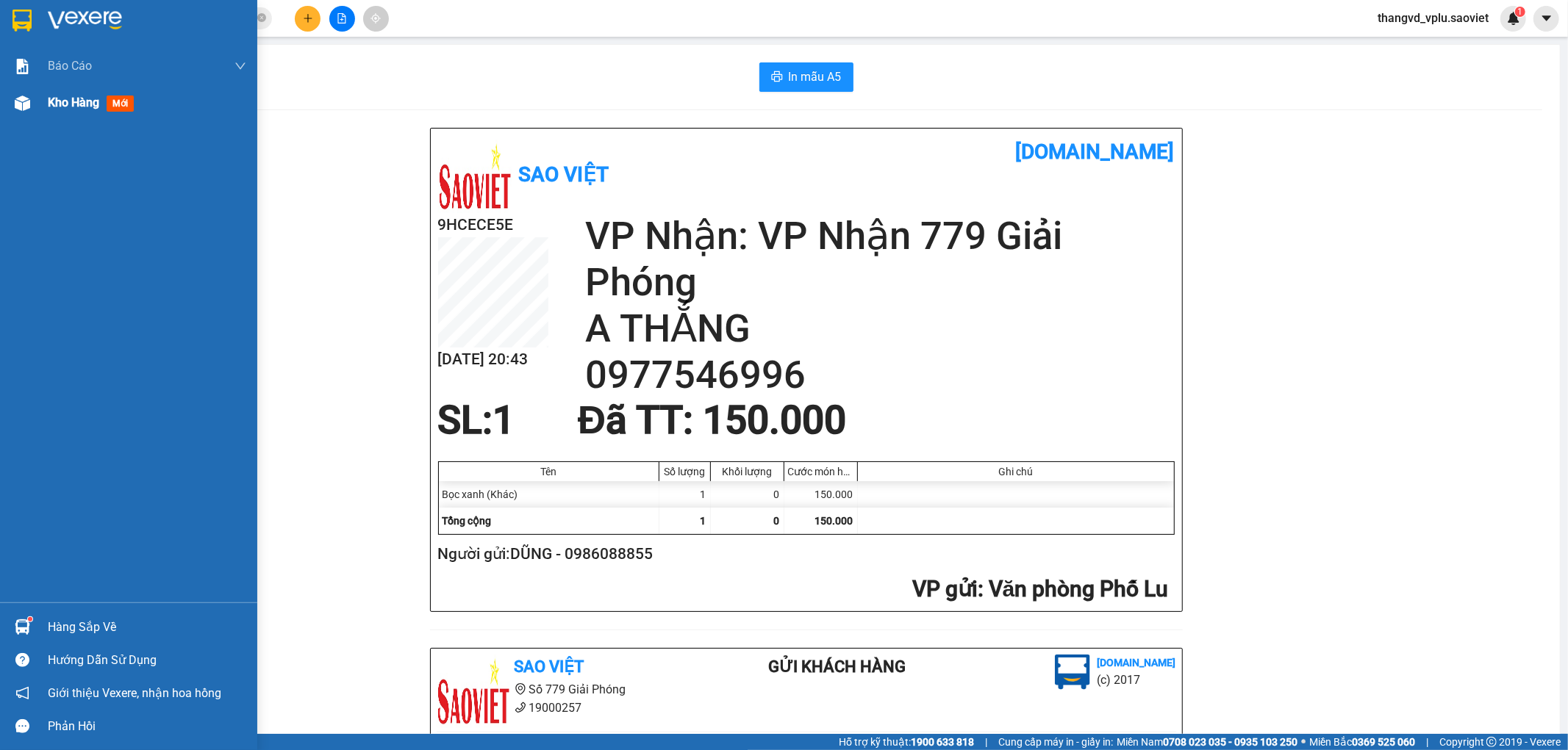
click at [45, 105] on div "Kho hàng mới" at bounding box center [129, 103] width 257 height 37
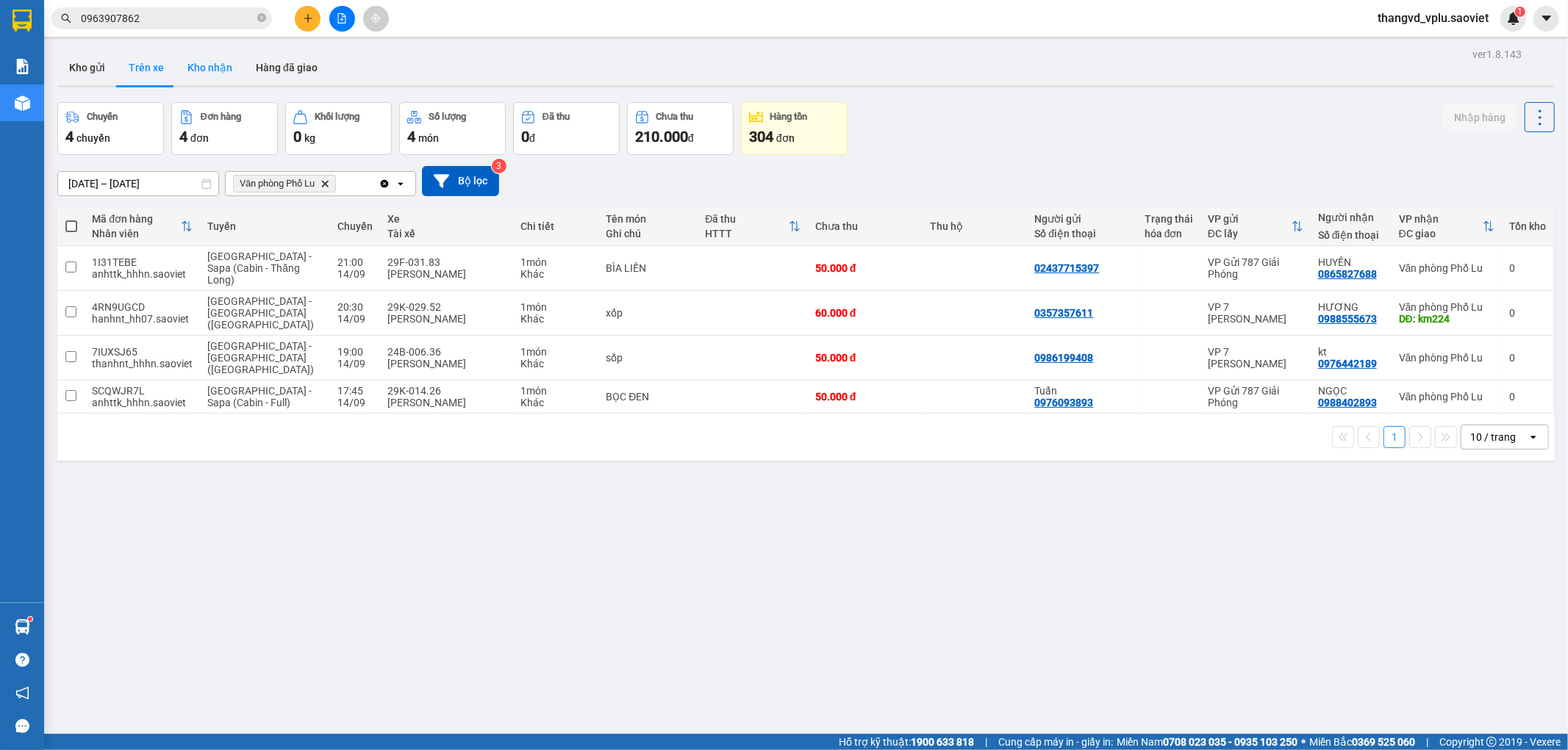
click at [194, 66] on button "Kho nhận" at bounding box center [210, 67] width 69 height 35
type input "[DATE] – [DATE]"
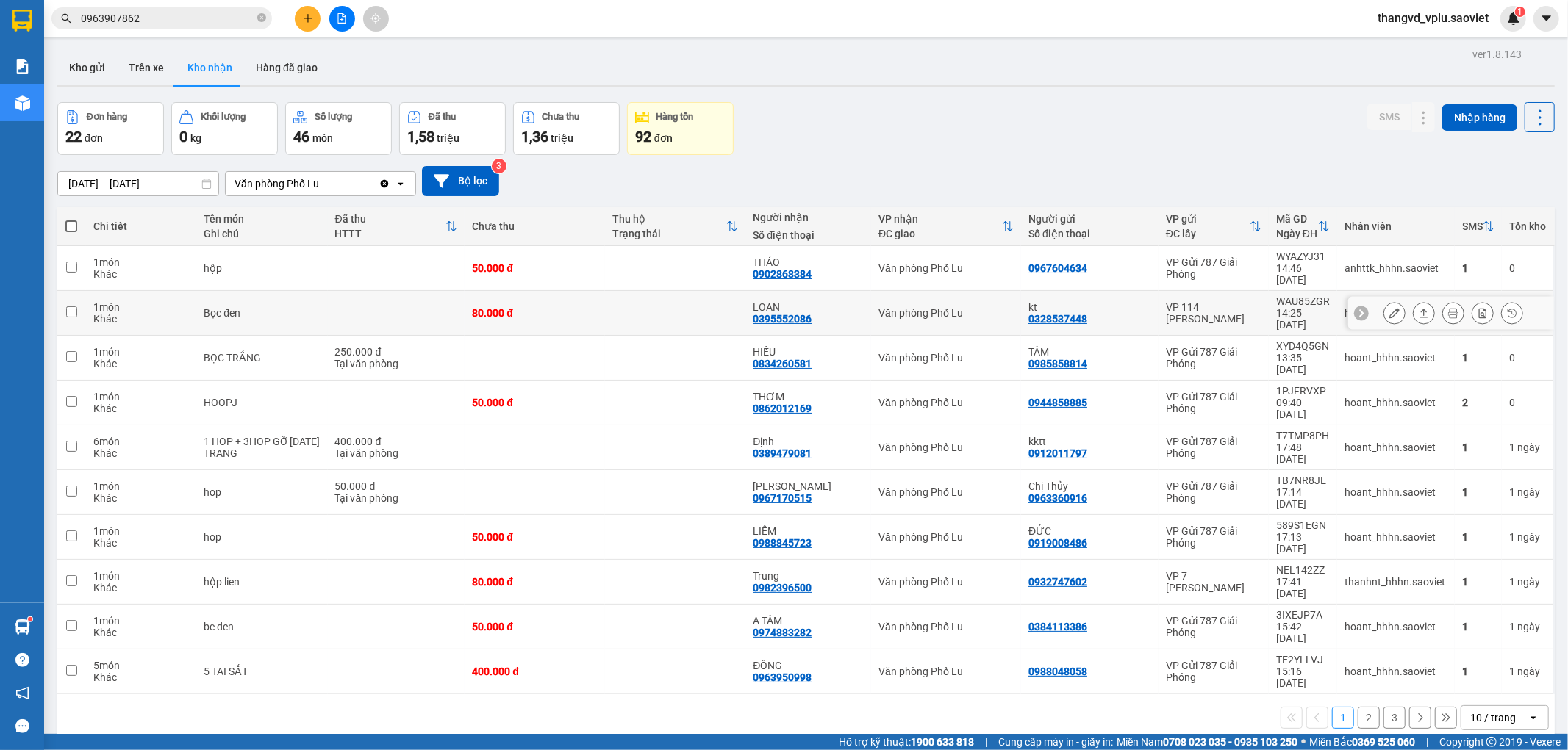
click at [676, 292] on td at bounding box center [676, 314] width 141 height 45
checkbox input "true"
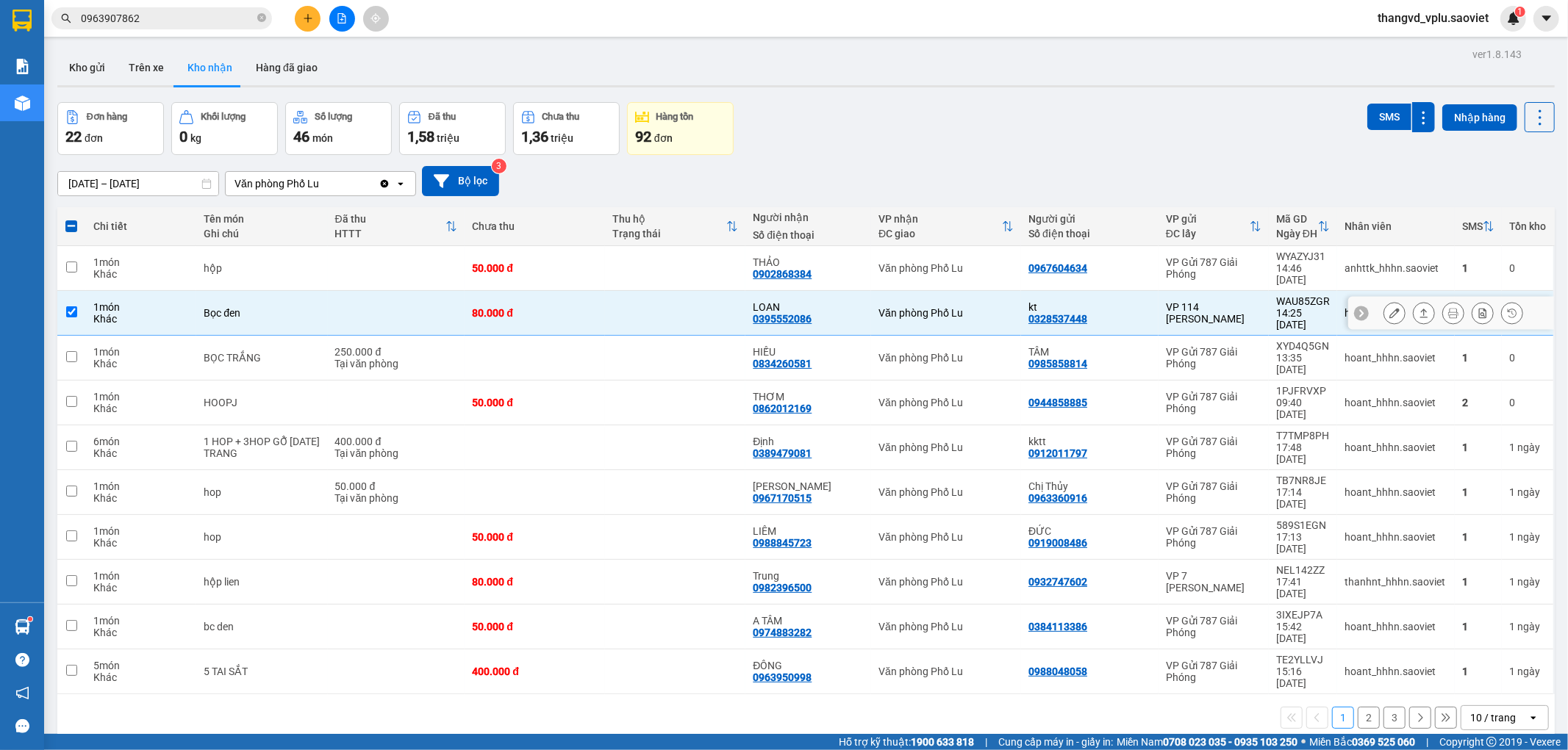
click at [1390, 308] on icon at bounding box center [1395, 313] width 10 height 10
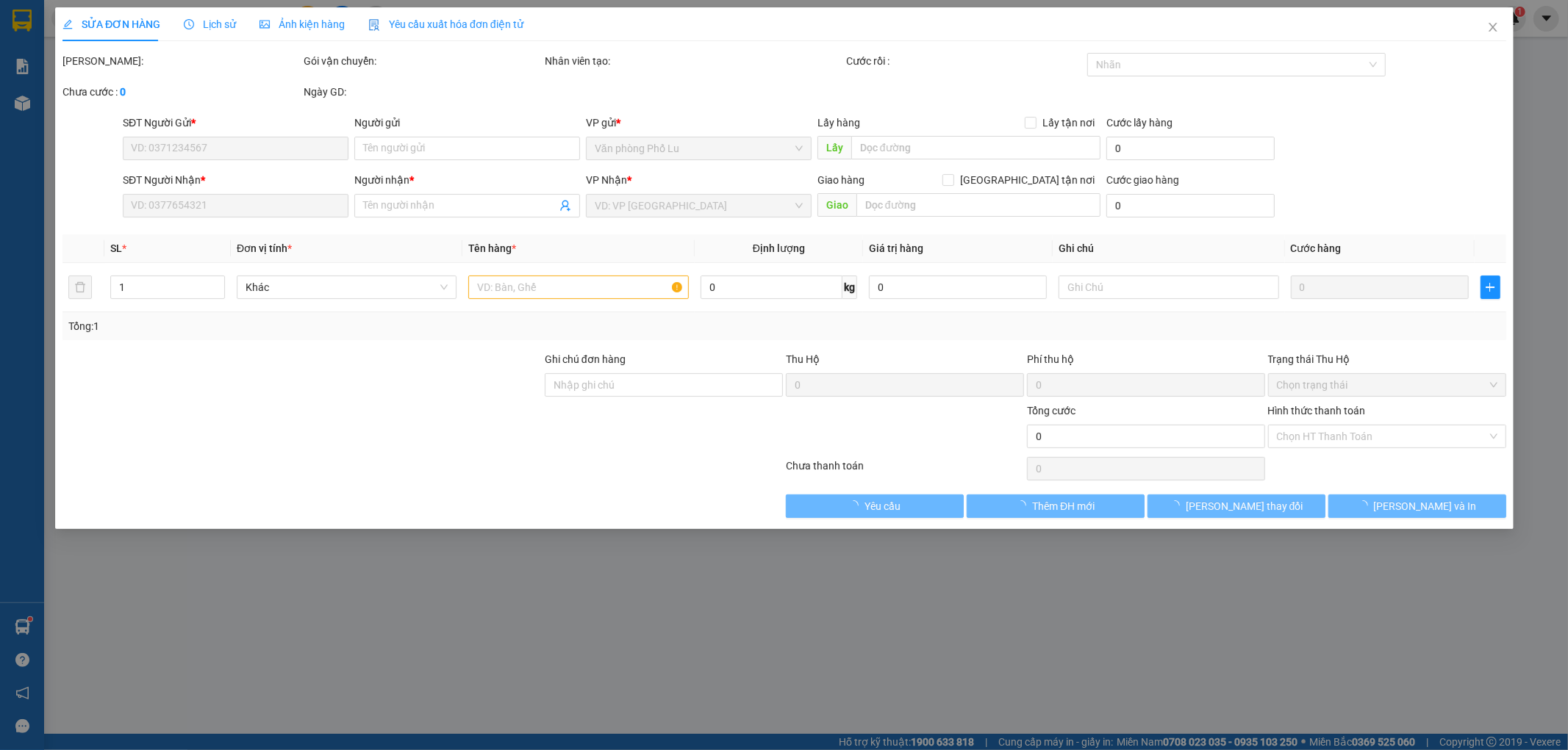
type input "0328537448"
type input "kt"
type input "0395552086"
type input "LOAN"
type input "80.000"
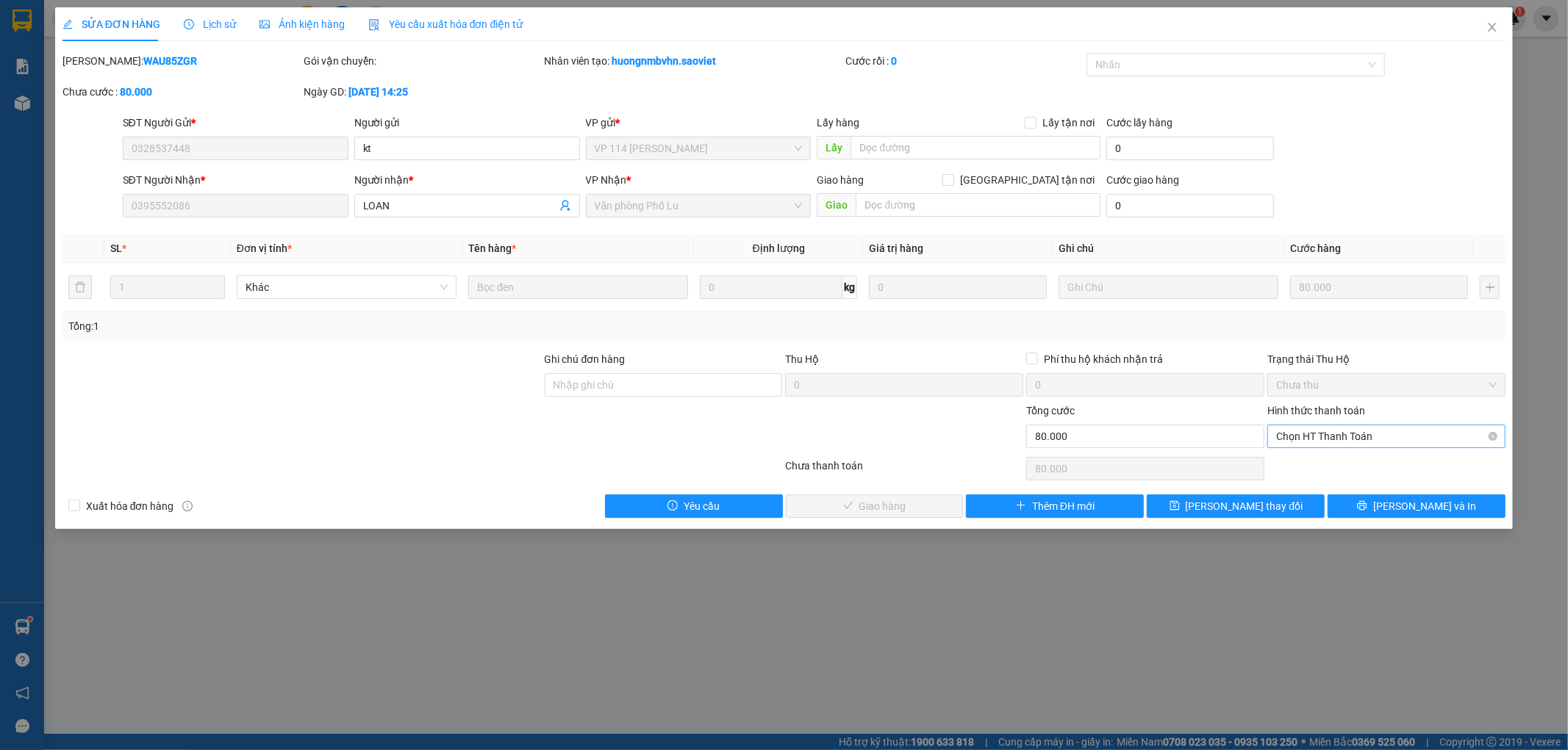
click at [1312, 435] on span "Chọn HT Thanh Toán" at bounding box center [1385, 436] width 220 height 22
click at [1306, 460] on div "Tại văn phòng" at bounding box center [1386, 465] width 220 height 16
type input "0"
click at [890, 495] on button "[PERSON_NAME] và Giao hàng" at bounding box center [874, 506] width 177 height 23
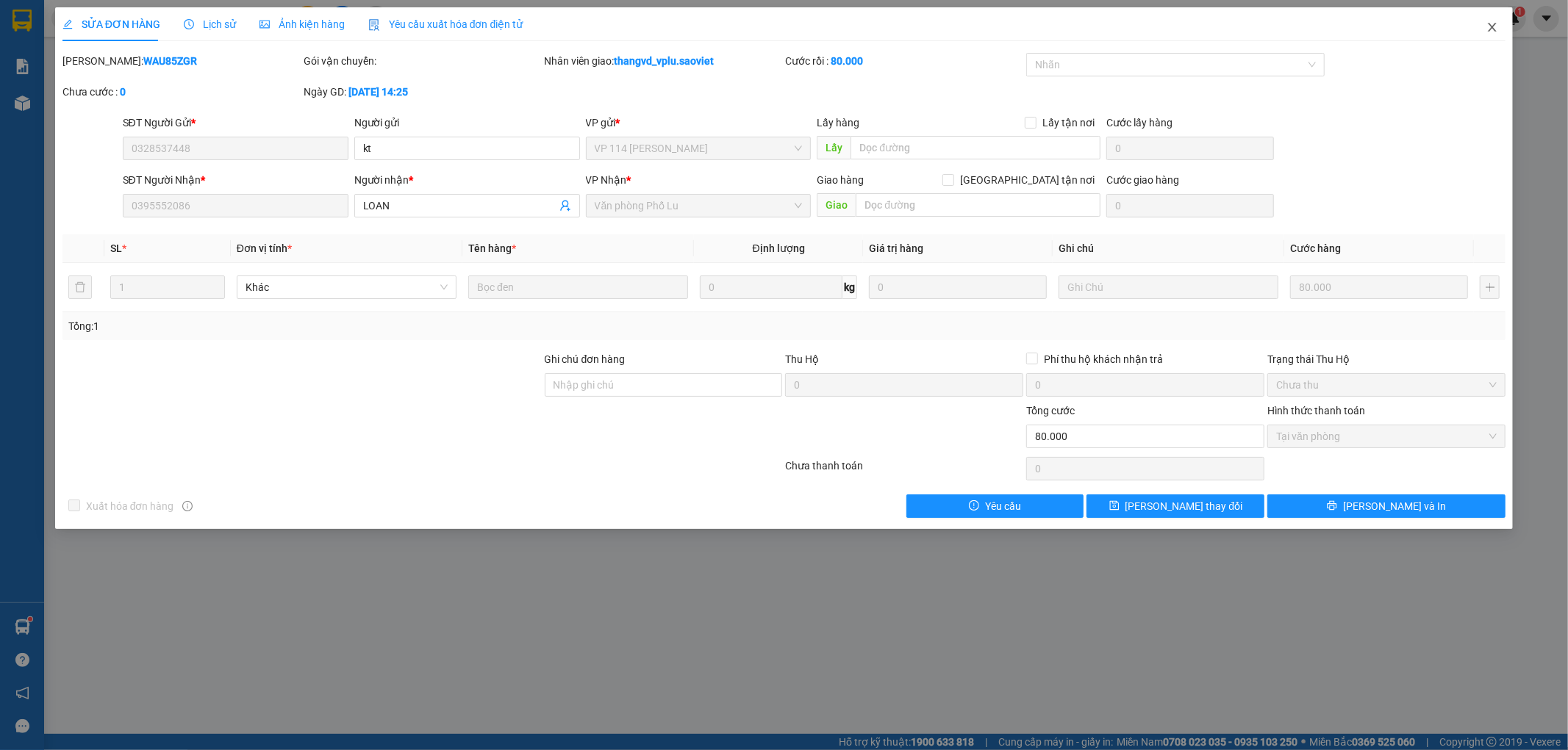
click at [1493, 30] on icon "close" at bounding box center [1492, 27] width 8 height 9
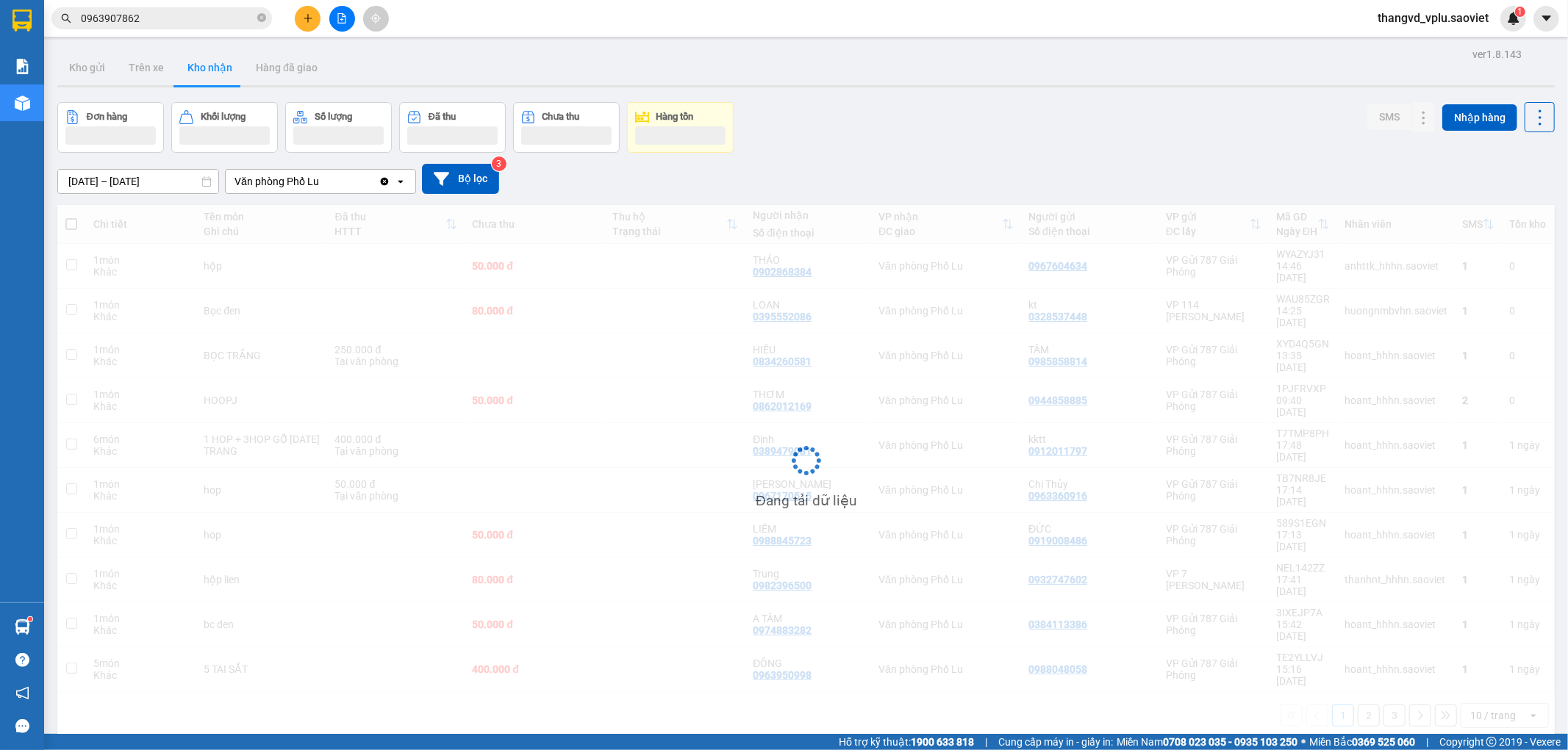
click at [194, 23] on input "0963907862" at bounding box center [167, 18] width 173 height 16
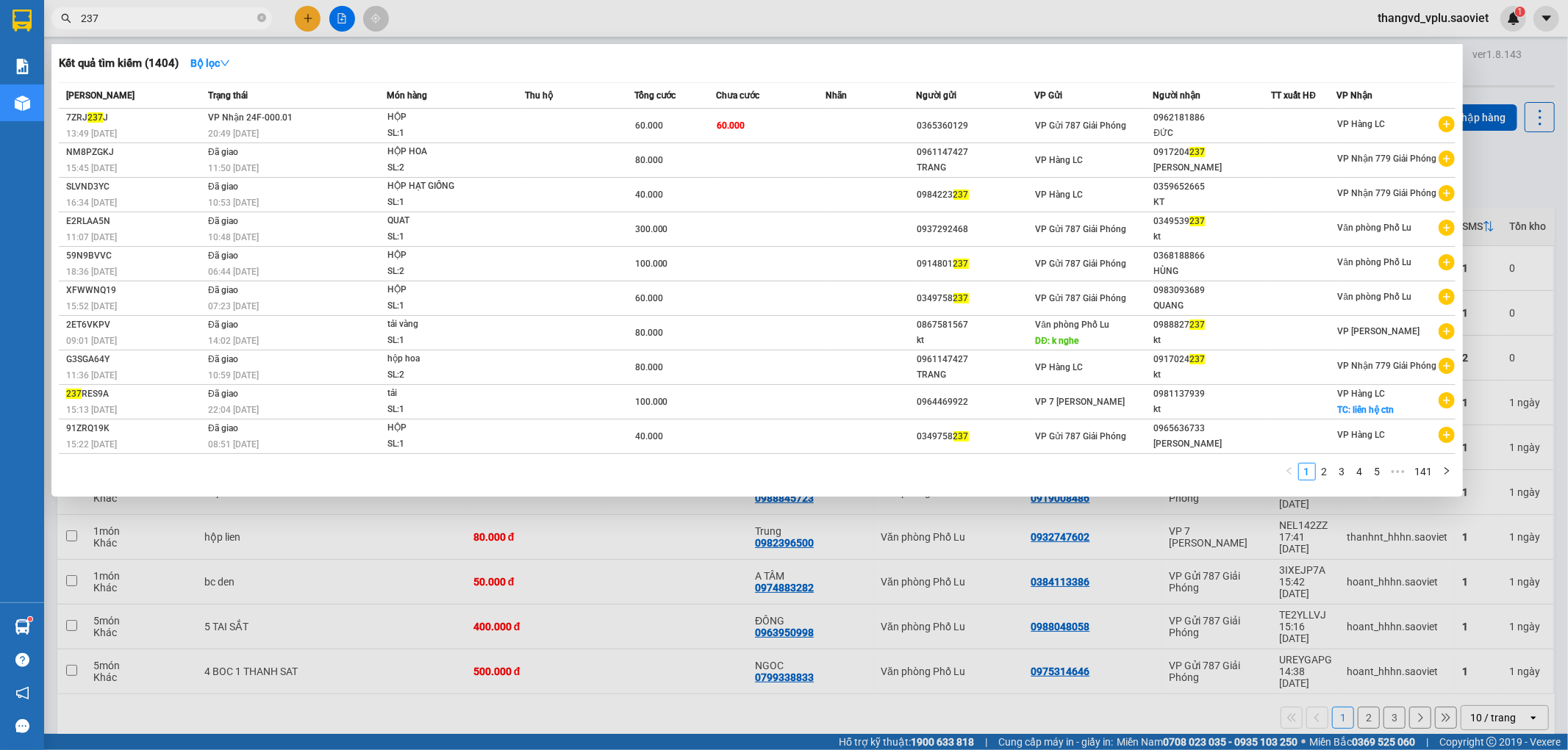
click at [145, 18] on input "237" at bounding box center [167, 18] width 173 height 16
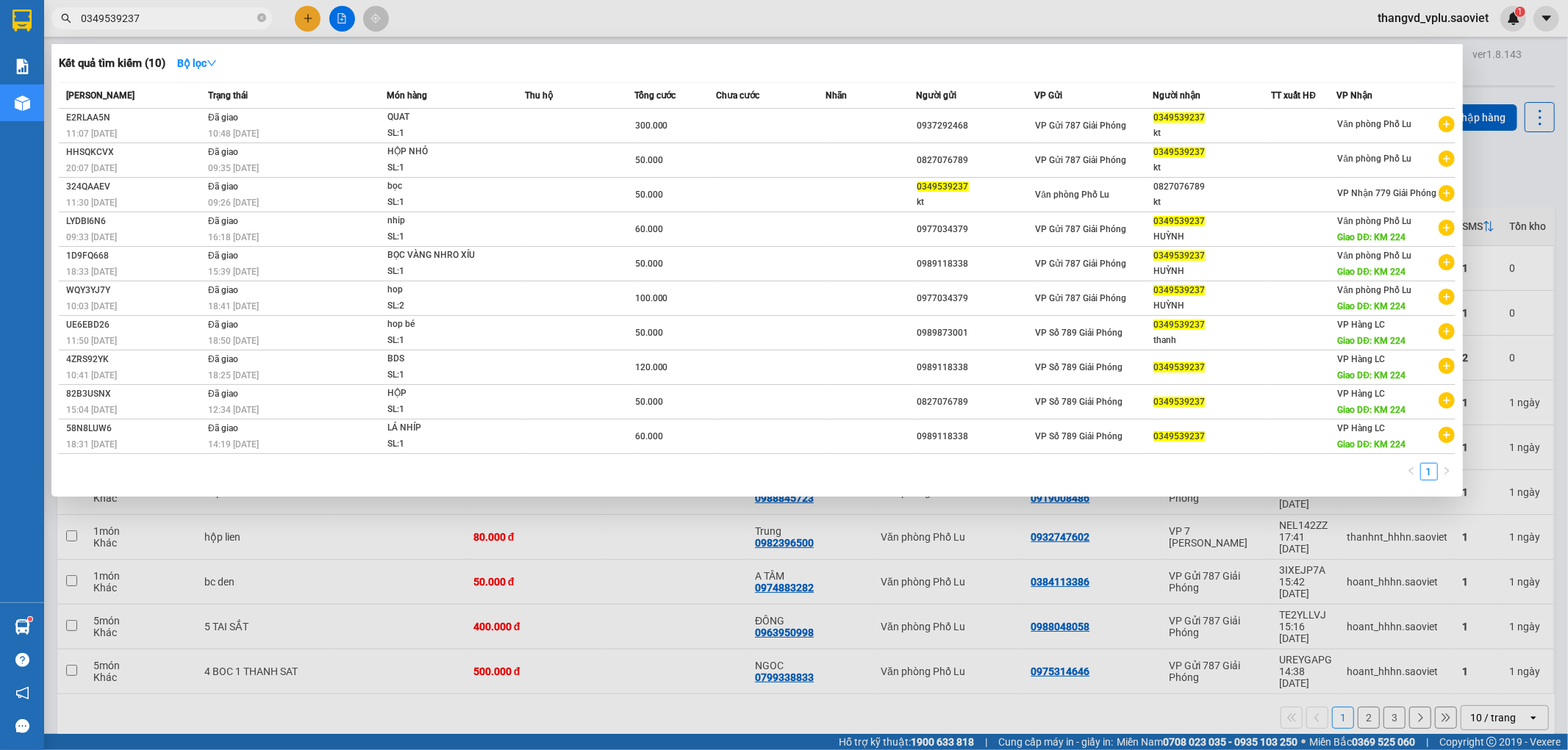
click at [152, 18] on input "0349539237" at bounding box center [167, 18] width 173 height 16
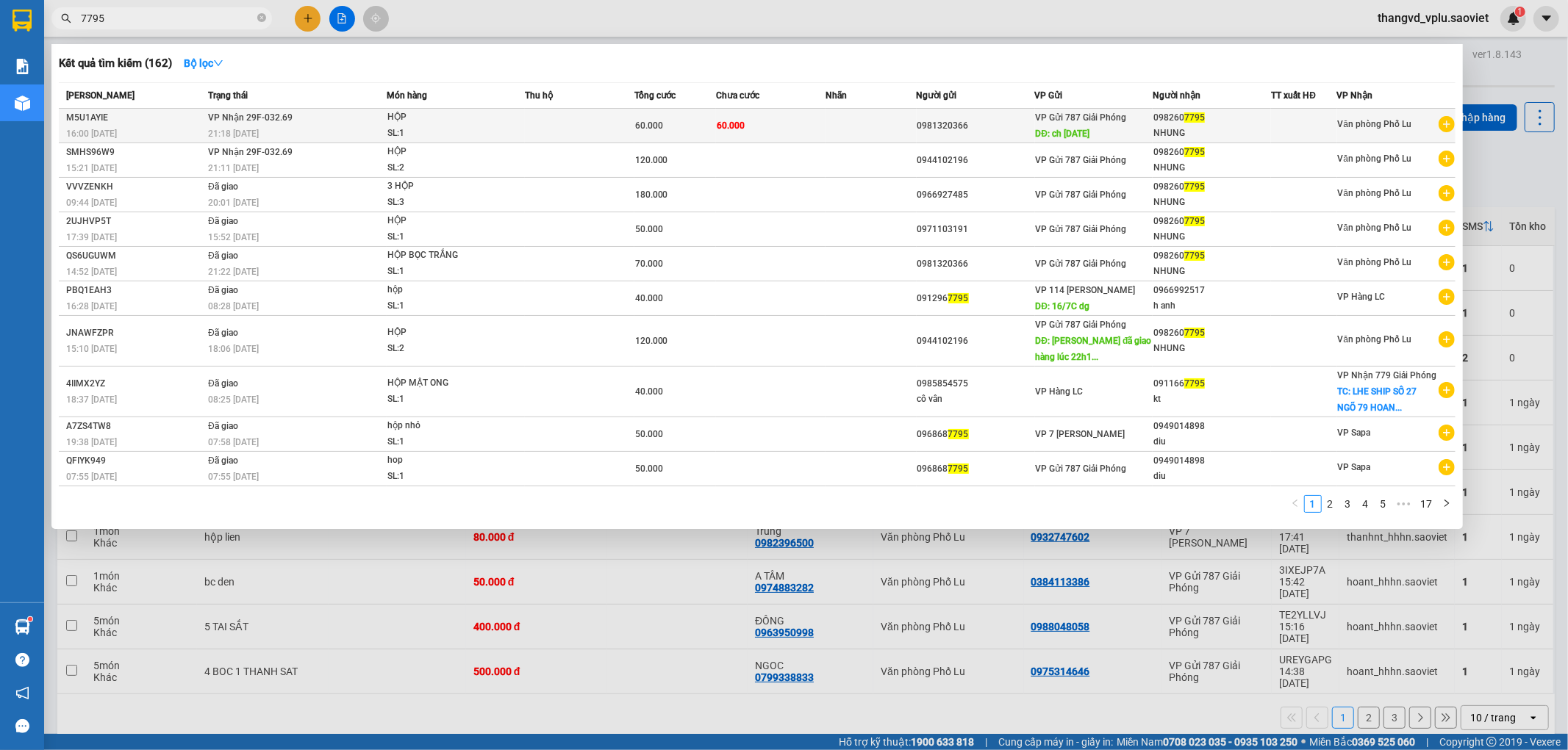
type input "7795"
click at [376, 141] on div "21:18 [DATE]" at bounding box center [297, 134] width 177 height 16
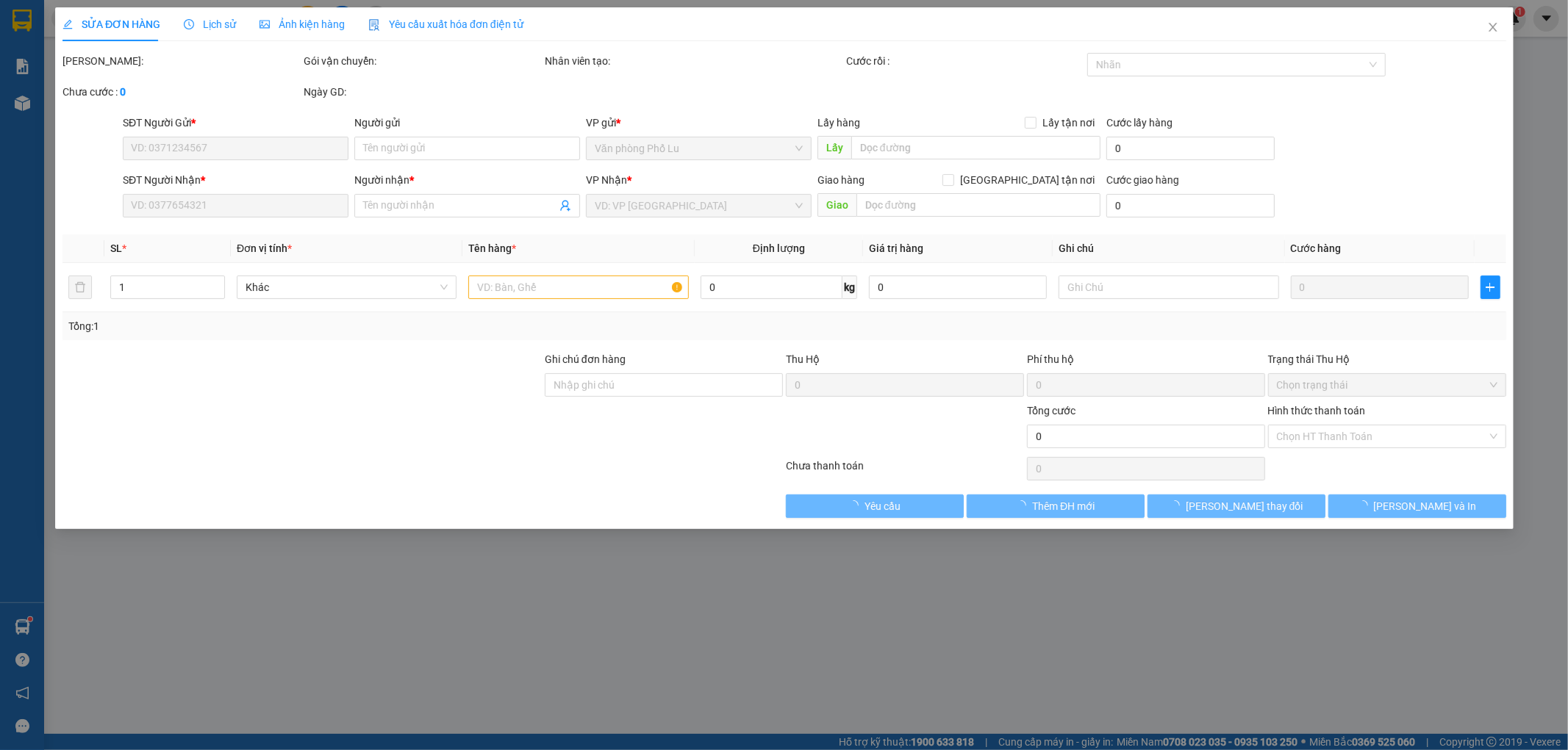
type input "0981320366"
type input "ch [DATE]"
type input "0982607795"
type input "NHUNG"
type input "60.000"
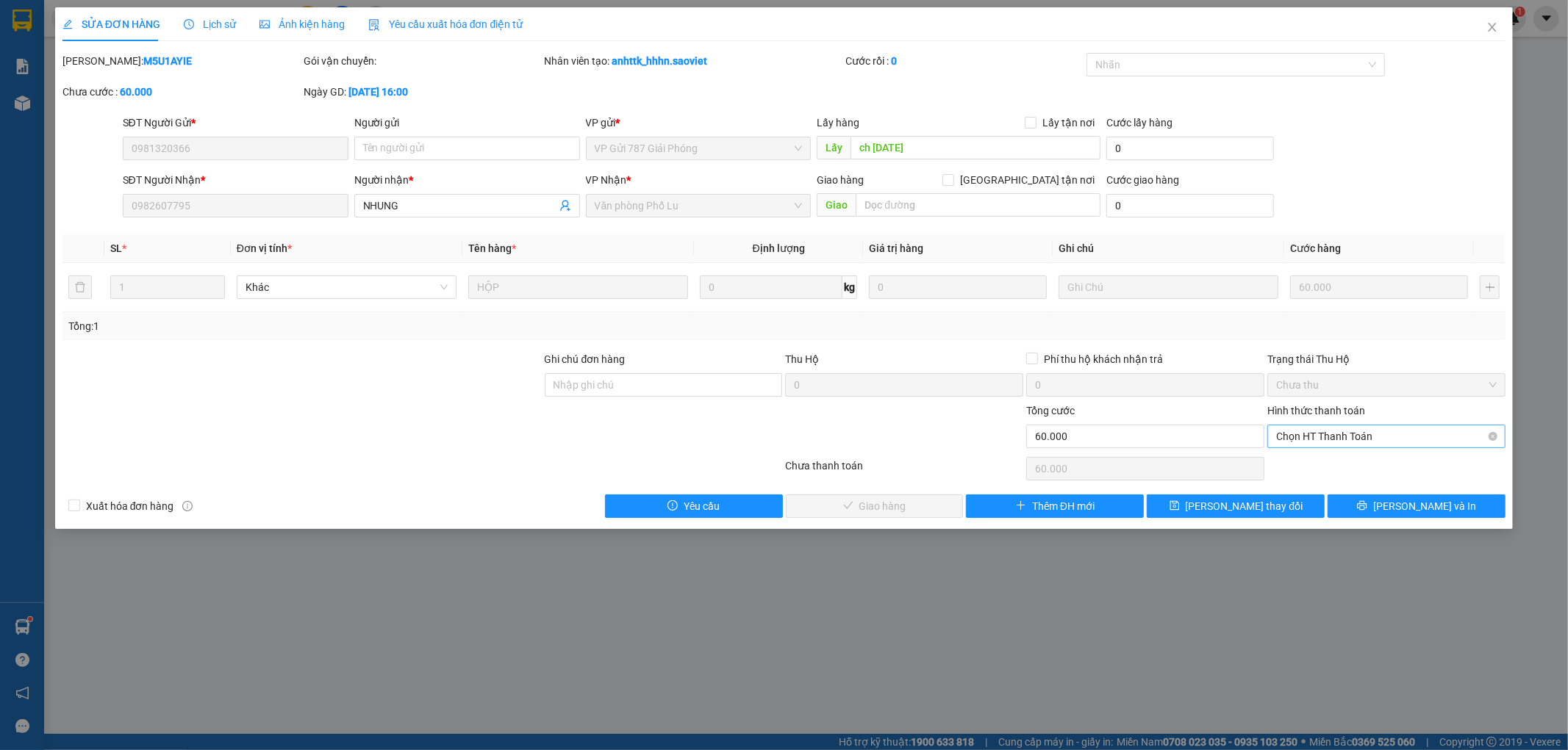
click at [1362, 435] on span "Chọn HT Thanh Toán" at bounding box center [1385, 436] width 220 height 22
click at [1319, 463] on div "Tại văn phòng" at bounding box center [1386, 465] width 220 height 16
type input "0"
click at [885, 515] on button "[PERSON_NAME] và Giao hàng" at bounding box center [874, 506] width 177 height 23
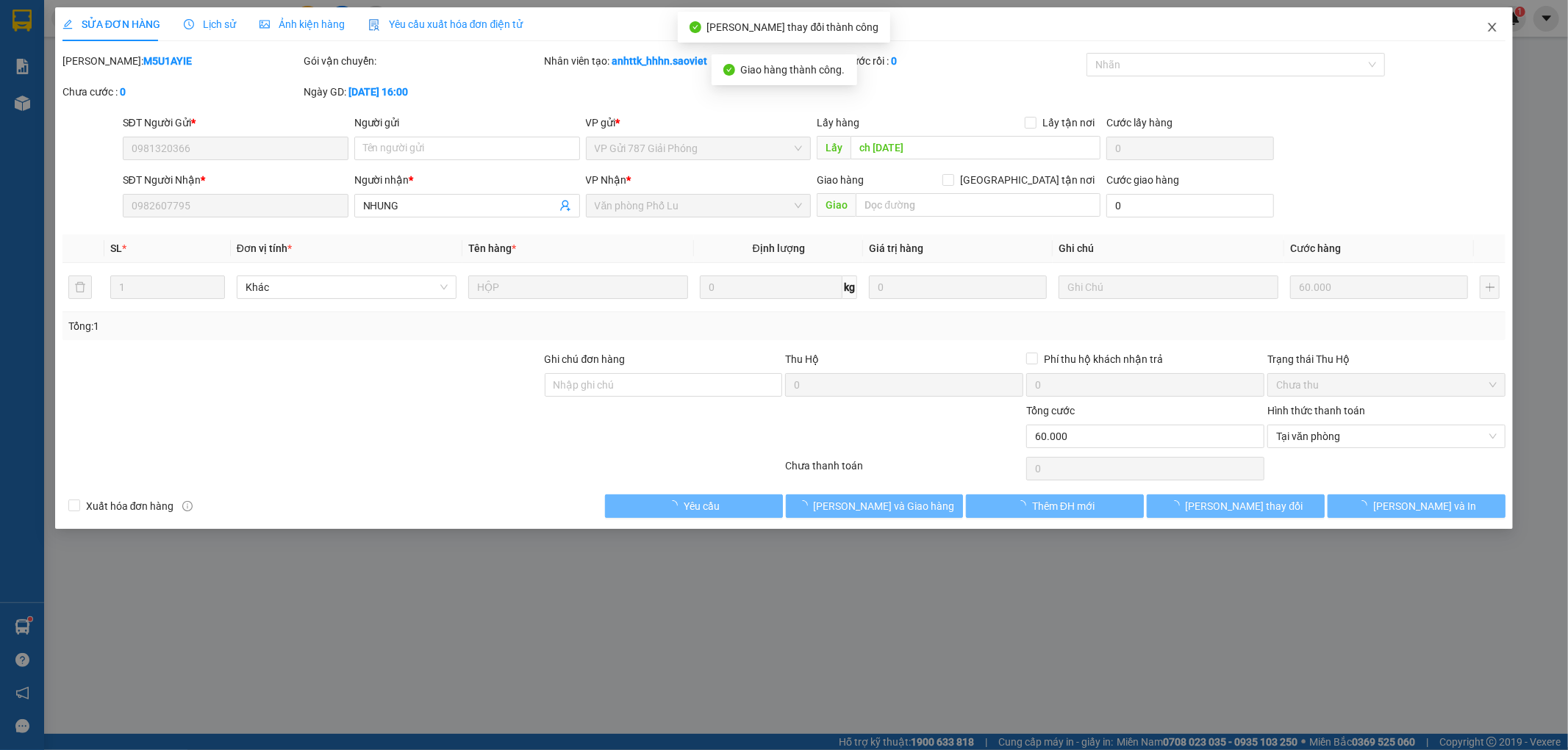
click at [1488, 28] on icon "close" at bounding box center [1493, 27] width 12 height 12
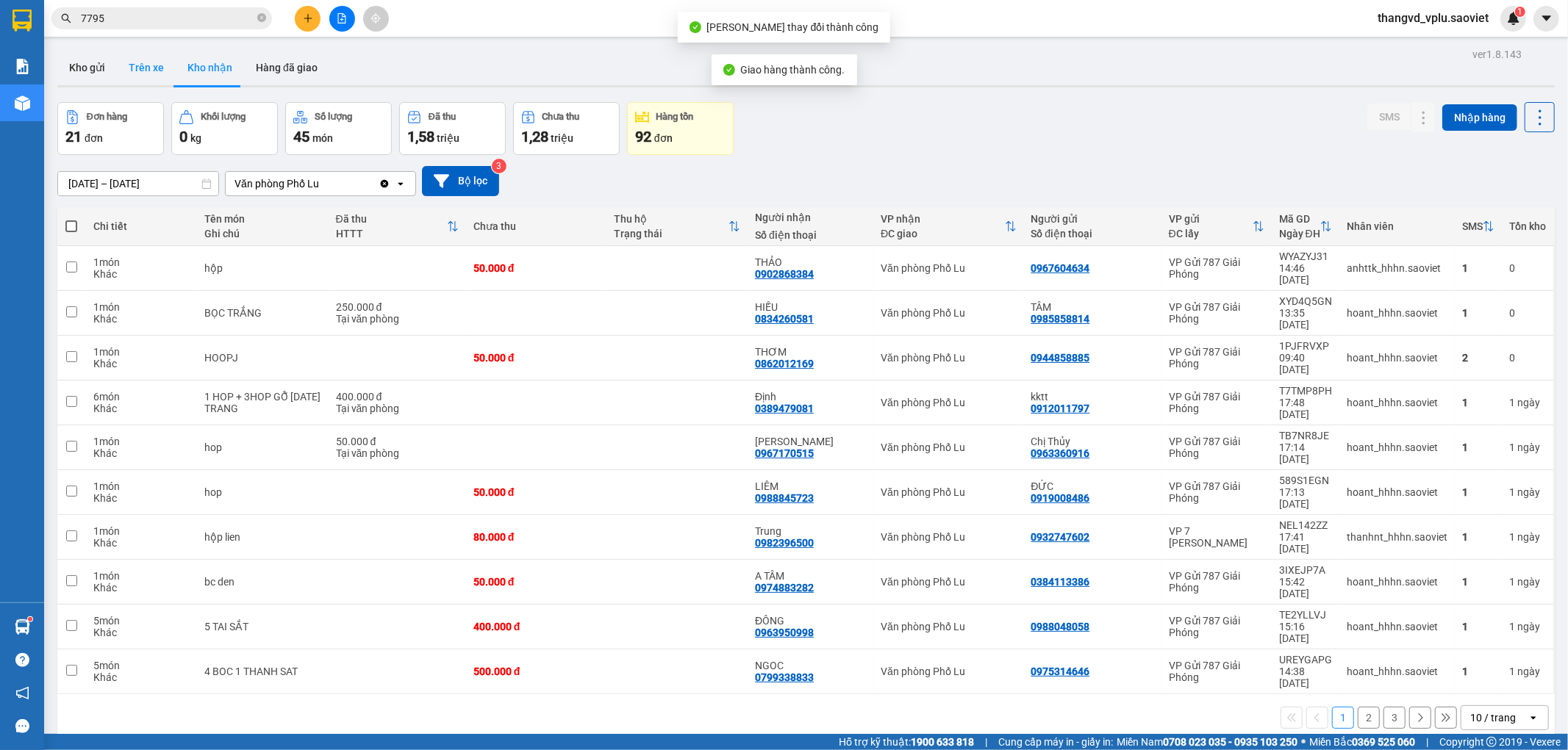
click at [150, 60] on button "Trên xe" at bounding box center [146, 67] width 59 height 35
type input "[DATE] – [DATE]"
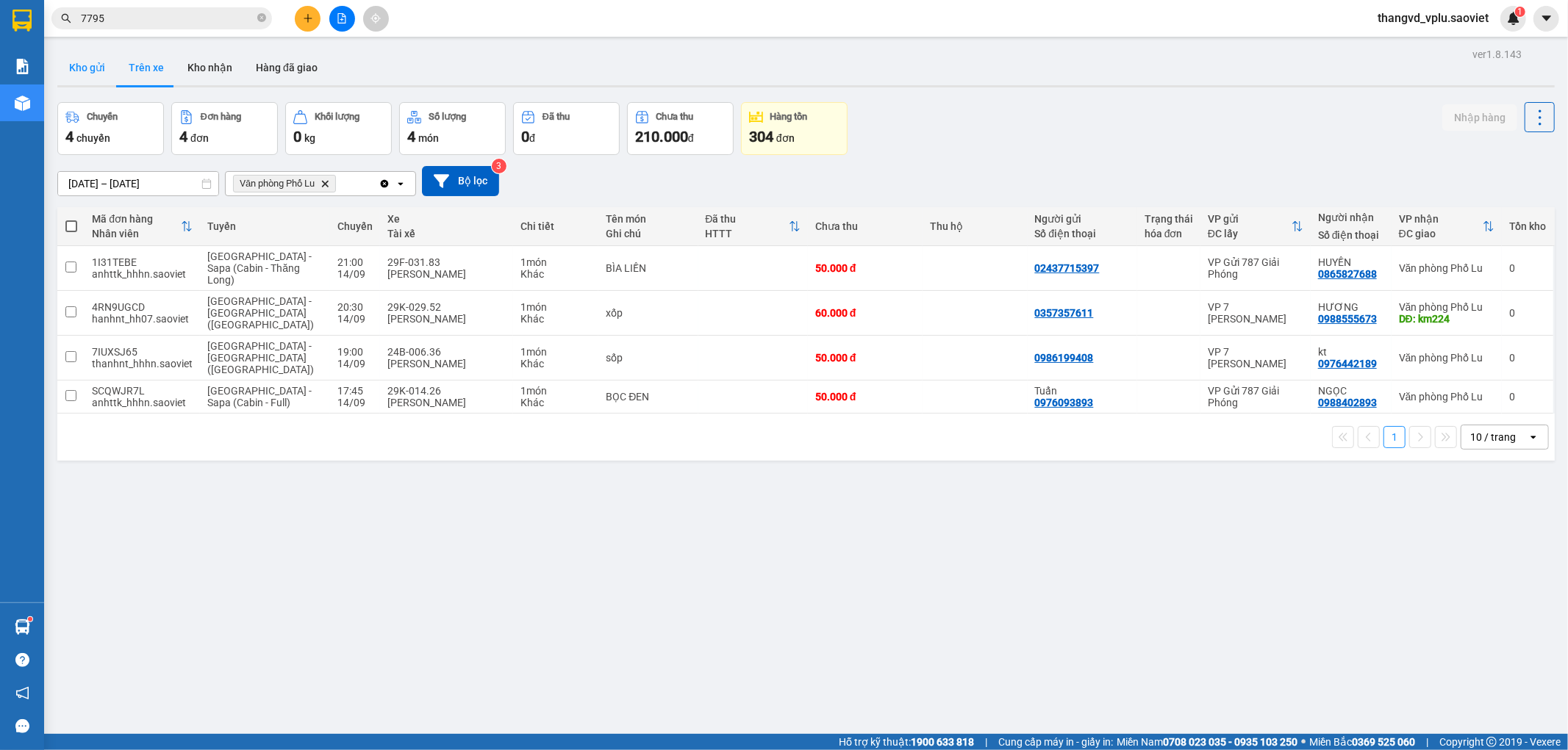
click at [91, 75] on button "Kho gửi" at bounding box center [87, 67] width 59 height 35
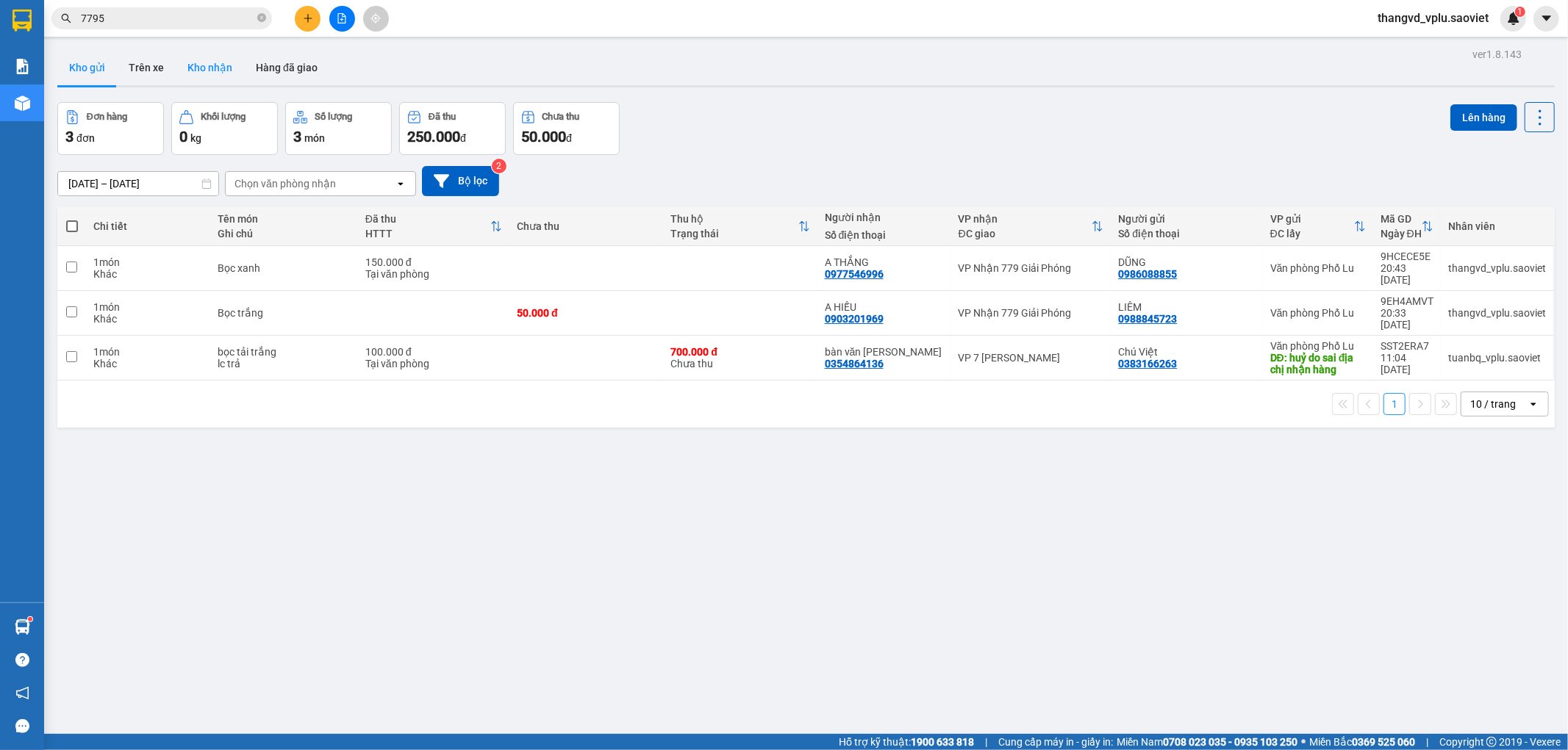
click at [218, 59] on button "Kho nhận" at bounding box center [210, 67] width 69 height 35
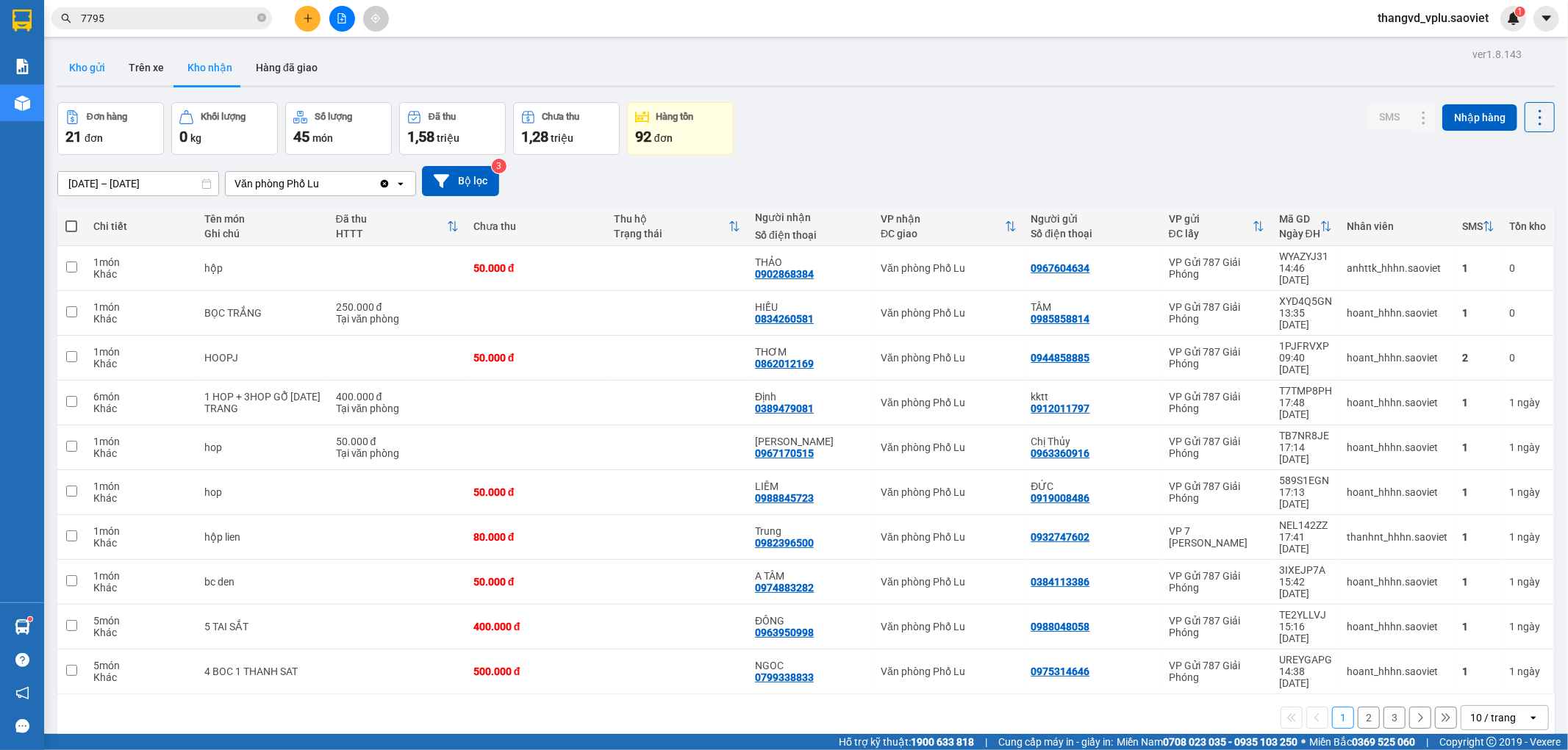
click at [83, 68] on button "Kho gửi" at bounding box center [87, 67] width 59 height 35
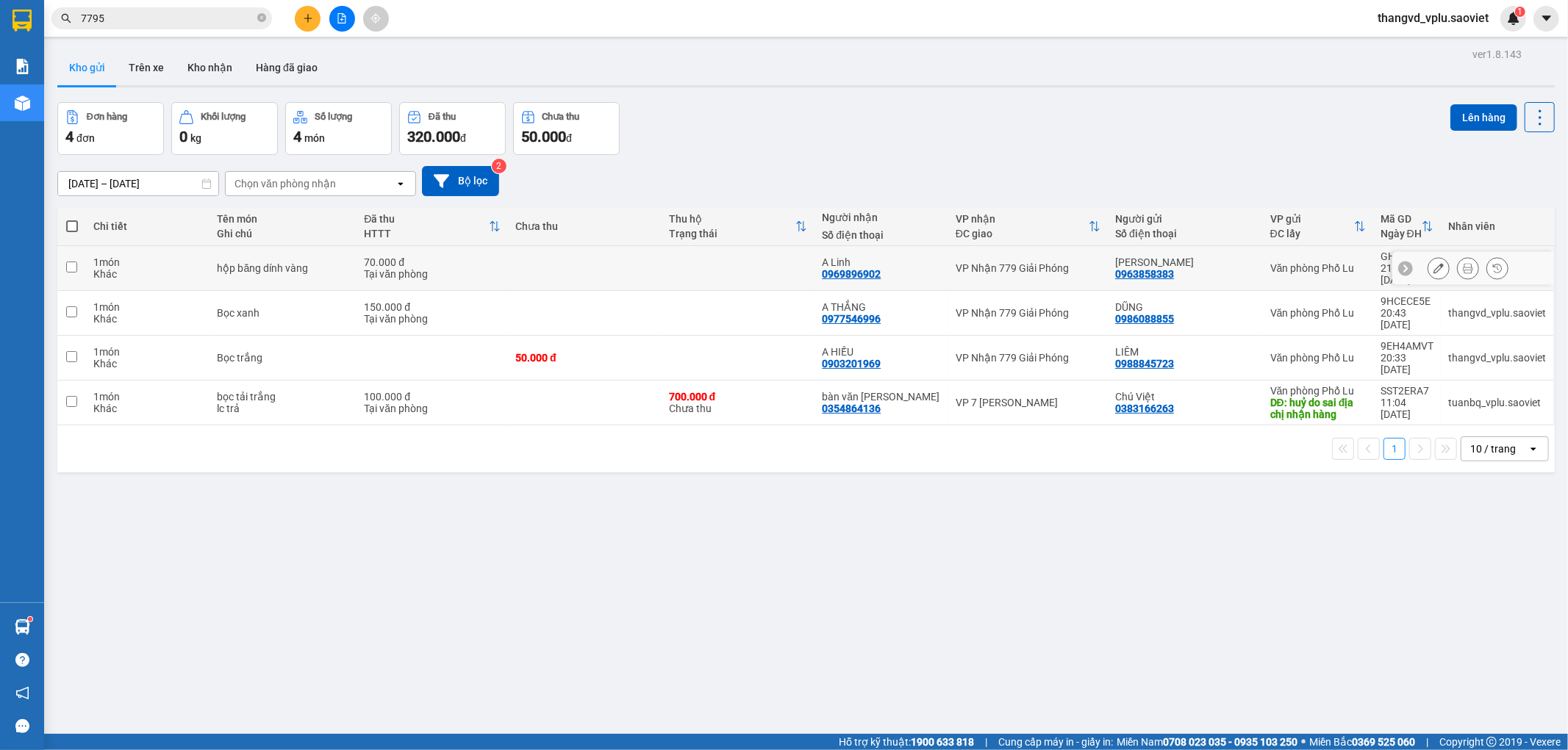
click at [309, 262] on div "hộp băng dính vàng" at bounding box center [283, 268] width 132 height 12
checkbox input "true"
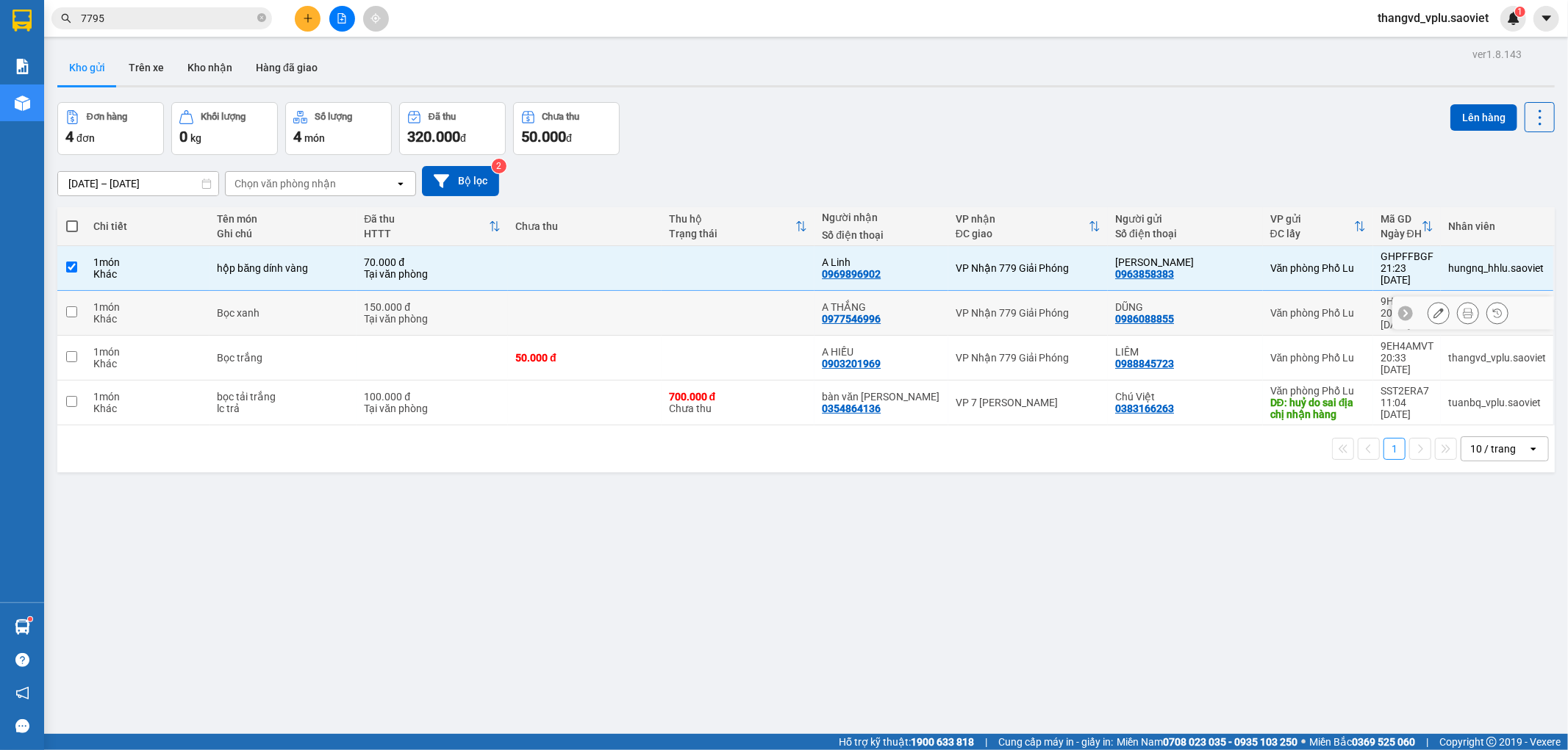
click at [314, 307] on div "Bọc xanh" at bounding box center [283, 313] width 132 height 12
checkbox input "true"
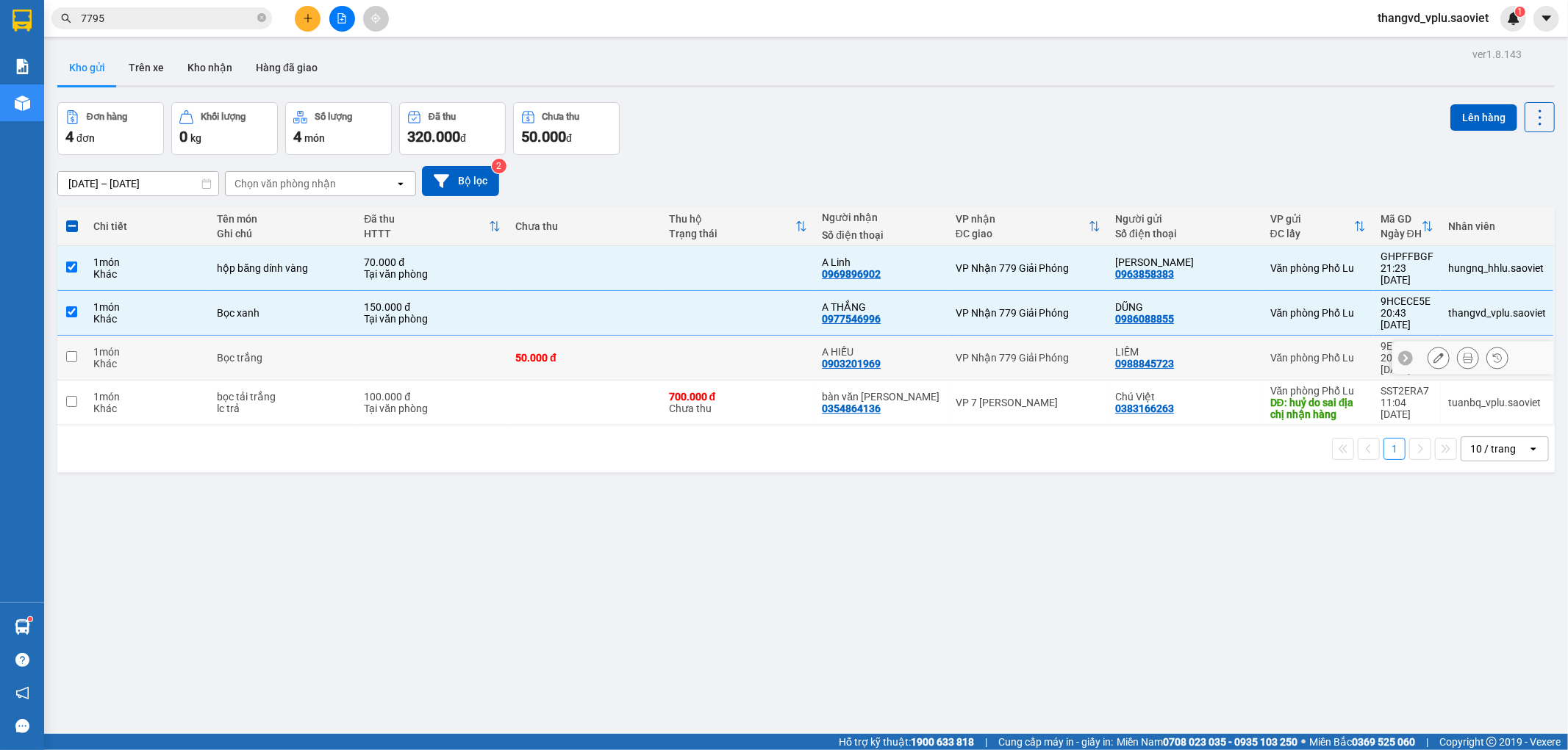
click at [323, 336] on td "Bọc trắng" at bounding box center [282, 358] width 147 height 45
checkbox input "true"
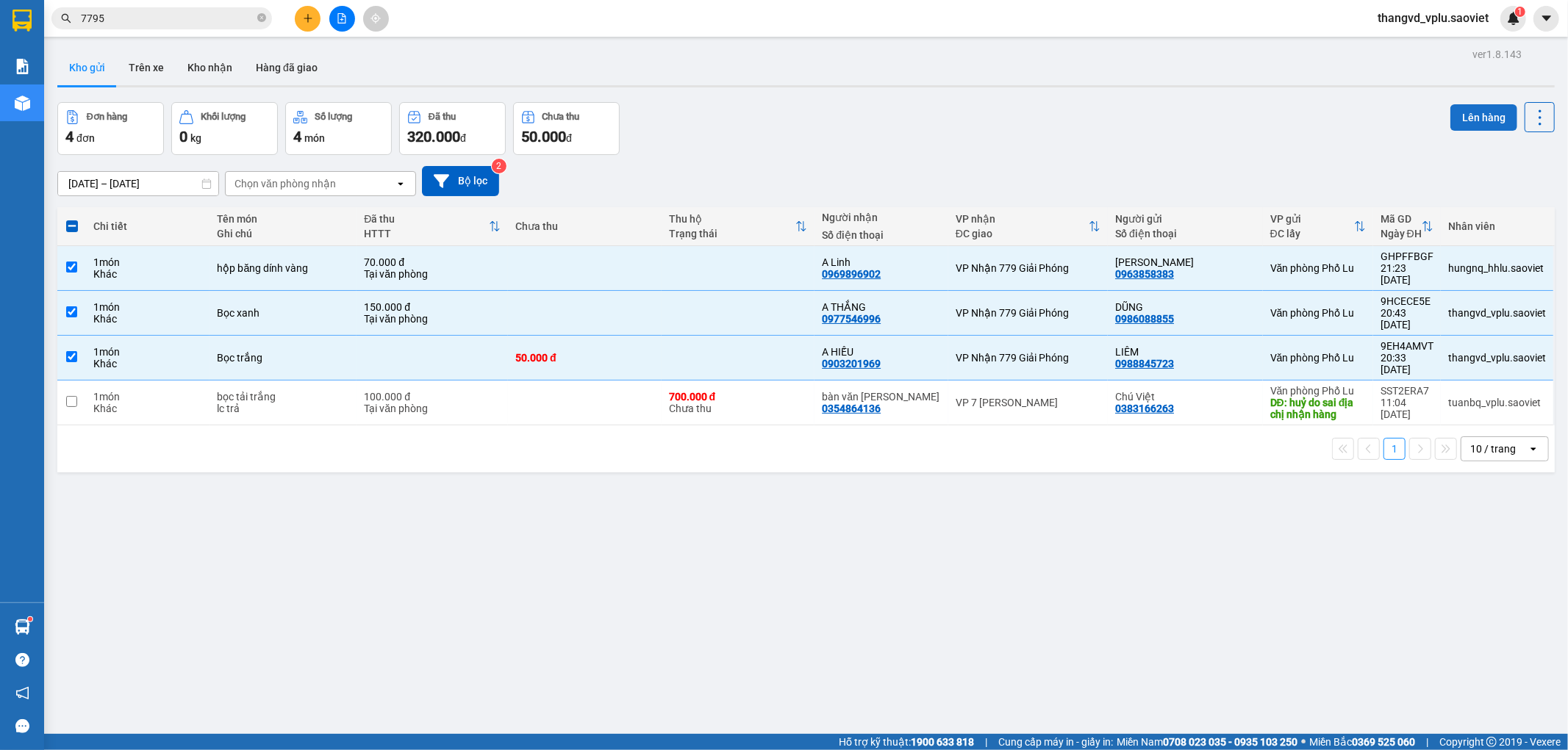
click at [1452, 114] on button "Lên hàng" at bounding box center [1484, 117] width 67 height 27
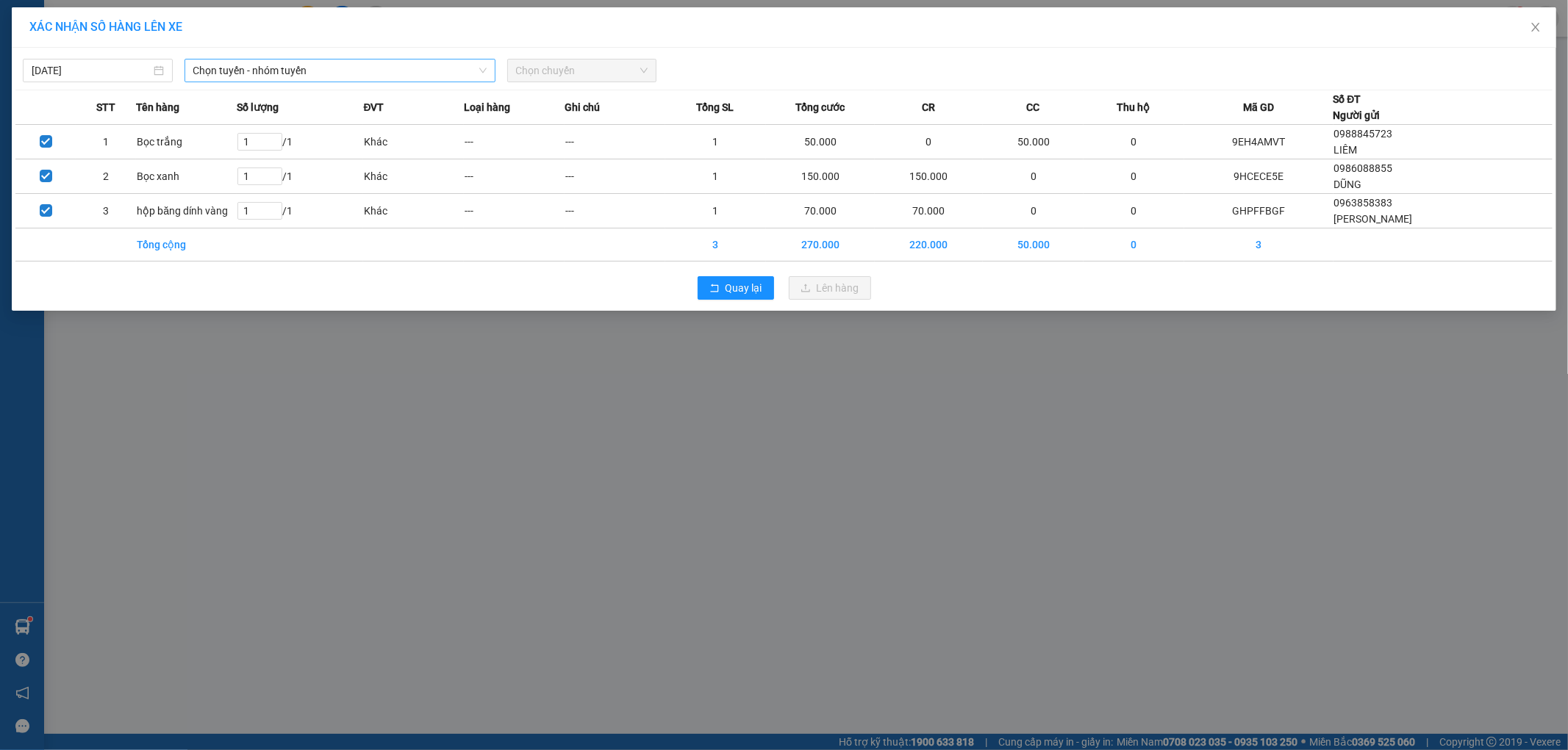
click at [287, 72] on span "Chọn tuyến - nhóm tuyến" at bounding box center [340, 70] width 293 height 22
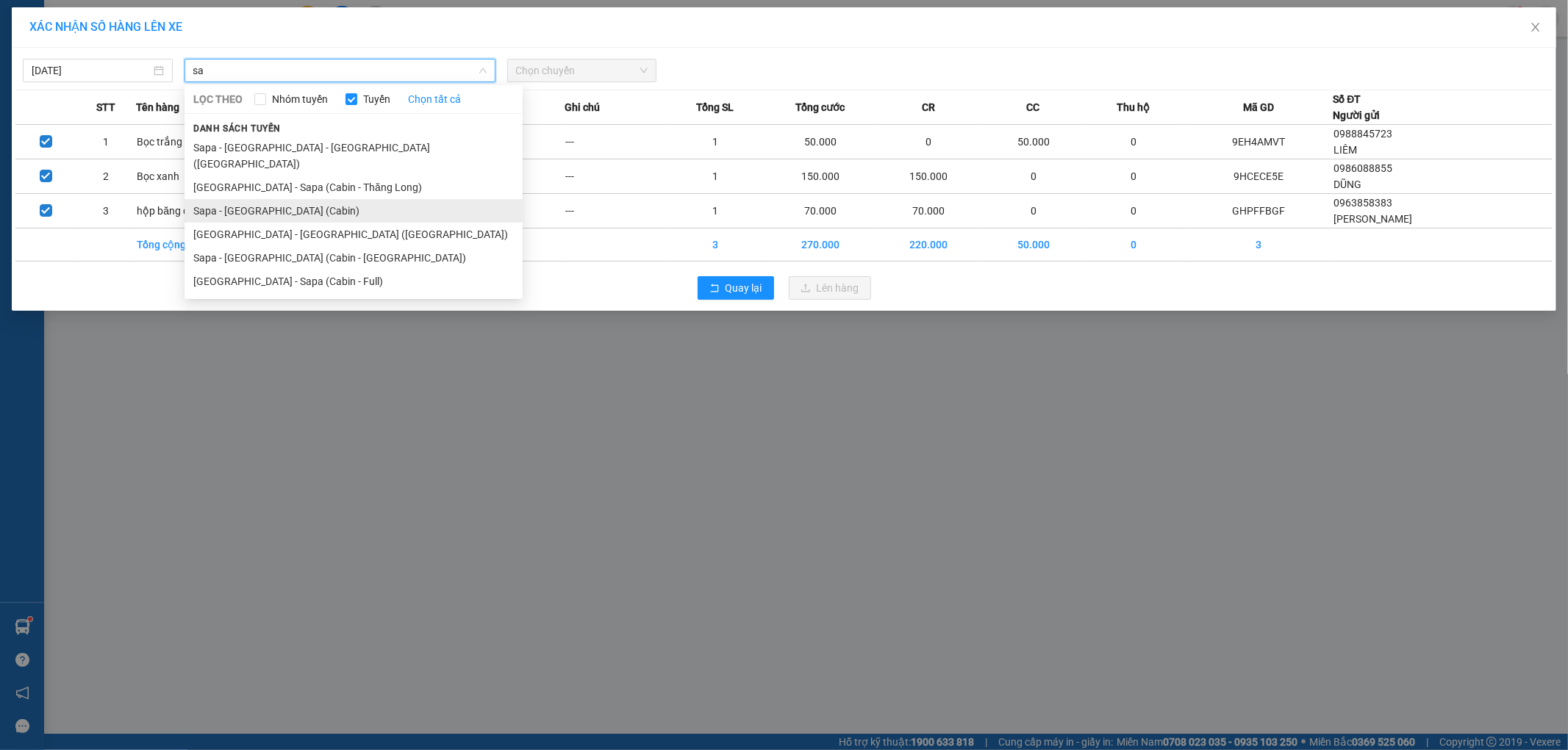
type input "sa"
drag, startPoint x: 266, startPoint y: 195, endPoint x: 468, endPoint y: 115, distance: 217.3
click at [265, 199] on li "Sapa - [GEOGRAPHIC_DATA] (Cabin)" at bounding box center [353, 210] width 338 height 23
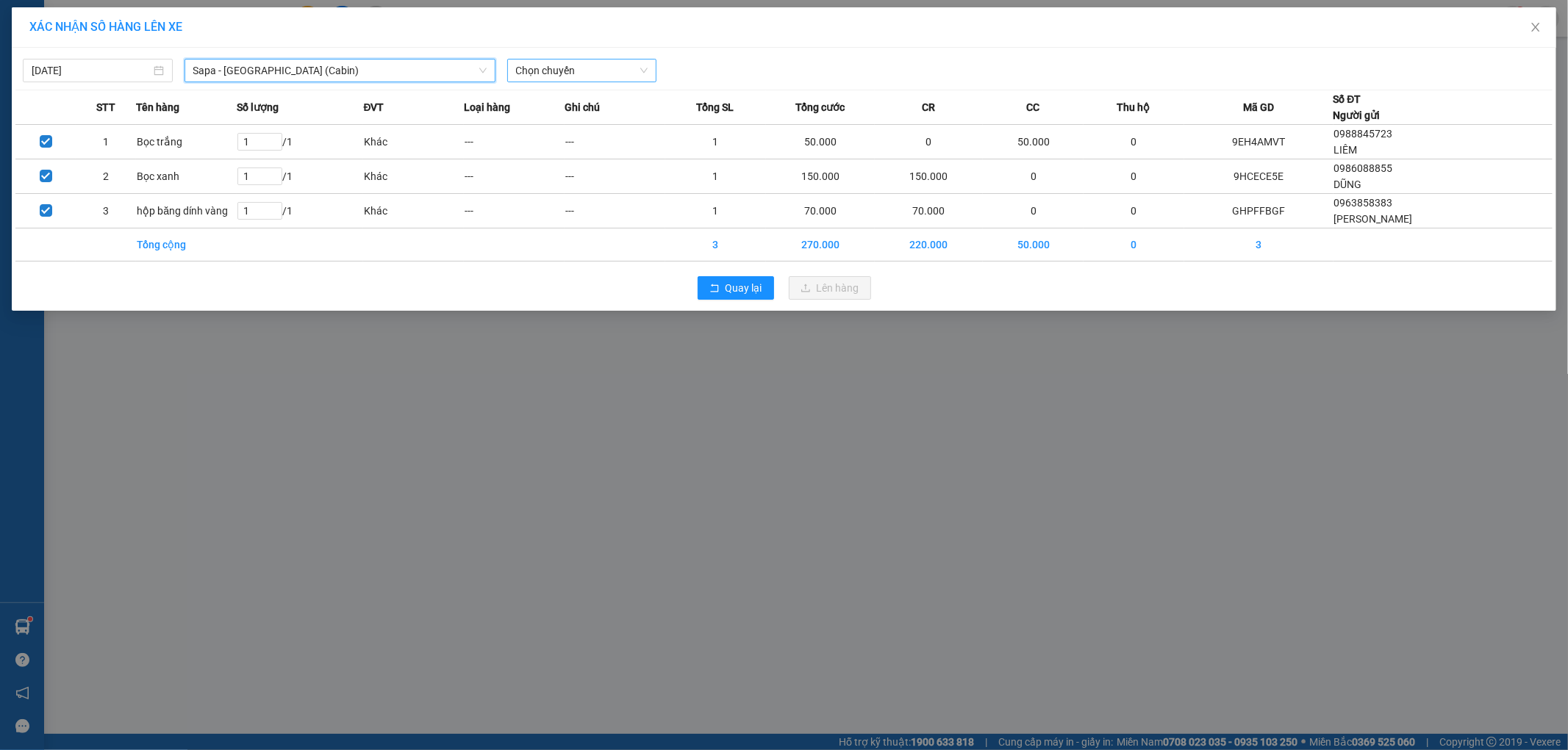
click at [559, 64] on span "Chọn chuyến" at bounding box center [582, 70] width 132 height 22
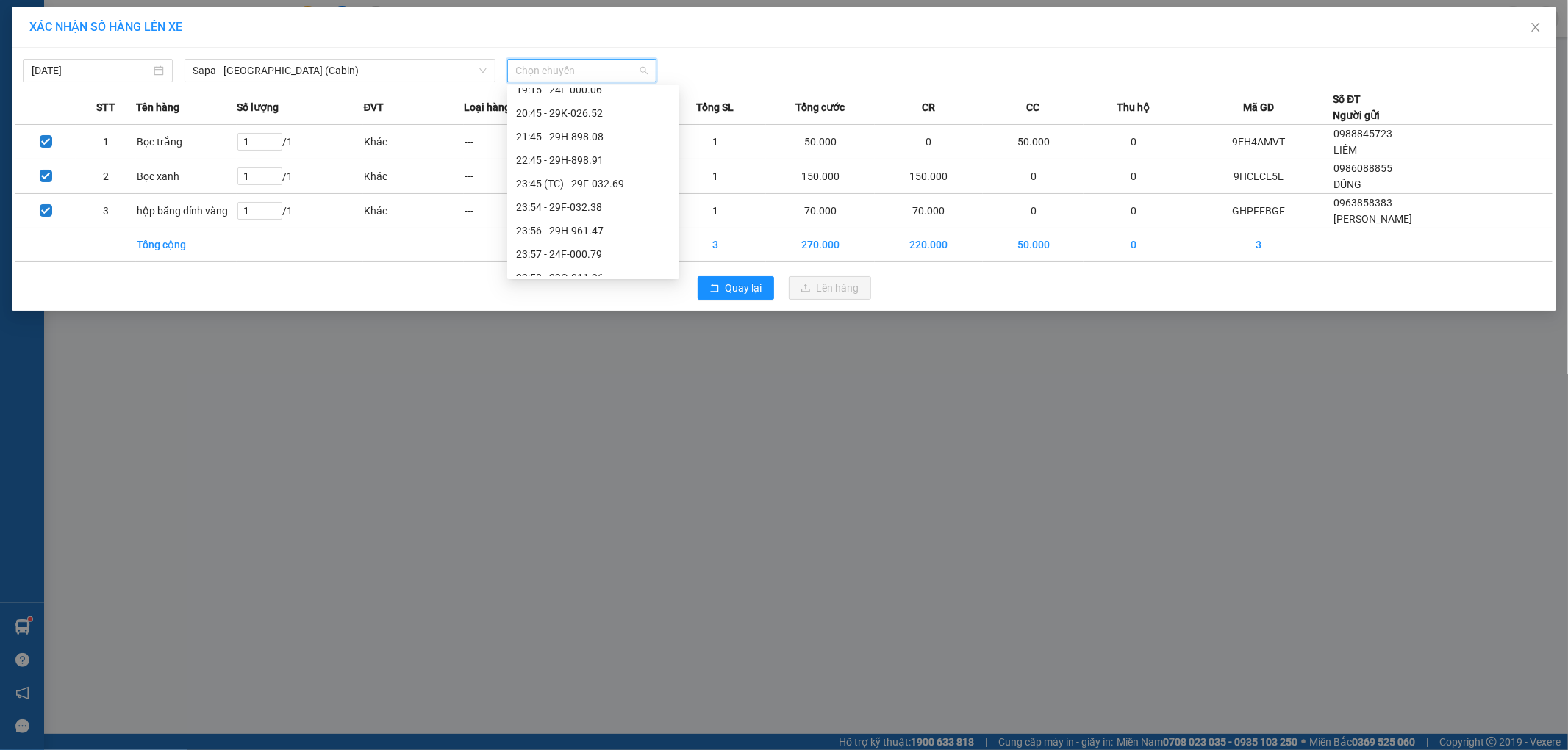
scroll to position [655, 0]
click at [611, 121] on div "20:45 - 29K-026.52" at bounding box center [593, 127] width 154 height 16
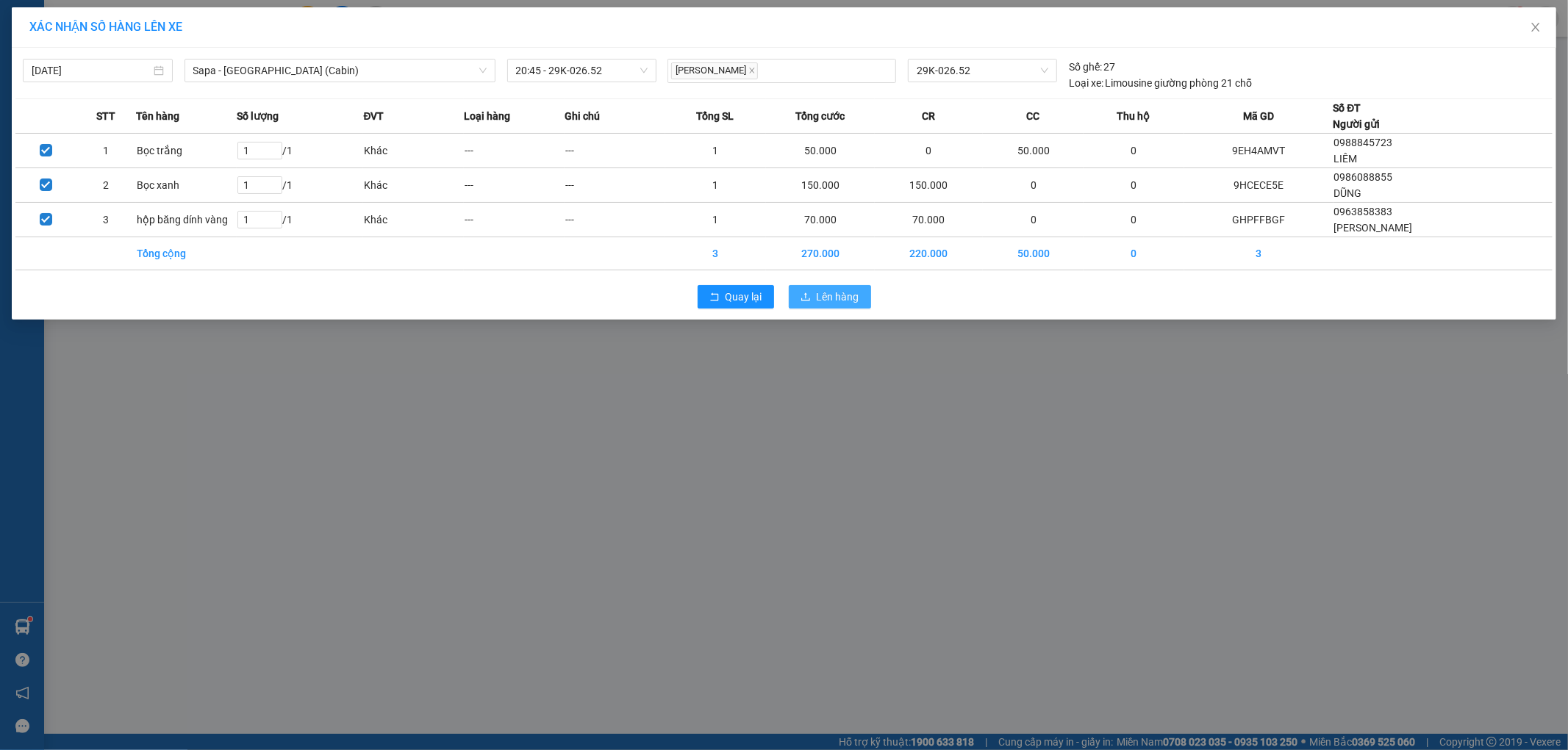
click at [827, 288] on button "Lên hàng" at bounding box center [830, 297] width 82 height 23
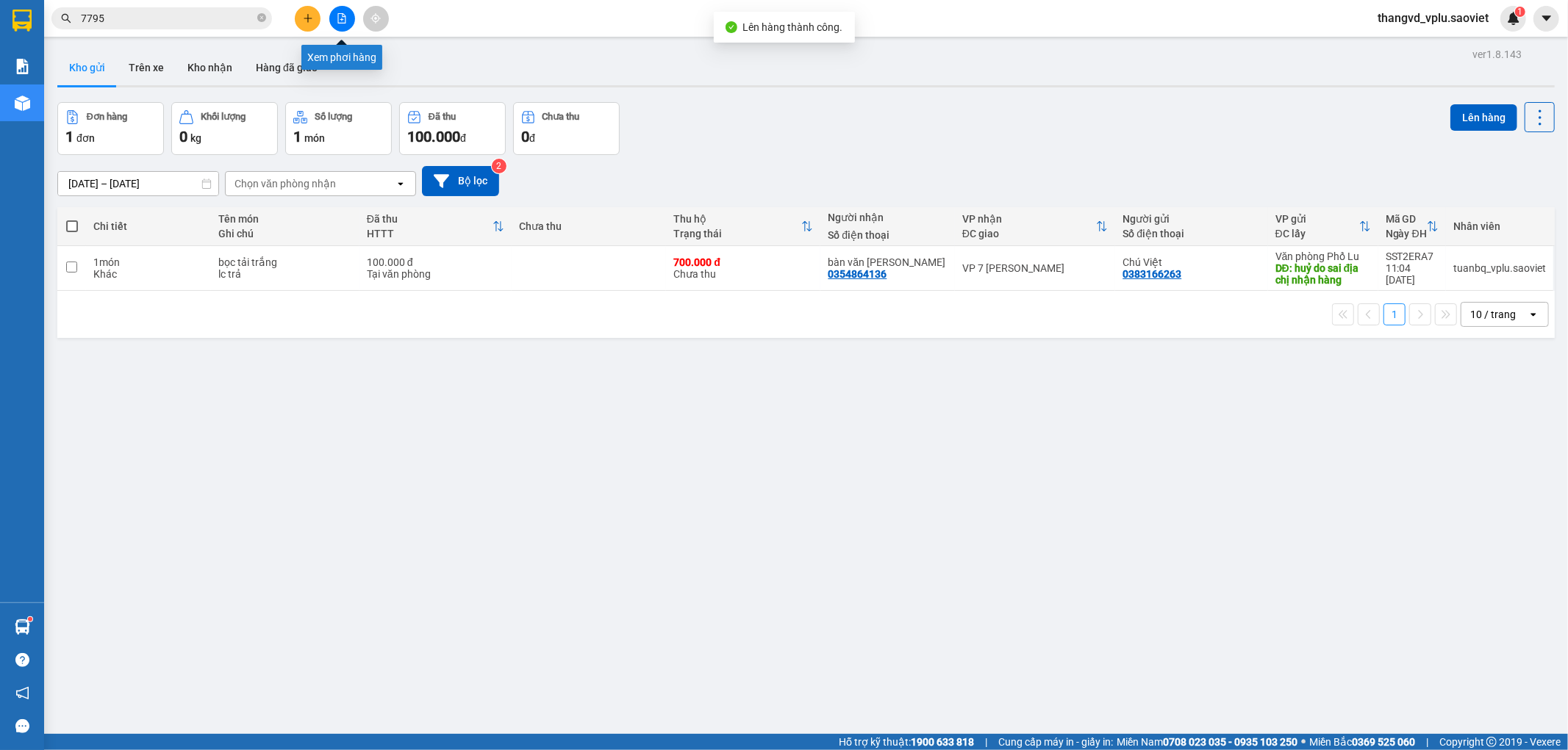
click at [354, 19] on div at bounding box center [341, 19] width 111 height 26
click at [335, 13] on button at bounding box center [342, 19] width 26 height 26
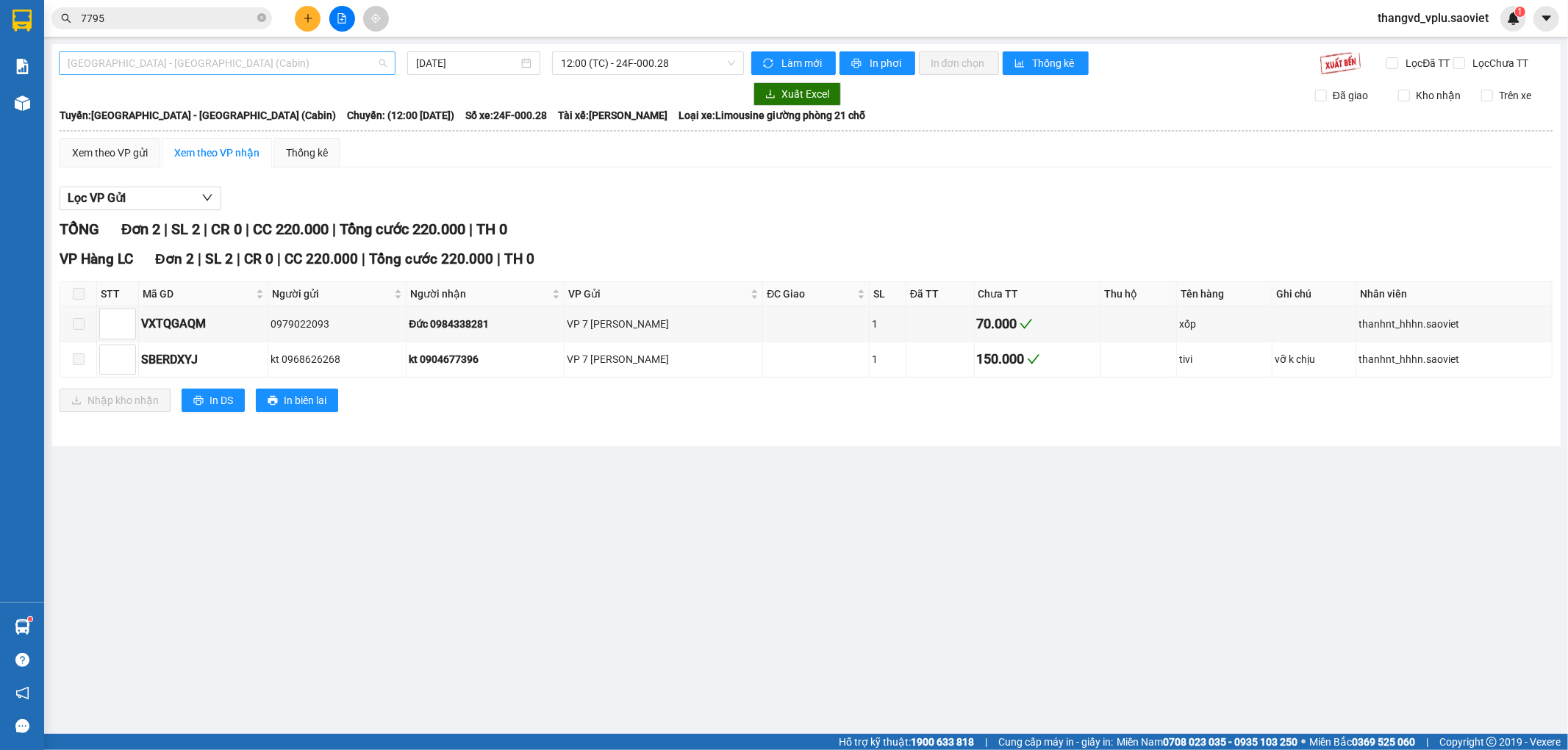
click at [261, 54] on span "[GEOGRAPHIC_DATA] - [GEOGRAPHIC_DATA] (Cabin)" at bounding box center [227, 63] width 319 height 22
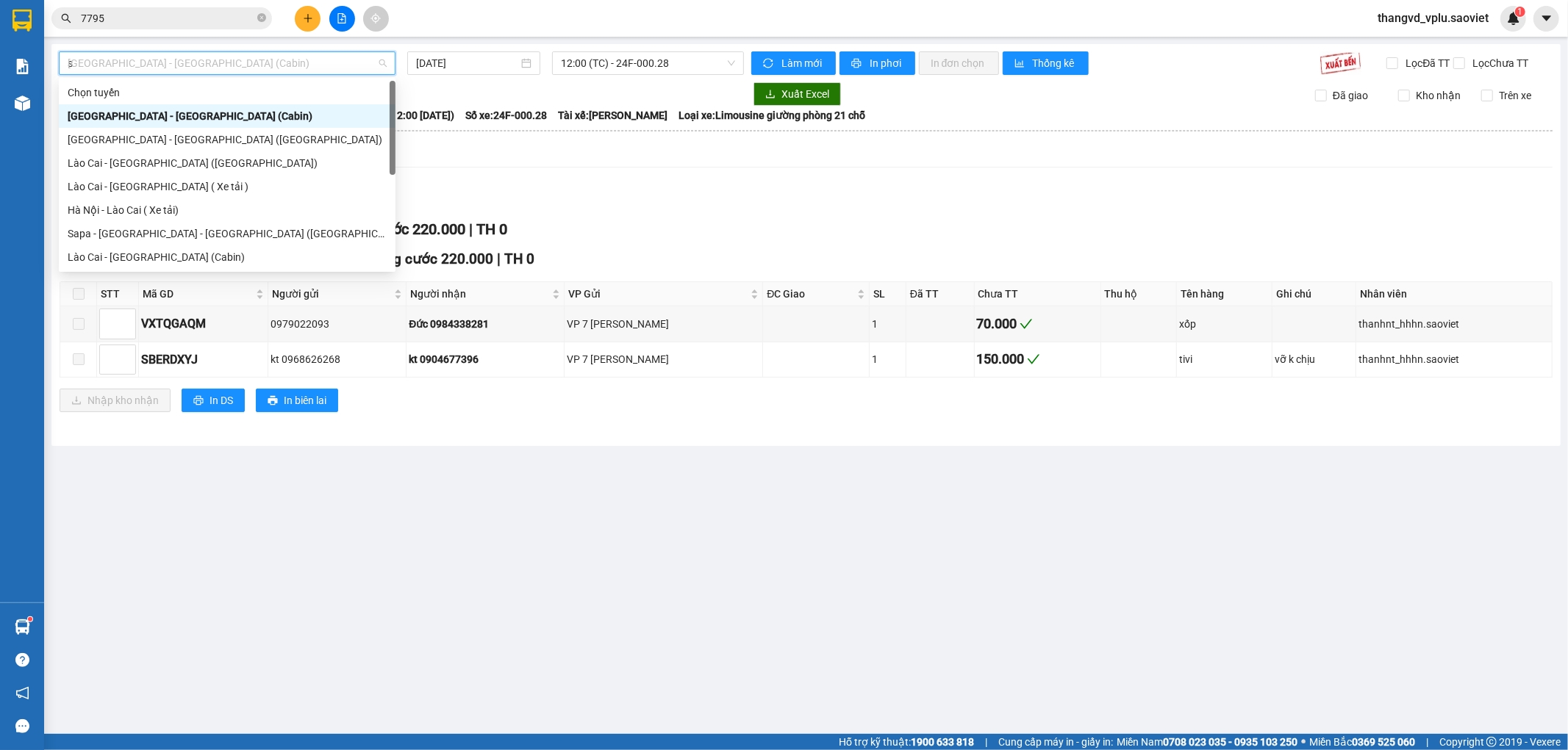
type input "sa"
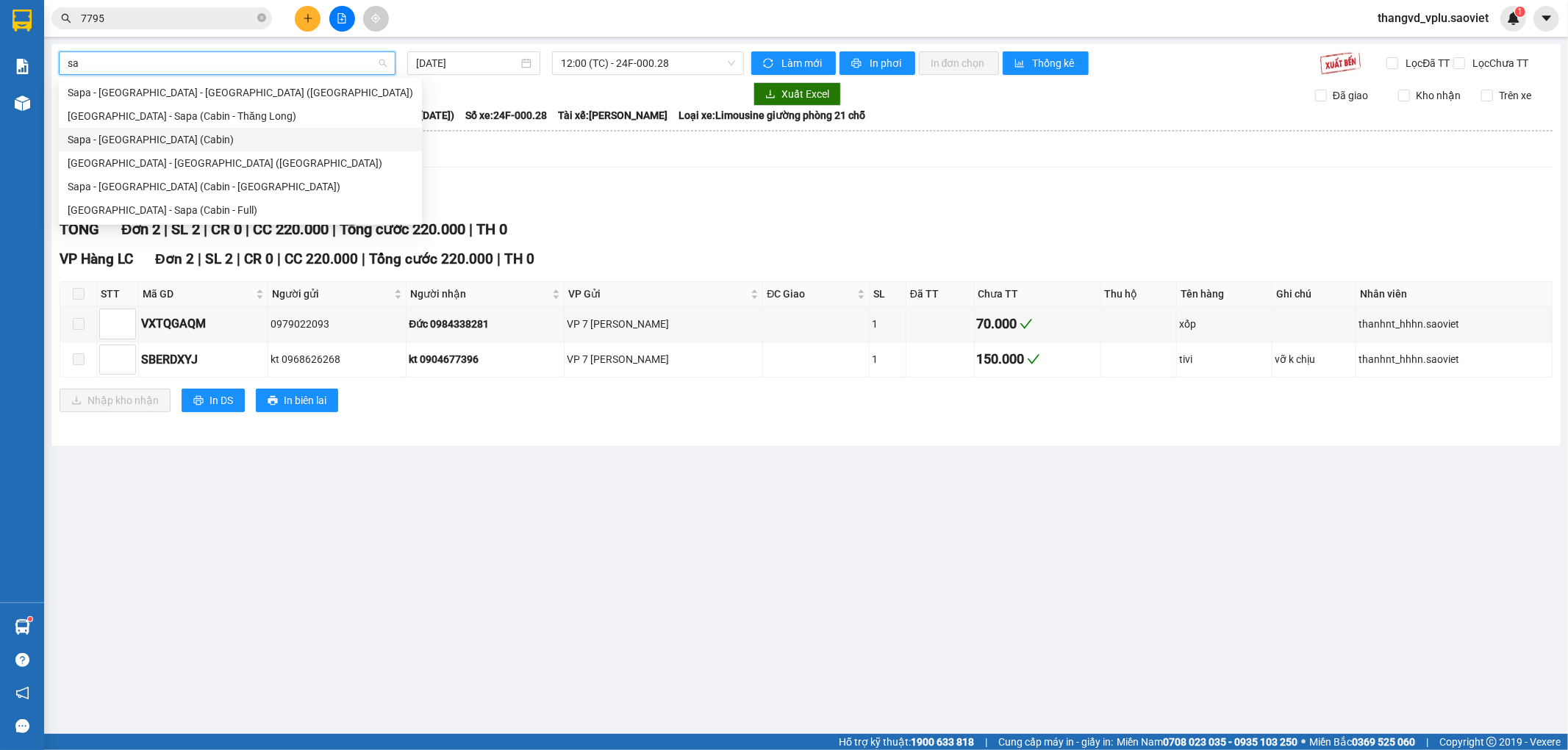
click at [166, 140] on div "Sapa - [GEOGRAPHIC_DATA] (Cabin)" at bounding box center [240, 139] width 345 height 16
type input "[DATE]"
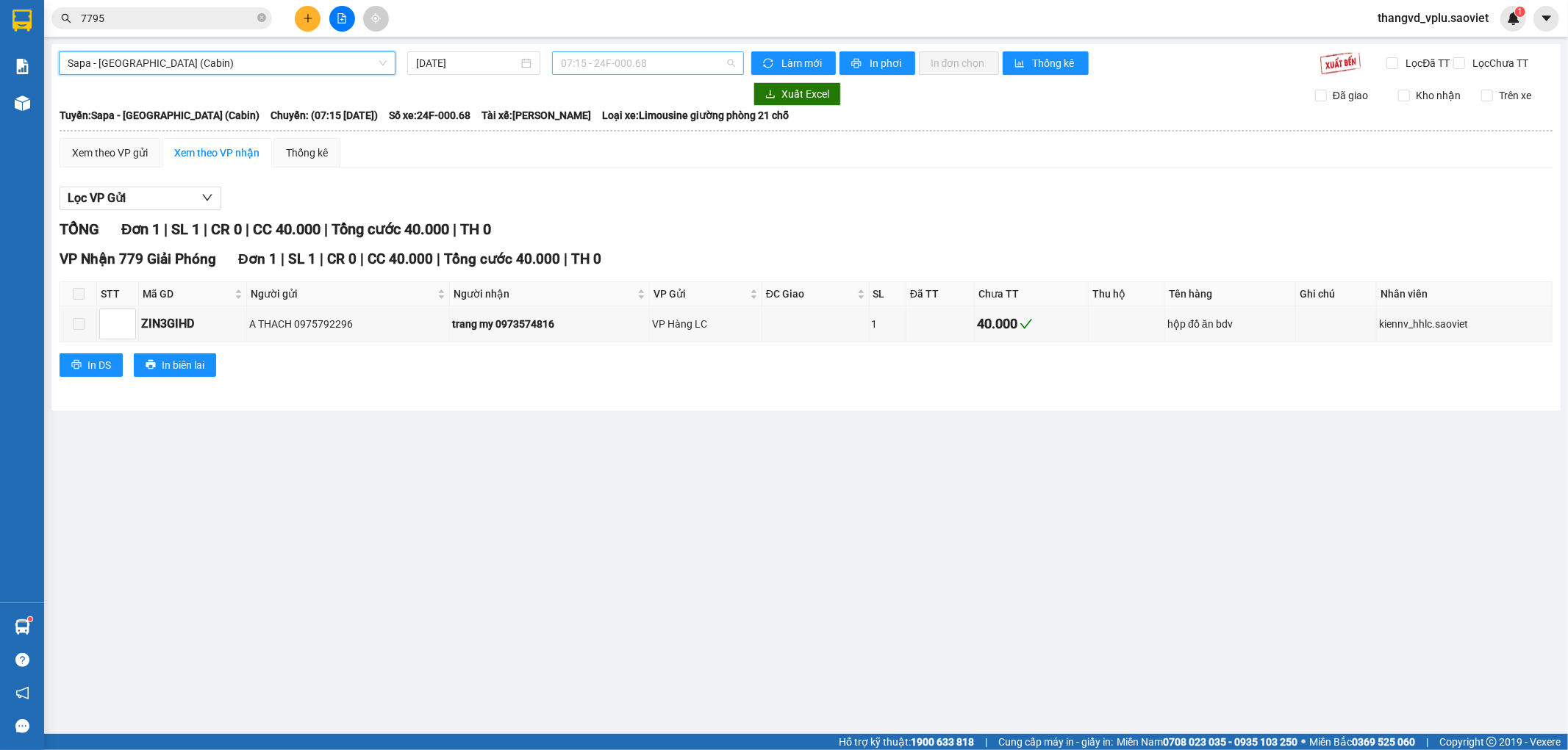
click at [609, 61] on span "07:15 - 24F-000.68" at bounding box center [647, 63] width 173 height 22
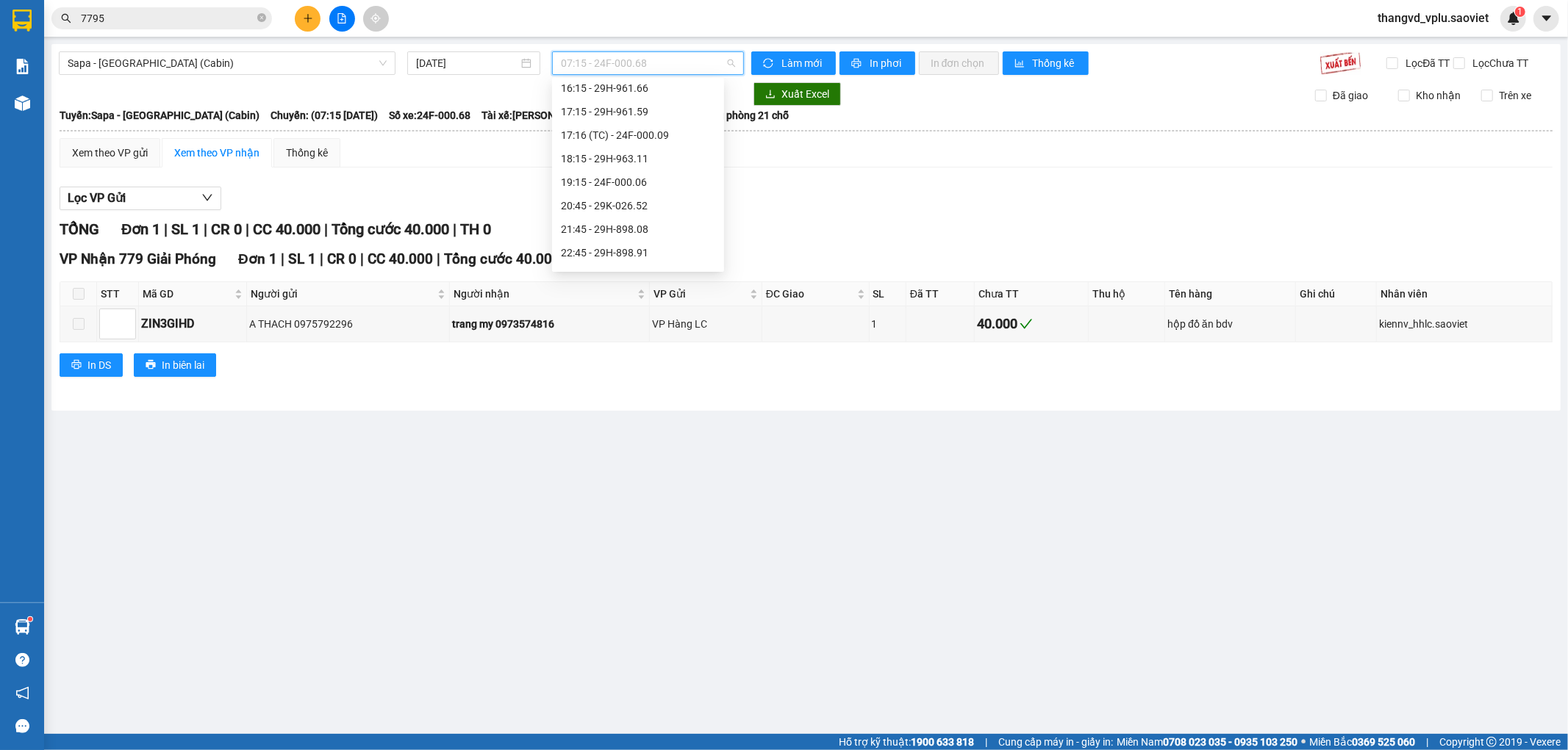
scroll to position [574, 0]
click at [635, 204] on div "20:45 - 29K-026.52" at bounding box center [638, 201] width 154 height 16
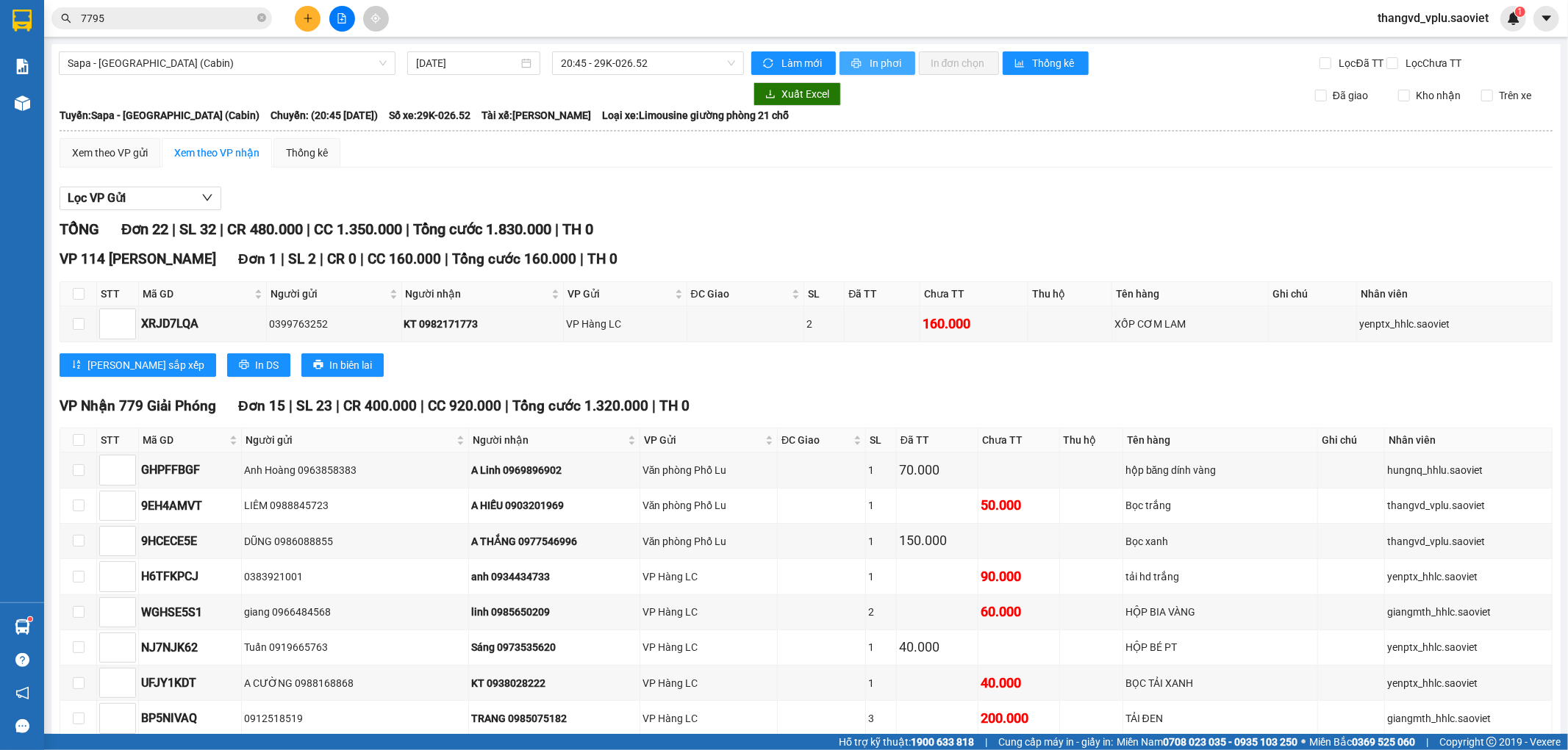
click at [874, 66] on span "In phơi" at bounding box center [886, 63] width 33 height 16
